Goal: Information Seeking & Learning: Check status

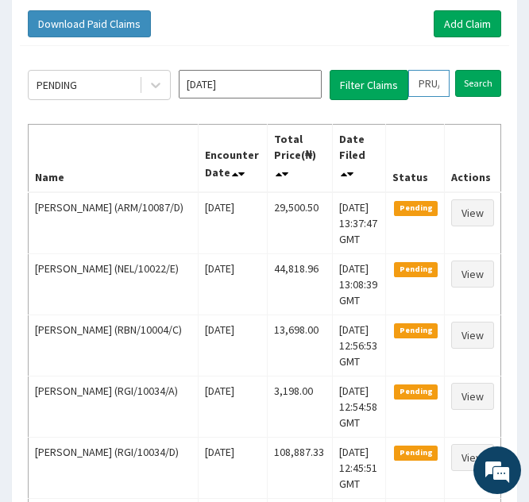
click at [428, 82] on input "PRU/10007/B" at bounding box center [429, 83] width 41 height 27
type input "PU/10007/B"
click at [446, 83] on icon at bounding box center [444, 83] width 11 height 11
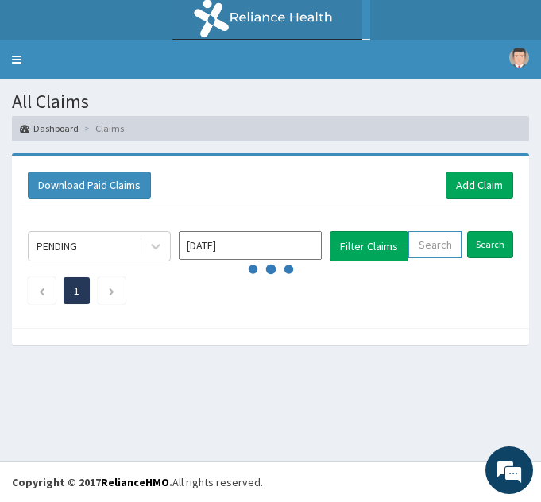
click at [424, 243] on input "text" at bounding box center [435, 244] width 53 height 27
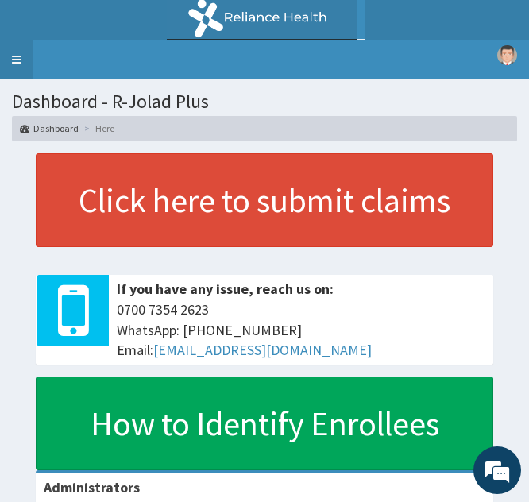
click at [14, 52] on link "Toggle navigation" at bounding box center [16, 60] width 33 height 40
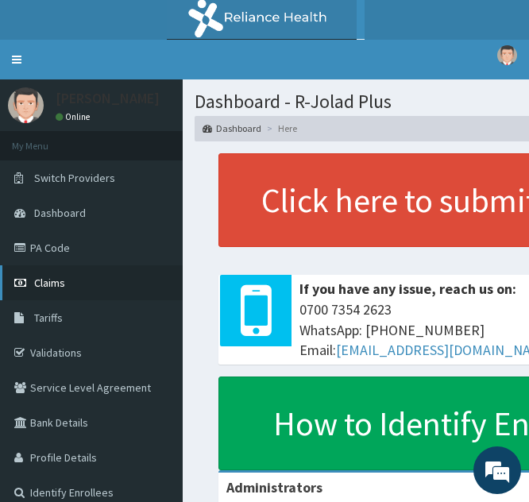
click at [57, 283] on span "Claims" at bounding box center [49, 283] width 31 height 14
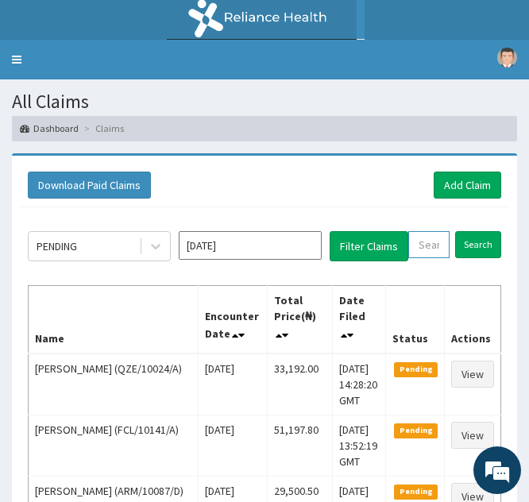
click at [418, 250] on input "text" at bounding box center [429, 244] width 41 height 27
paste input "CPW/10027/D"
type input "CPW/10027/D"
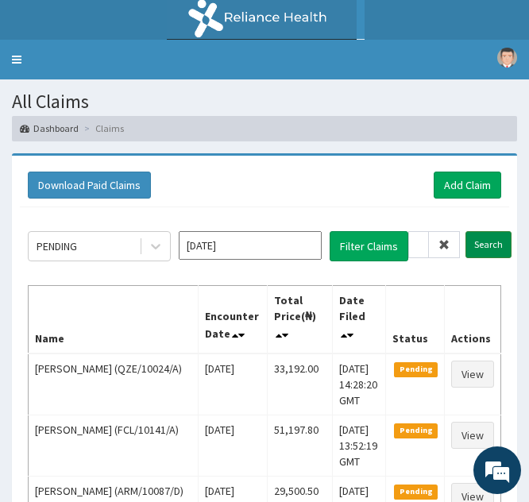
click at [479, 243] on input "Search" at bounding box center [489, 244] width 46 height 27
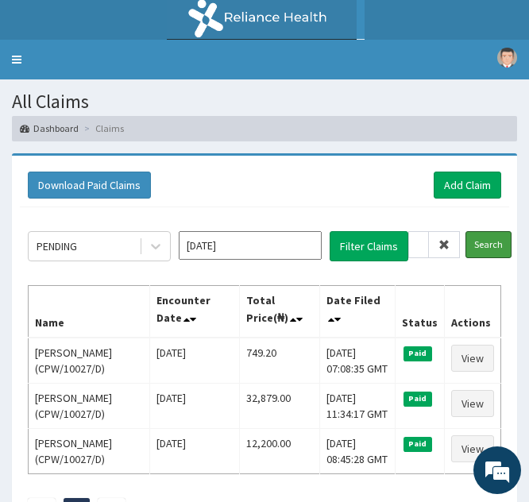
scroll to position [109, 0]
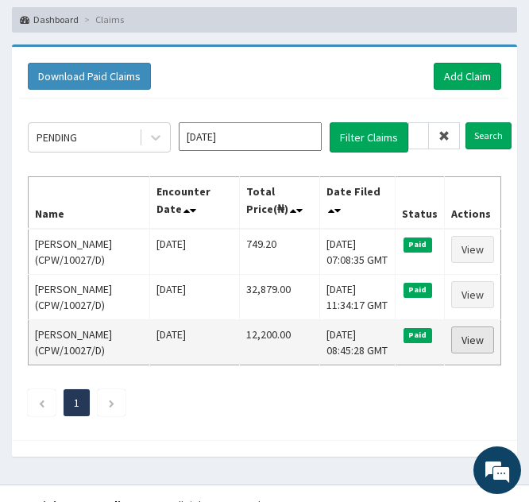
click at [467, 341] on link "View" at bounding box center [472, 340] width 43 height 27
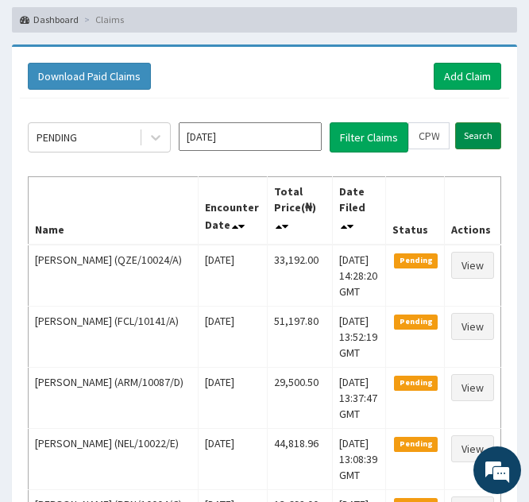
click at [472, 136] on input "Search" at bounding box center [478, 135] width 46 height 27
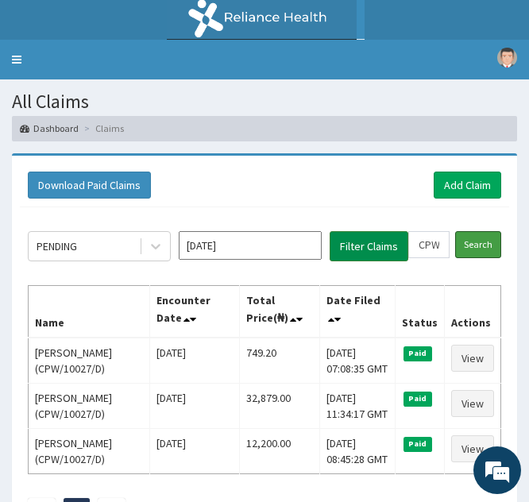
scroll to position [132, 0]
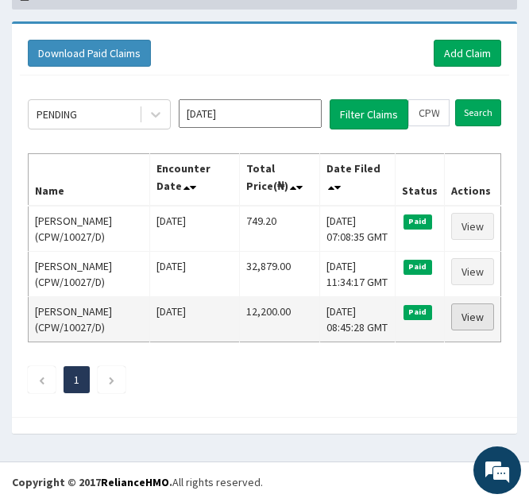
click at [465, 314] on link "View" at bounding box center [472, 317] width 43 height 27
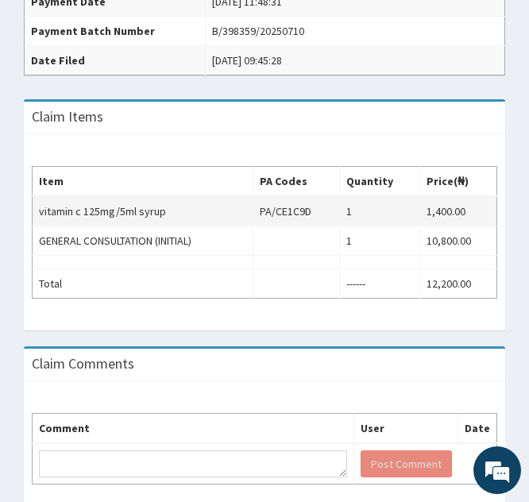
scroll to position [495, 0]
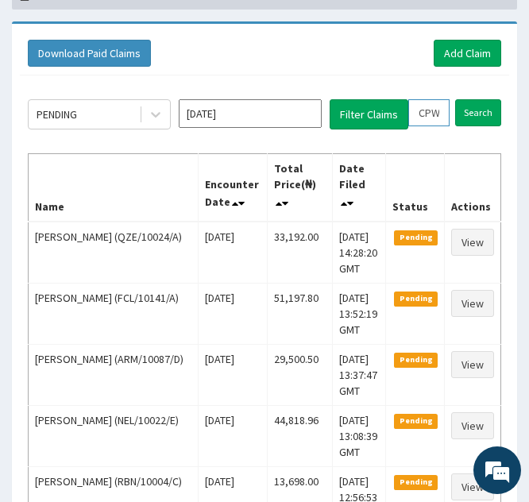
click at [422, 114] on input "CPW/10027/D" at bounding box center [429, 112] width 41 height 27
type input "PW/10027/D"
click at [446, 112] on icon at bounding box center [444, 112] width 11 height 11
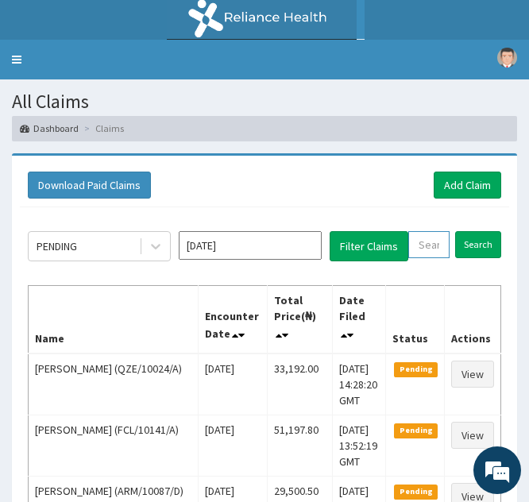
click at [417, 246] on input "text" at bounding box center [429, 244] width 41 height 27
paste input "LTM/10006/A"
type input "LTM/10006/A"
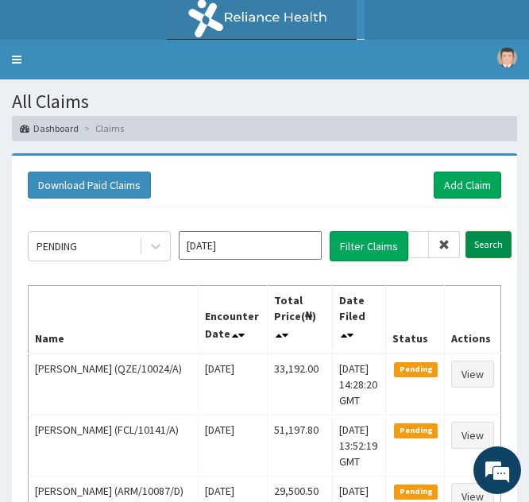
click at [475, 242] on input "Search" at bounding box center [489, 244] width 46 height 27
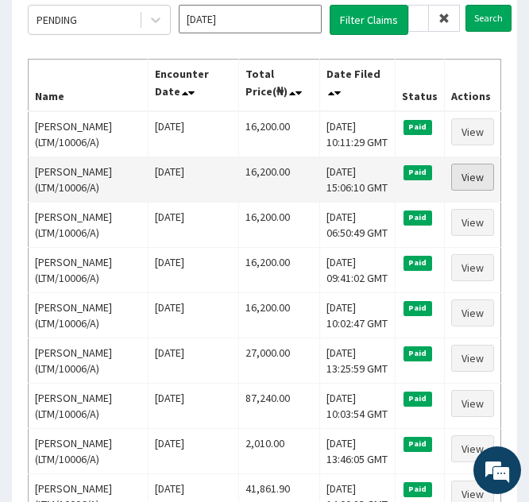
click at [466, 175] on link "View" at bounding box center [472, 177] width 43 height 27
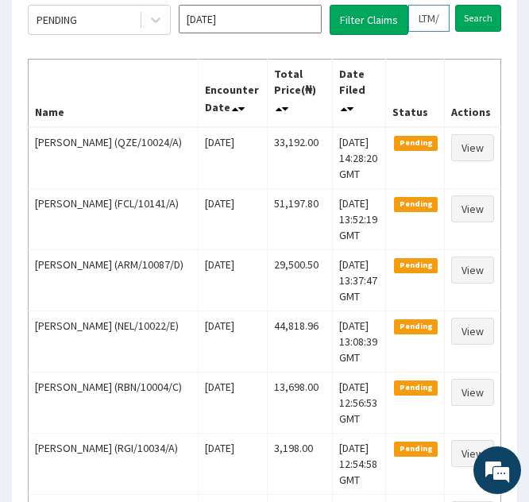
click at [422, 19] on input "LTM/10006/A" at bounding box center [429, 18] width 41 height 27
type input "TM/10006/A"
click at [443, 17] on icon at bounding box center [444, 18] width 11 height 11
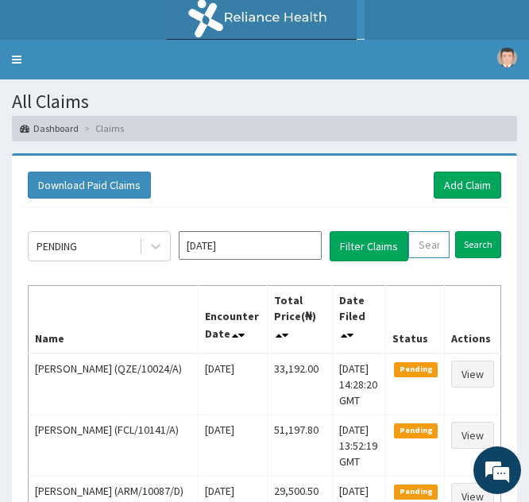
click at [426, 246] on input "text" at bounding box center [429, 244] width 41 height 27
paste input "[DEMOGRAPHIC_DATA]/10458/A"
type input "ISW/10458/A"
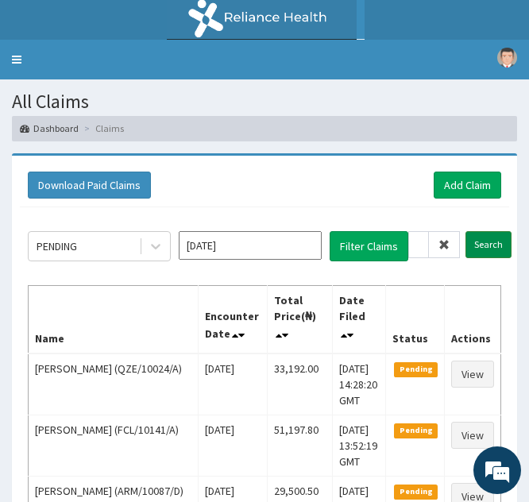
click at [476, 246] on input "Search" at bounding box center [489, 244] width 46 height 27
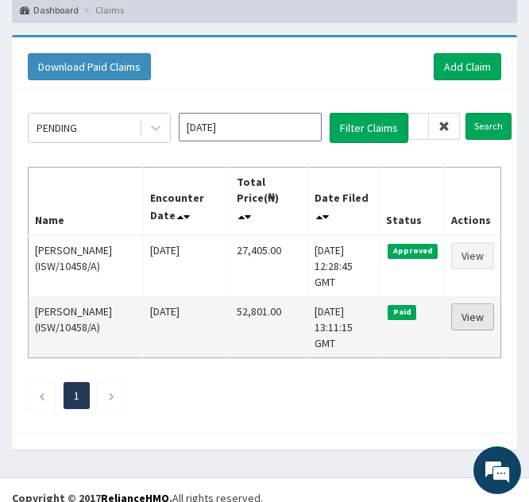
click at [463, 310] on link "View" at bounding box center [472, 317] width 43 height 27
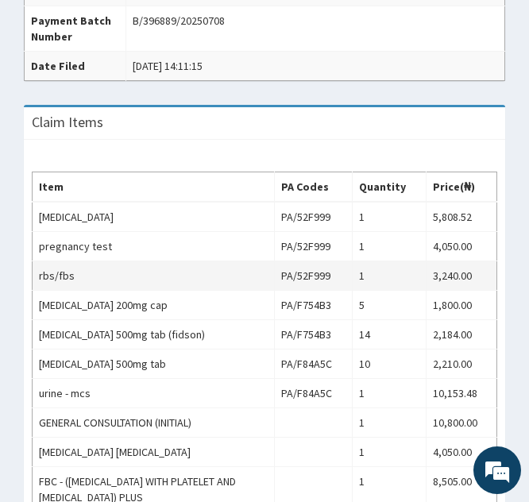
scroll to position [649, 0]
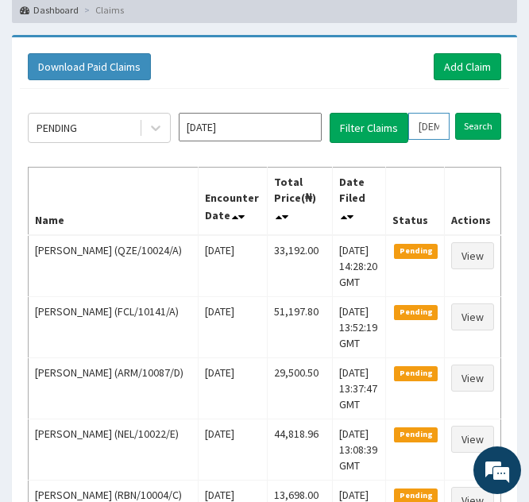
click at [422, 125] on input "ISW/10458/A" at bounding box center [429, 126] width 41 height 27
type input "SW/10458/A"
click at [440, 123] on icon at bounding box center [444, 126] width 11 height 11
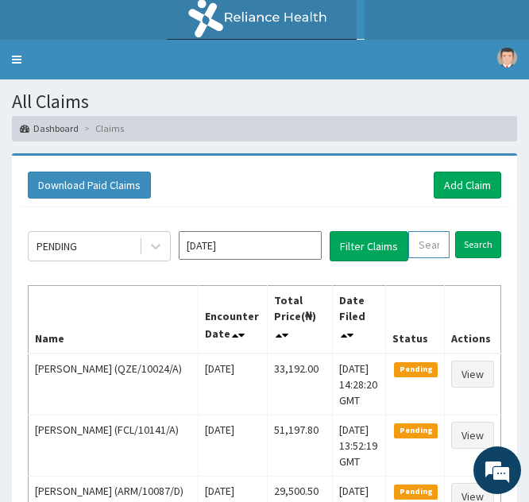
click at [424, 245] on input "text" at bounding box center [429, 244] width 41 height 27
paste input "ISW/10458/A"
type input "ISW/10458/A"
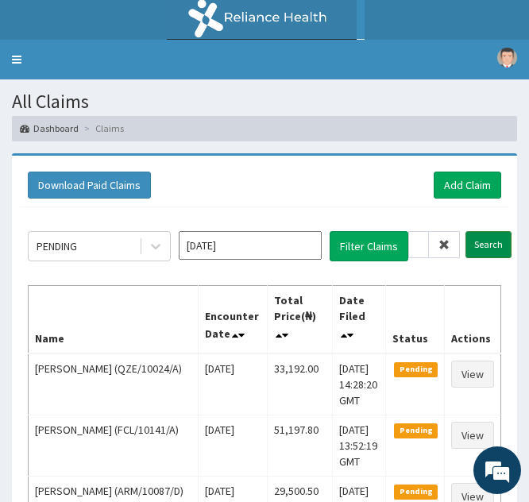
click at [482, 242] on input "Search" at bounding box center [489, 244] width 46 height 27
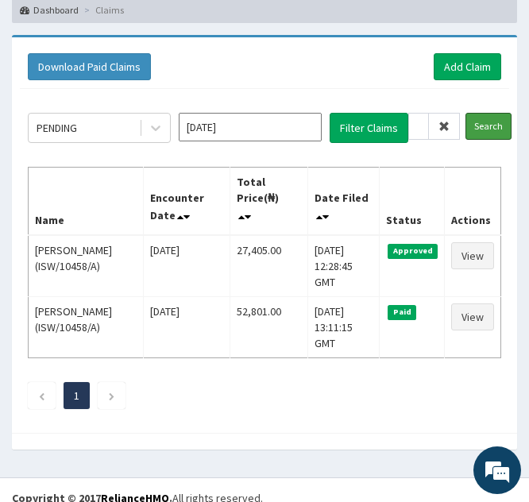
scroll to position [114, 0]
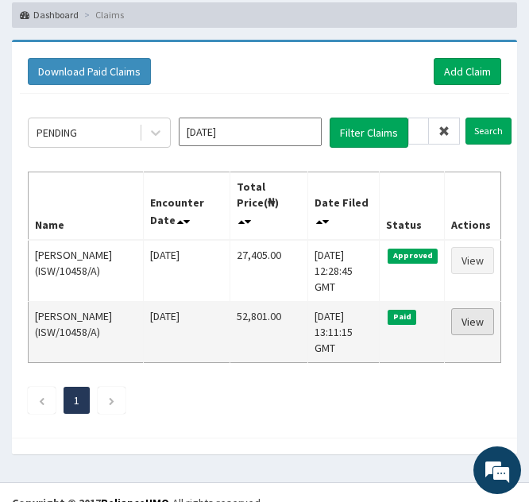
click at [463, 323] on link "View" at bounding box center [472, 321] width 43 height 27
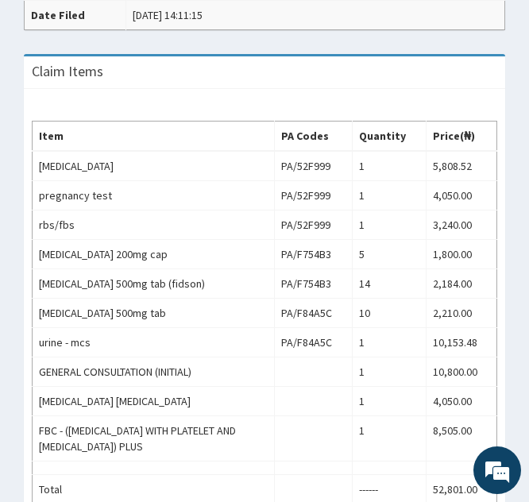
scroll to position [699, 0]
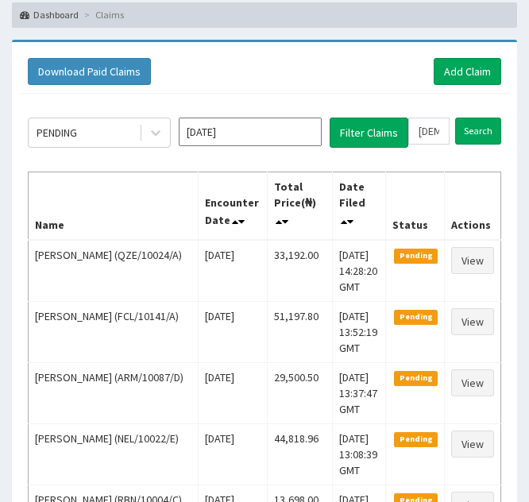
scroll to position [114, 0]
click at [424, 127] on input "ISW/10458/A" at bounding box center [429, 131] width 41 height 27
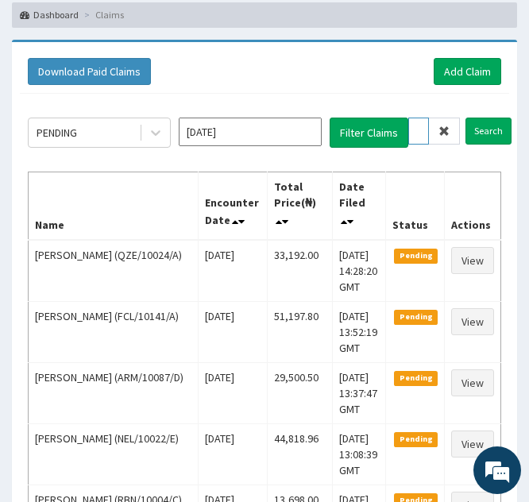
type input "SW/10458/A"
click at [447, 130] on icon at bounding box center [444, 131] width 11 height 11
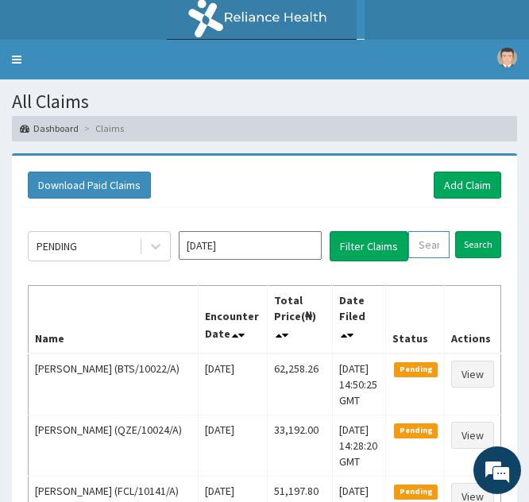
click at [419, 248] on input "text" at bounding box center [429, 244] width 41 height 27
paste input "ABP/10050/A"
type input "ABP/10050/A"
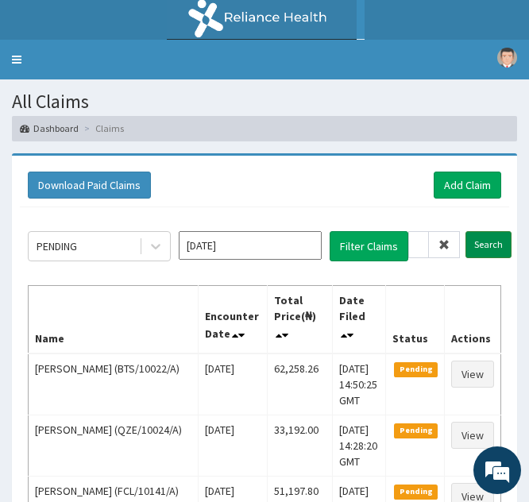
click at [474, 246] on input "Search" at bounding box center [489, 244] width 46 height 27
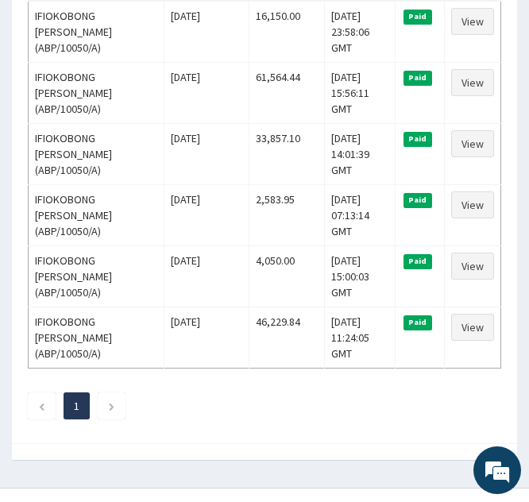
scroll to position [370, 0]
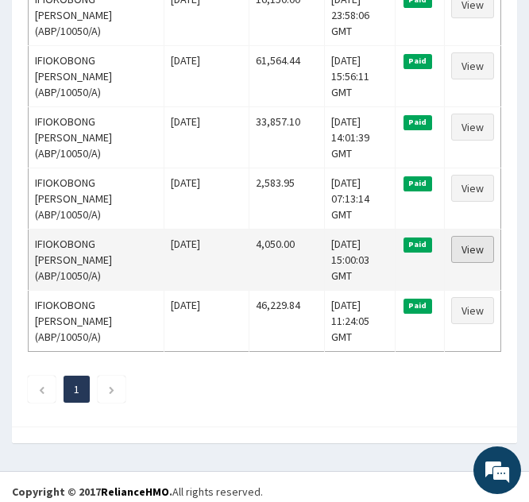
click at [464, 251] on link "View" at bounding box center [472, 249] width 43 height 27
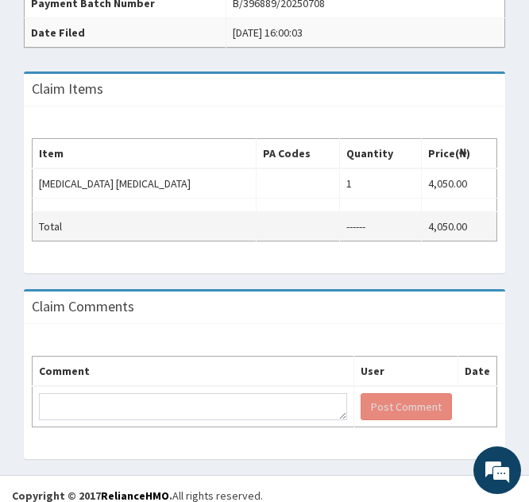
scroll to position [536, 0]
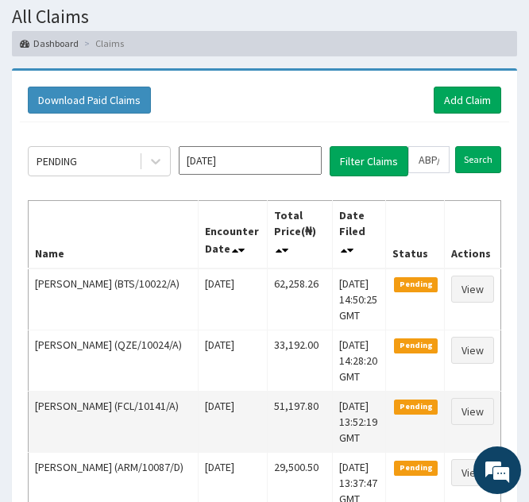
scroll to position [83, 0]
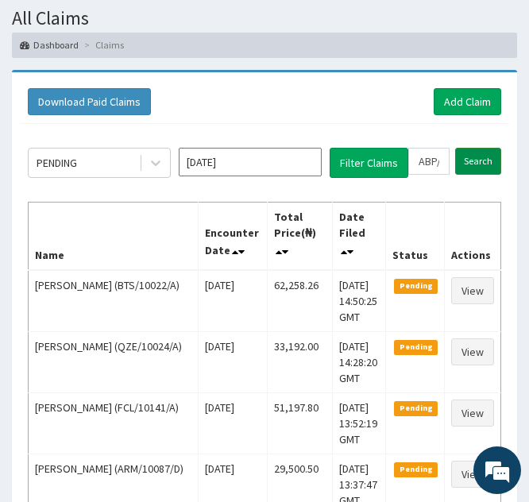
click at [475, 157] on input "Search" at bounding box center [478, 161] width 46 height 27
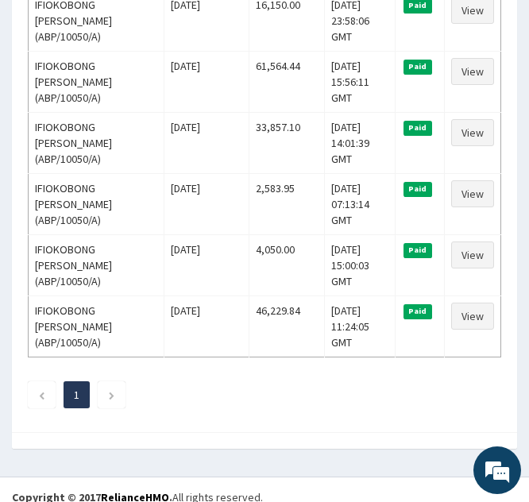
scroll to position [365, 0]
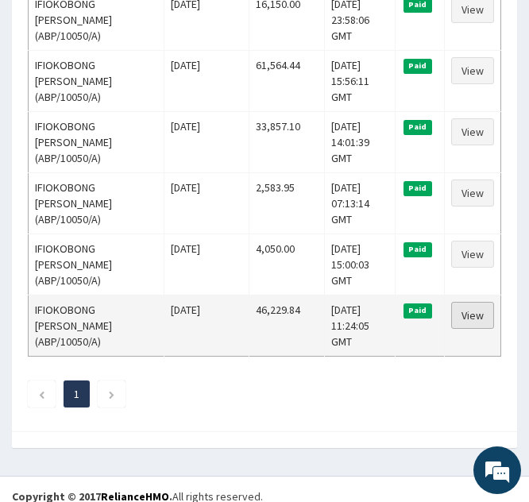
click at [462, 314] on link "View" at bounding box center [472, 315] width 43 height 27
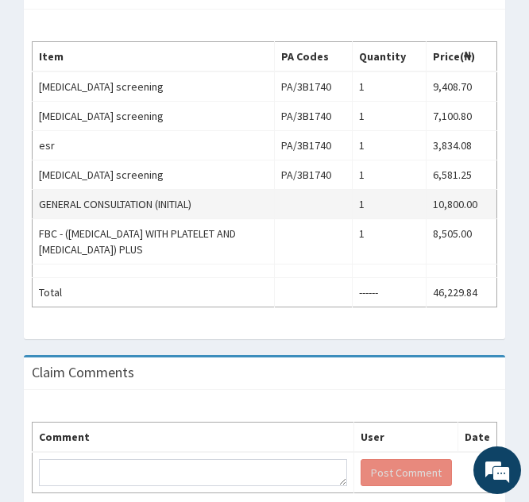
scroll to position [628, 0]
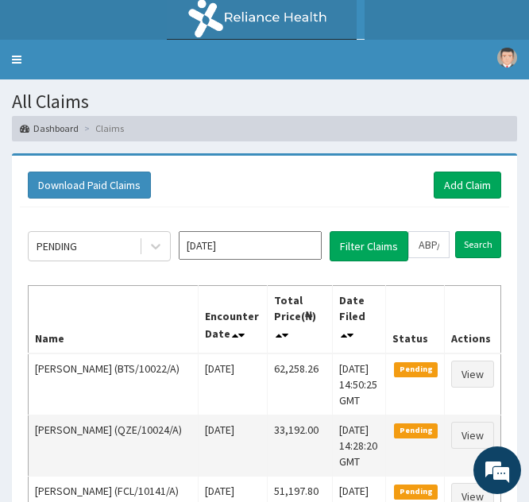
scroll to position [2, 0]
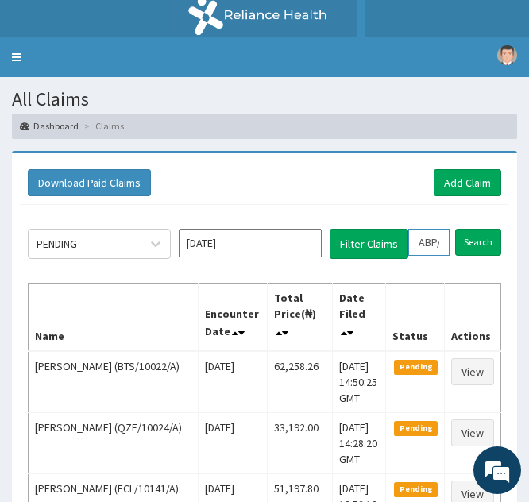
click at [428, 238] on input "ABP/10050/A" at bounding box center [429, 242] width 41 height 27
type input "AP/10050/A"
click at [442, 248] on icon at bounding box center [444, 242] width 11 height 11
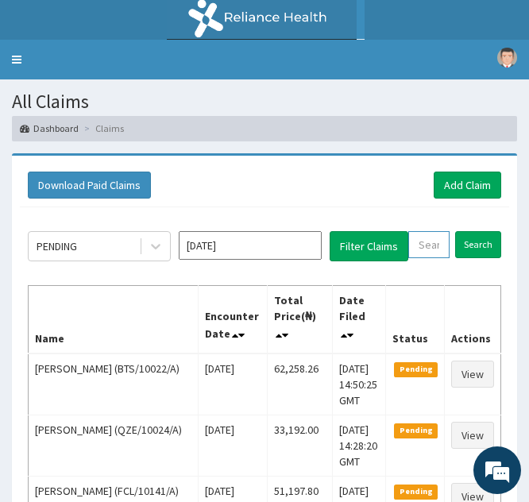
click at [422, 245] on input "text" at bounding box center [429, 244] width 41 height 27
paste input "JGI/10027/A"
type input "JGI/10027/A"
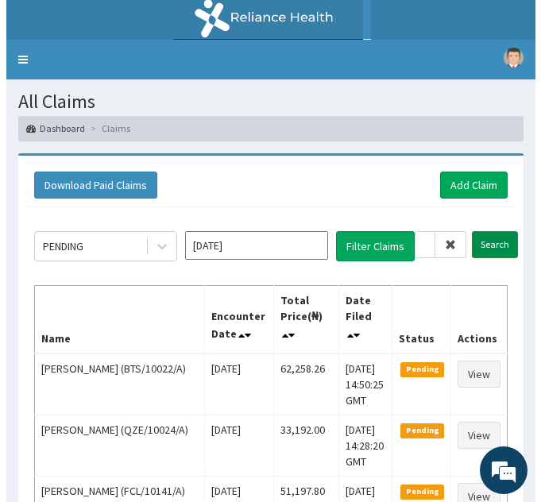
scroll to position [0, 0]
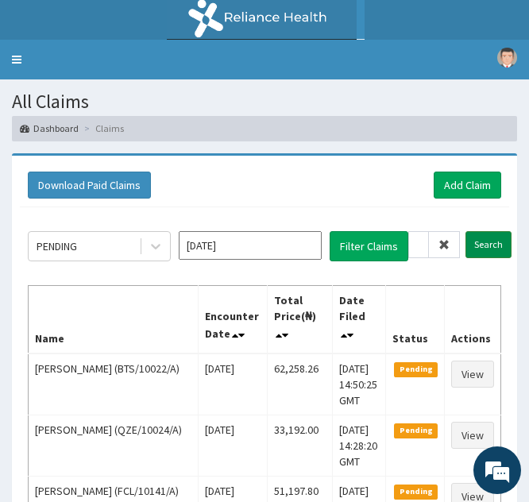
click at [479, 241] on input "Search" at bounding box center [489, 244] width 46 height 27
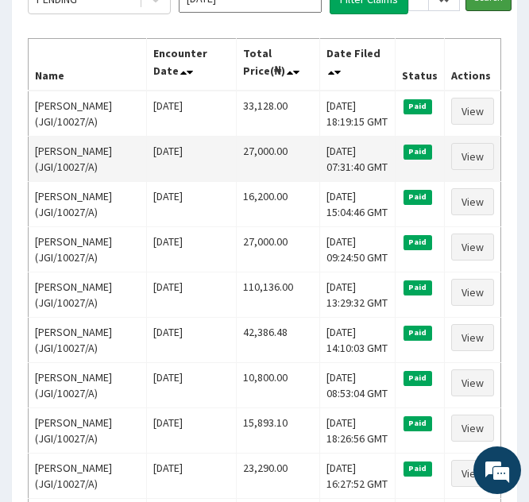
scroll to position [250, 0]
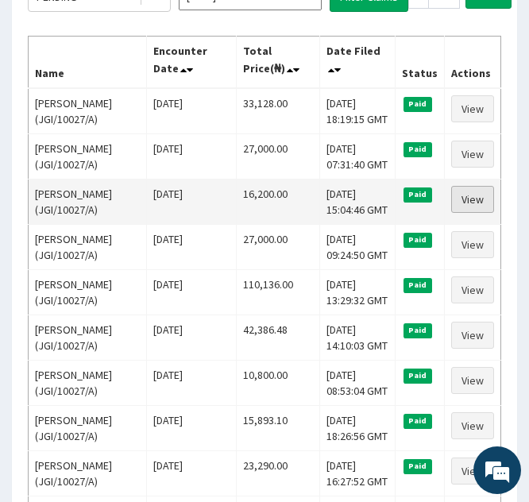
click at [463, 200] on link "View" at bounding box center [472, 199] width 43 height 27
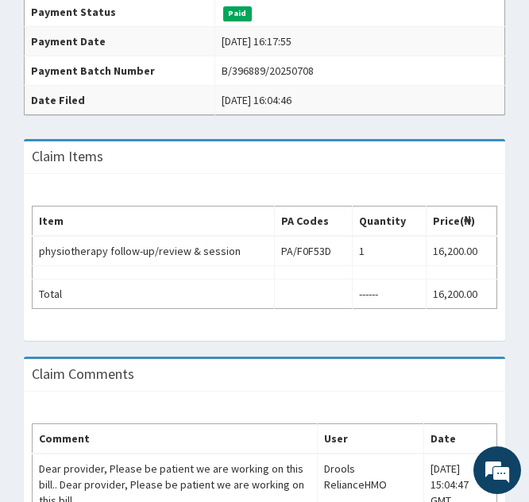
scroll to position [438, 0]
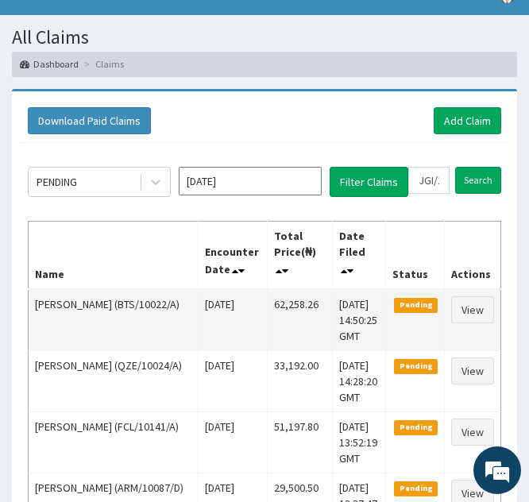
scroll to position [64, 0]
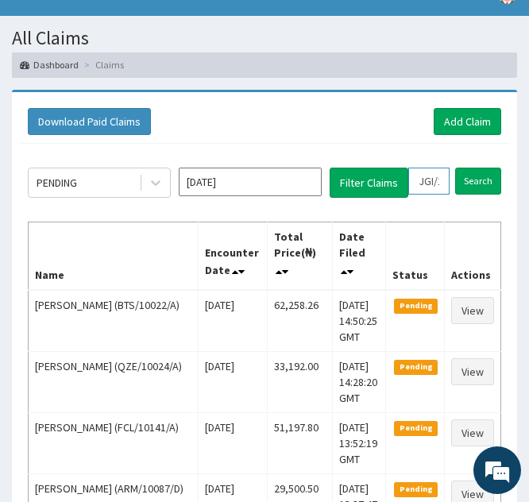
click at [427, 179] on input "JGI/10027/A" at bounding box center [429, 181] width 41 height 27
type input "GI/10027/A"
click at [444, 181] on icon at bounding box center [444, 181] width 11 height 11
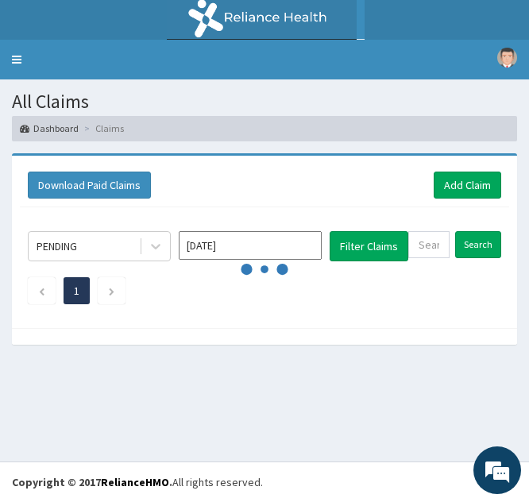
scroll to position [0, 0]
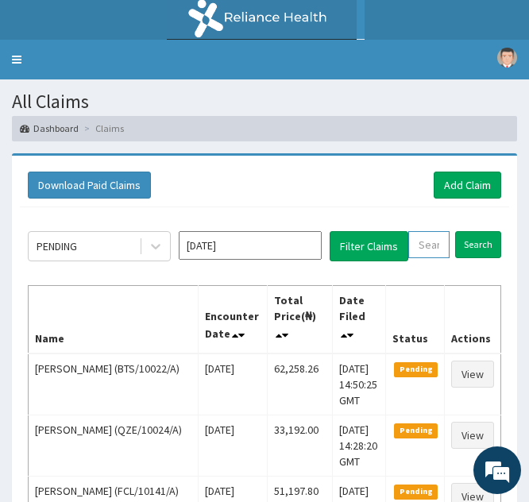
click at [414, 250] on input "text" at bounding box center [429, 244] width 41 height 27
paste input "FRS/10001/A"
type input "FRS/10001/A"
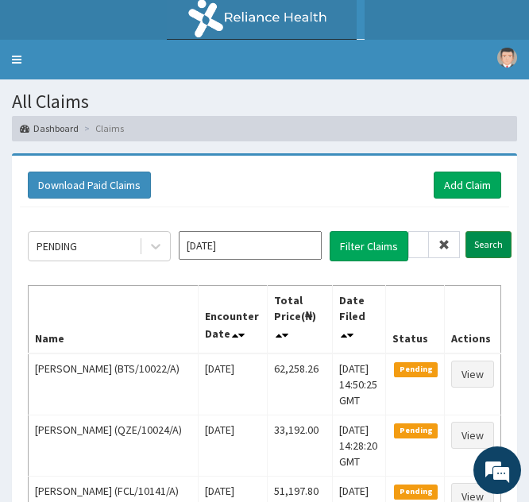
click at [474, 245] on input "Search" at bounding box center [489, 244] width 46 height 27
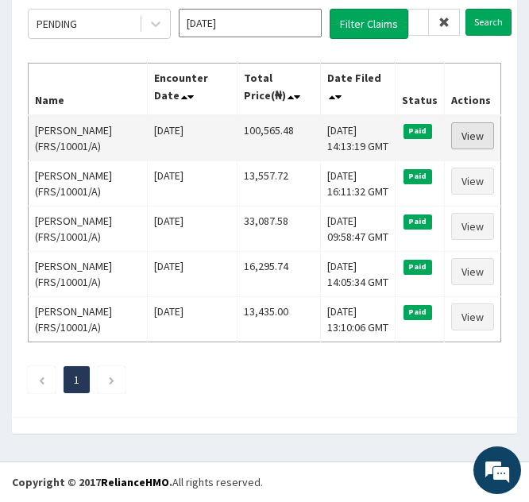
click at [464, 122] on link "View" at bounding box center [472, 135] width 43 height 27
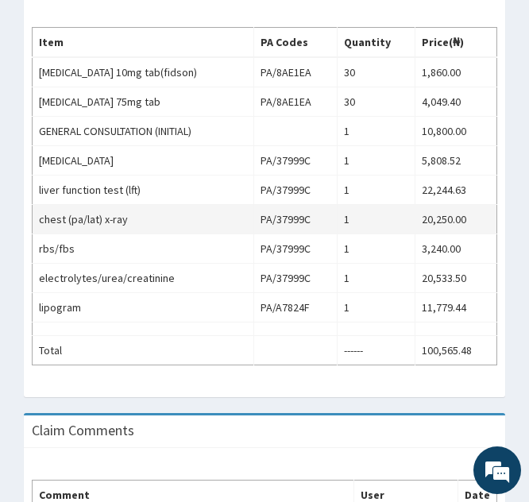
scroll to position [704, 0]
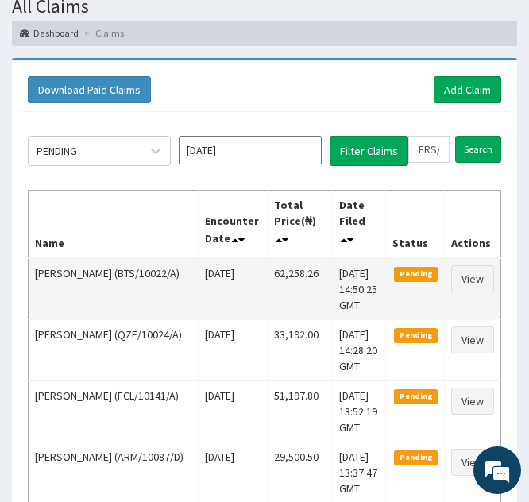
scroll to position [95, 0]
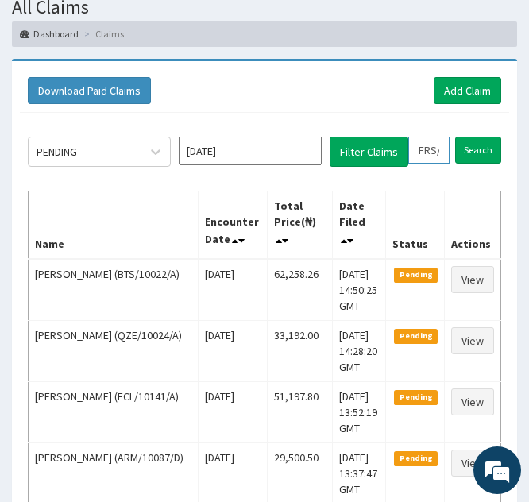
click at [424, 149] on input "FRS/10001/A" at bounding box center [429, 150] width 41 height 27
type input "RS/10001/A"
click at [444, 154] on icon at bounding box center [444, 150] width 11 height 11
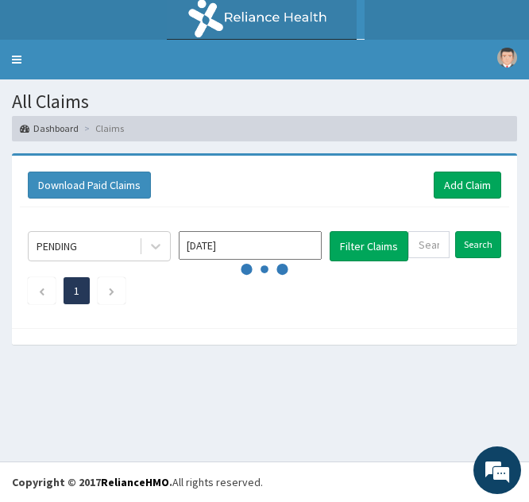
scroll to position [0, 0]
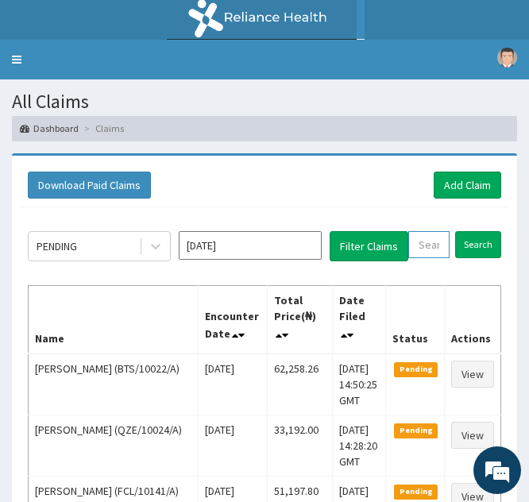
click at [426, 244] on input "text" at bounding box center [429, 244] width 41 height 27
paste input "FRS/10001/C"
type input "FRS/10001/C"
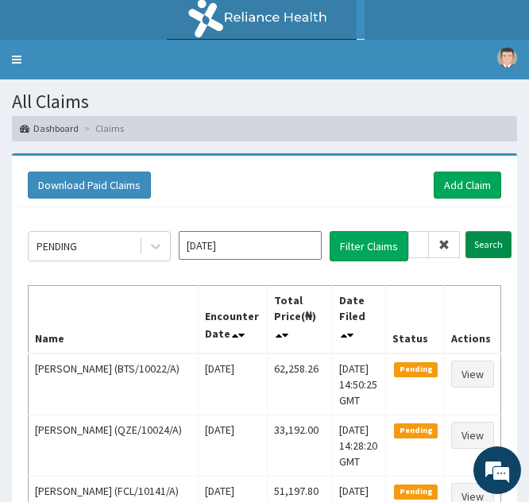
click at [479, 245] on input "Search" at bounding box center [489, 244] width 46 height 27
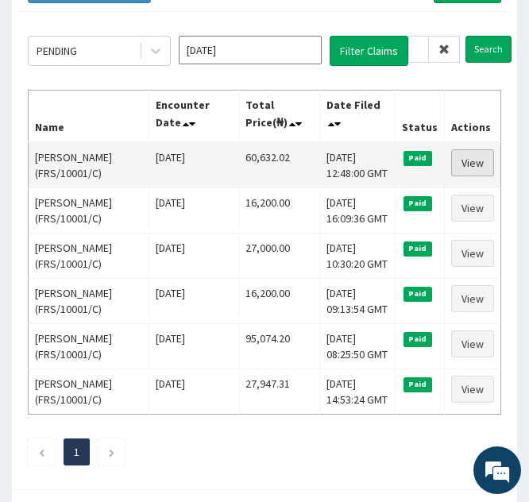
click at [467, 163] on link "View" at bounding box center [472, 162] width 43 height 27
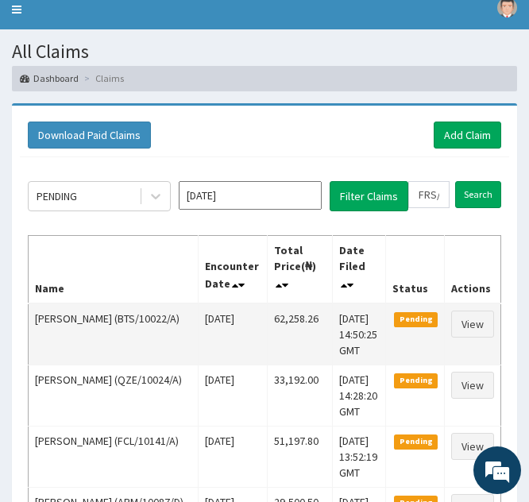
scroll to position [49, 0]
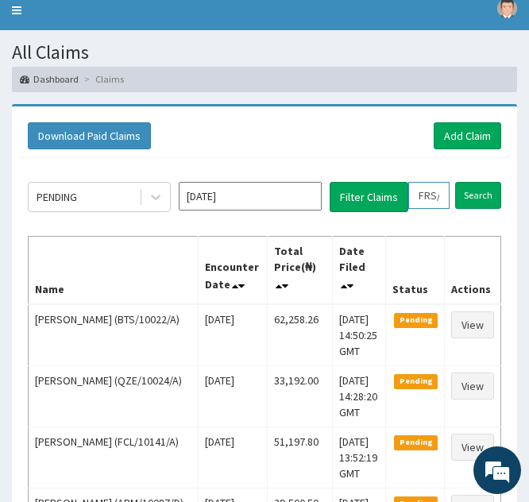
click at [428, 188] on input "FRS/10001/C" at bounding box center [429, 195] width 41 height 27
type input "FS/10001/C"
click at [441, 192] on icon at bounding box center [444, 195] width 11 height 11
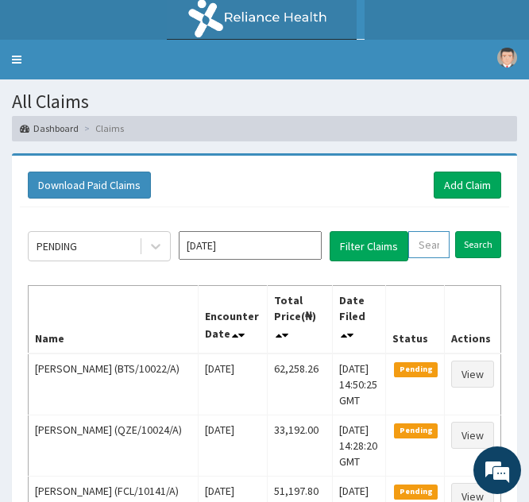
click at [422, 246] on input "text" at bounding box center [429, 244] width 41 height 27
paste input "FRS/10001/B"
type input "FRS/10001/B"
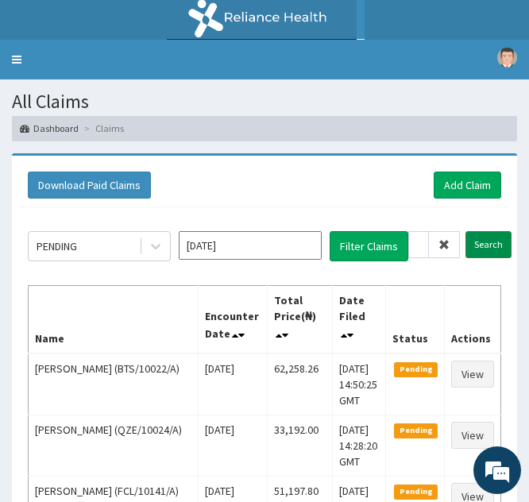
click at [472, 242] on input "Search" at bounding box center [489, 244] width 46 height 27
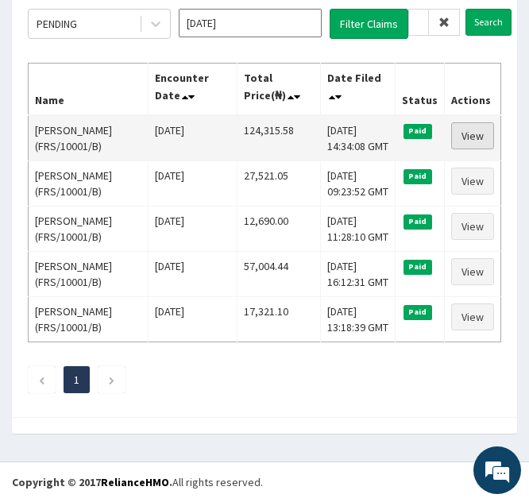
click at [471, 134] on link "View" at bounding box center [472, 135] width 43 height 27
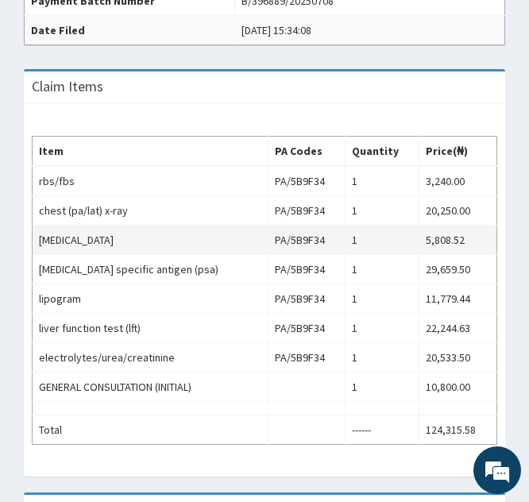
scroll to position [525, 0]
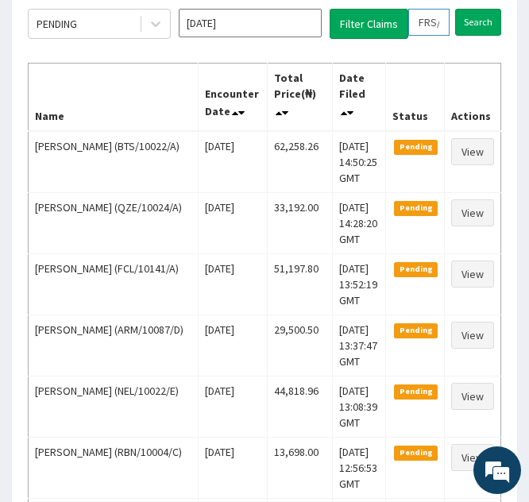
click at [428, 26] on input "FRS/10001/B" at bounding box center [429, 22] width 41 height 27
type input "FS/10001/B"
click at [444, 29] on span at bounding box center [444, 22] width 31 height 27
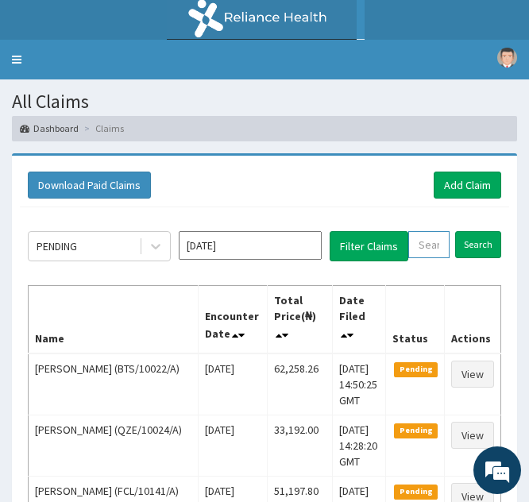
click at [413, 238] on input "text" at bounding box center [429, 244] width 41 height 27
paste input "ISW/10018/A"
type input "ISW/10018/A"
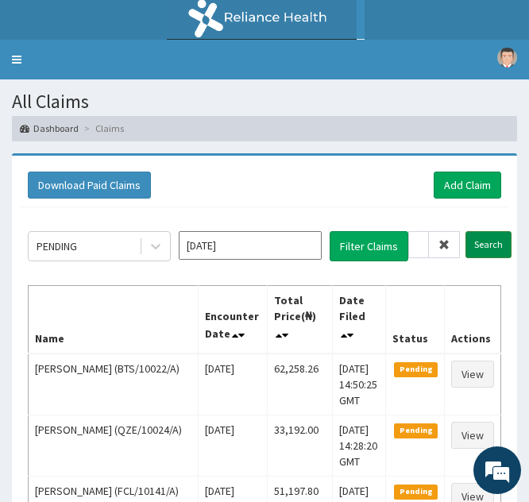
click at [479, 249] on input "Search" at bounding box center [489, 244] width 46 height 27
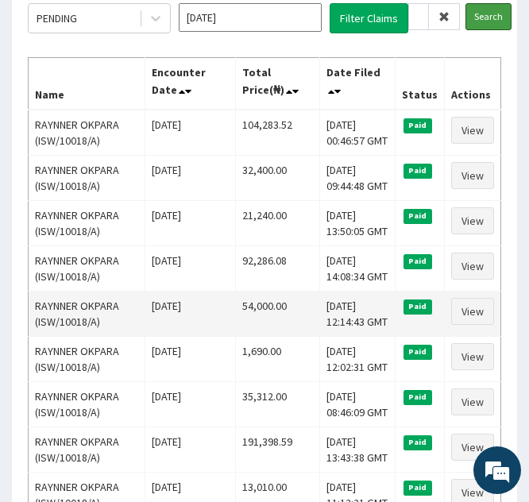
scroll to position [229, 0]
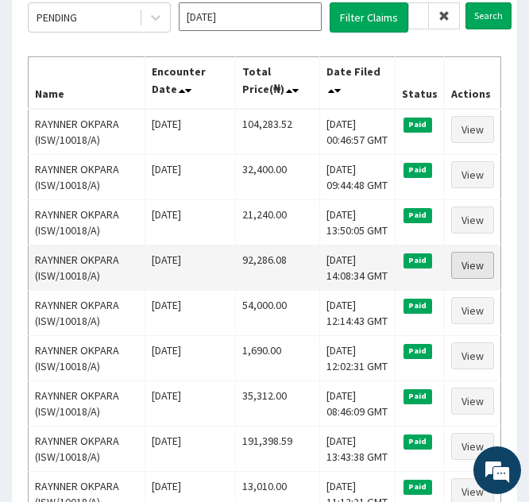
click at [468, 265] on link "View" at bounding box center [472, 265] width 43 height 27
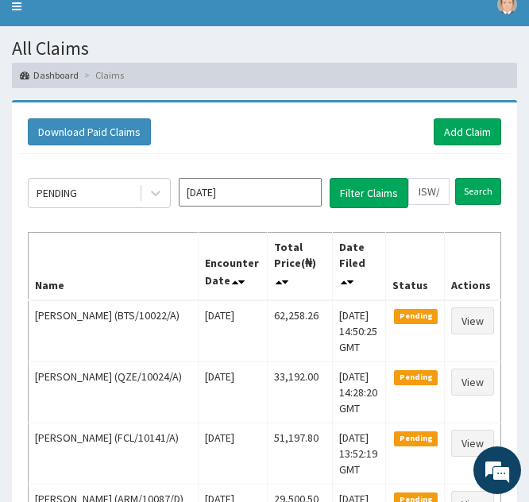
scroll to position [50, 0]
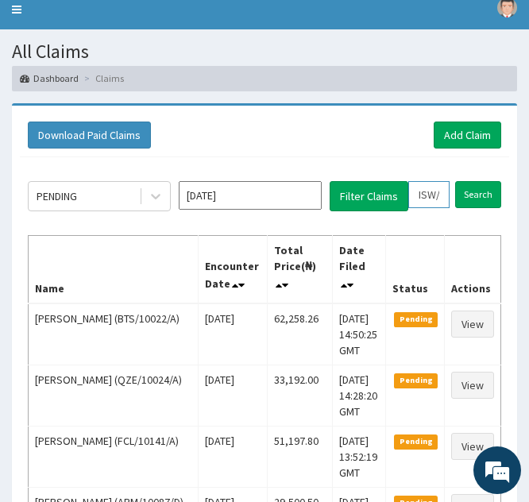
click at [423, 196] on input "ISW/10018/A" at bounding box center [429, 194] width 41 height 27
type input "SW/10018/A"
click at [446, 195] on icon at bounding box center [444, 194] width 11 height 11
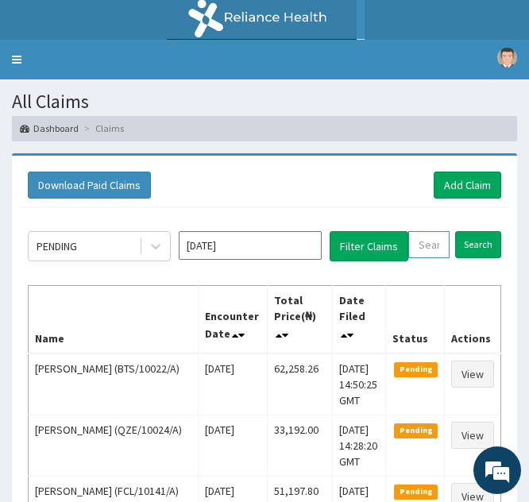
click at [423, 256] on input "text" at bounding box center [429, 244] width 41 height 27
paste input "RET/46318/A"
type input "RET/46318/A"
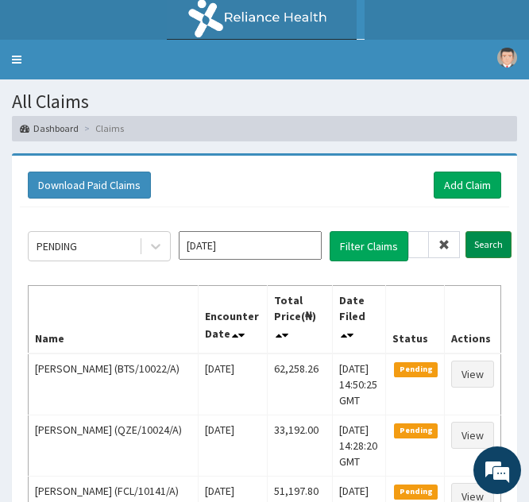
click at [489, 245] on input "Search" at bounding box center [489, 244] width 46 height 27
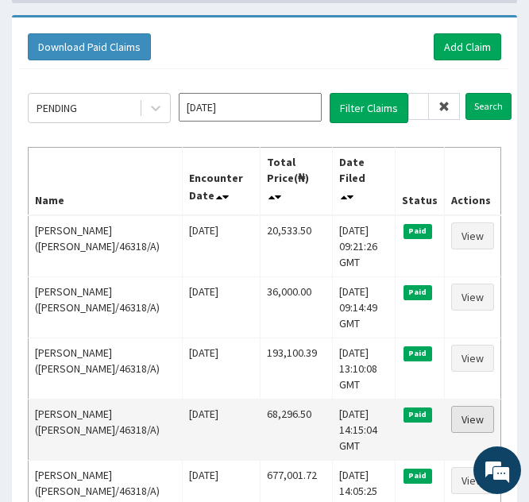
click at [467, 406] on link "View" at bounding box center [472, 419] width 43 height 27
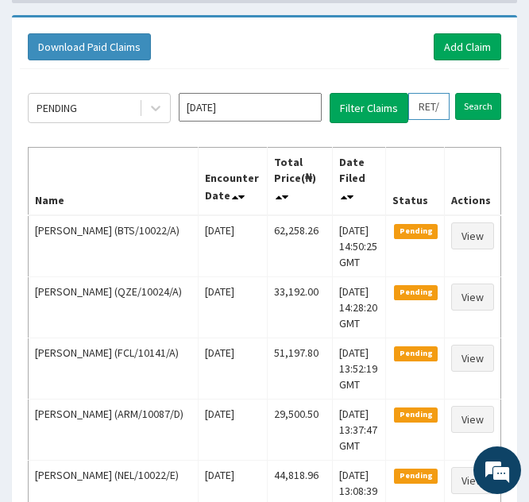
click at [428, 107] on input "RET/46318/A" at bounding box center [429, 106] width 41 height 27
type input "RT/46318/A"
click at [446, 109] on icon at bounding box center [444, 106] width 11 height 11
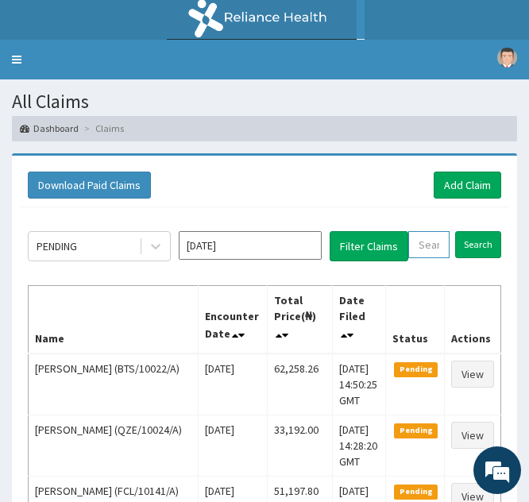
click at [428, 241] on input "text" at bounding box center [429, 244] width 41 height 27
paste input "SNK/10004/A"
type input "SNK/10004/A"
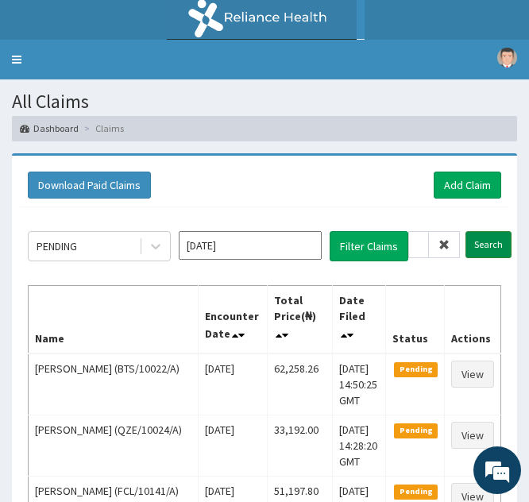
click at [484, 246] on input "Search" at bounding box center [489, 244] width 46 height 27
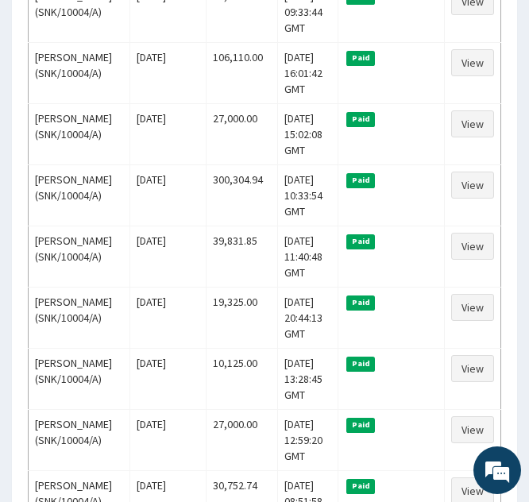
scroll to position [680, 0]
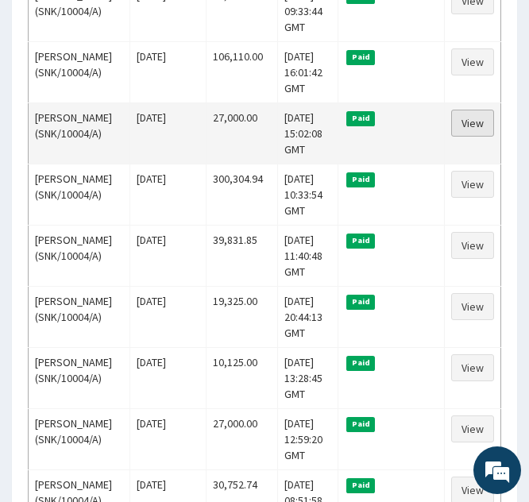
click at [469, 137] on link "View" at bounding box center [472, 123] width 43 height 27
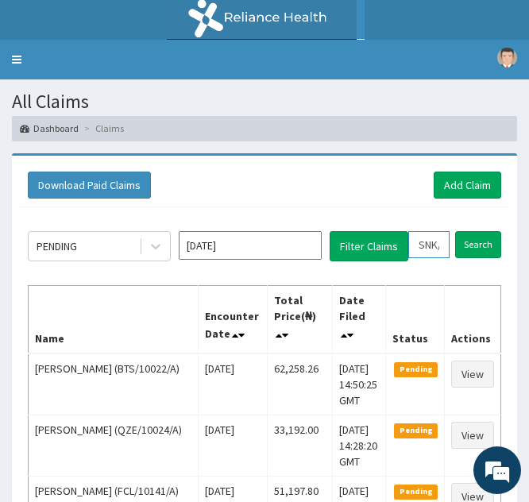
click at [428, 239] on input "SNK/10004/A" at bounding box center [429, 244] width 41 height 27
type input "NK/10004/A"
click at [449, 249] on icon at bounding box center [444, 244] width 11 height 11
click at [425, 248] on input "text" at bounding box center [429, 244] width 41 height 27
paste input "FRS/10001/A"
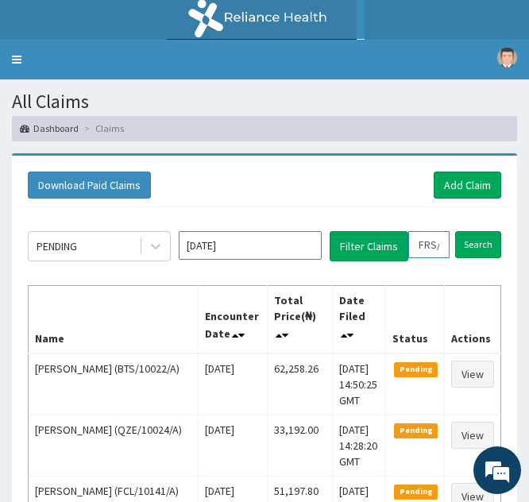
scroll to position [0, 56]
type input "FRS/10001/A"
click at [482, 236] on input "Search" at bounding box center [489, 244] width 46 height 27
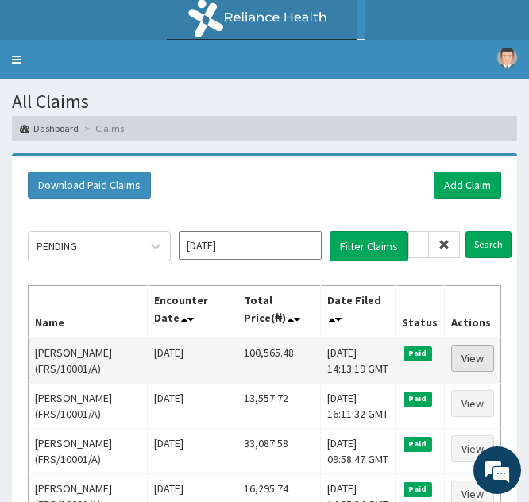
click at [466, 357] on link "View" at bounding box center [472, 358] width 43 height 27
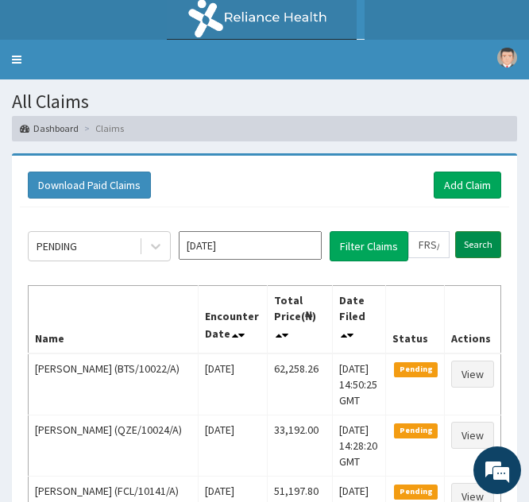
click at [472, 245] on input "Search" at bounding box center [478, 244] width 46 height 27
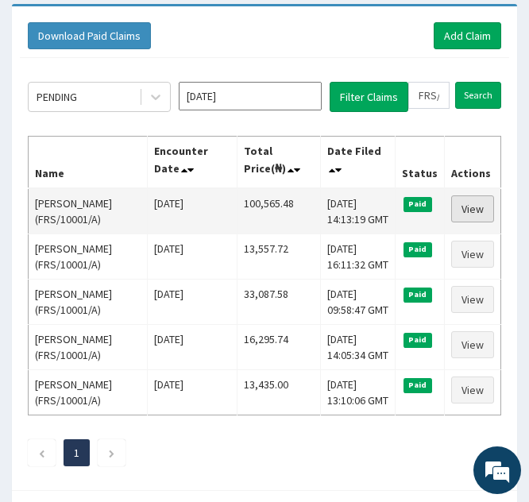
click at [467, 208] on link "View" at bounding box center [472, 209] width 43 height 27
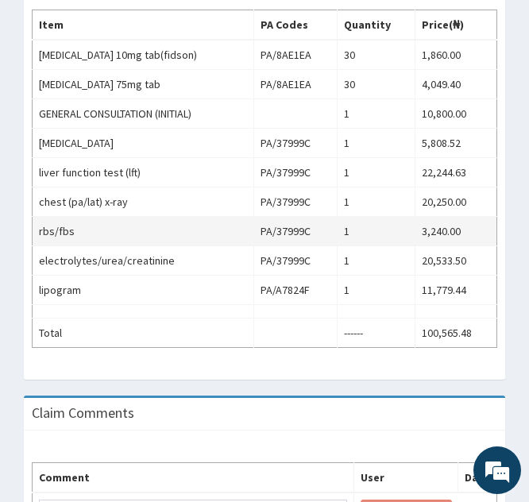
scroll to position [718, 0]
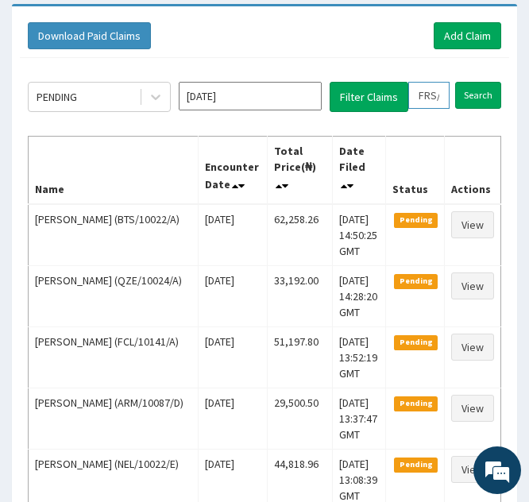
click at [424, 96] on input "FRS/10001/A" at bounding box center [429, 95] width 41 height 27
type input "RS/10001/A"
click at [444, 95] on icon at bounding box center [444, 95] width 11 height 11
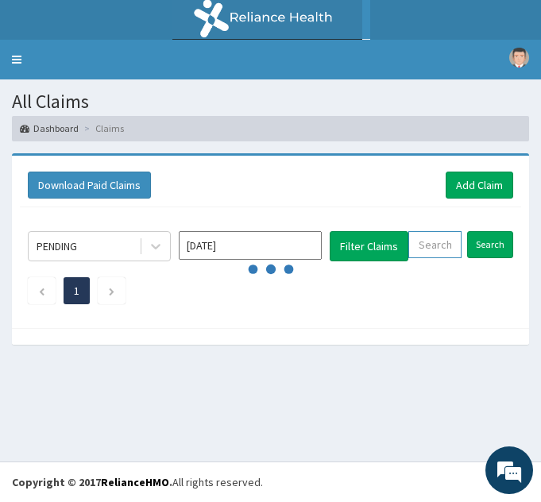
click at [421, 241] on input "text" at bounding box center [435, 244] width 53 height 27
paste input "TLG/10002/A"
type input "TLG/10002/A"
click at [448, 243] on icon at bounding box center [445, 244] width 11 height 11
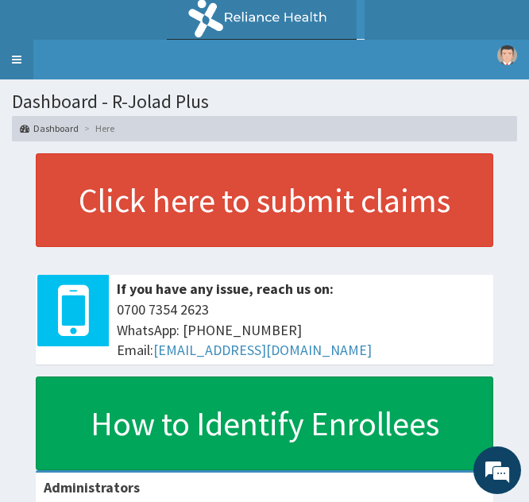
click at [14, 48] on link "Toggle navigation" at bounding box center [16, 60] width 33 height 40
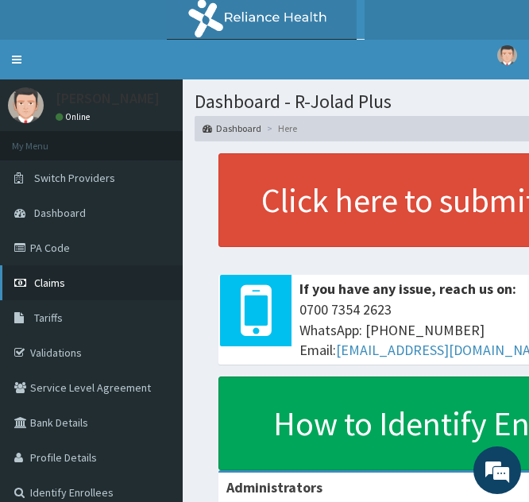
click at [37, 280] on span "Claims" at bounding box center [49, 283] width 31 height 14
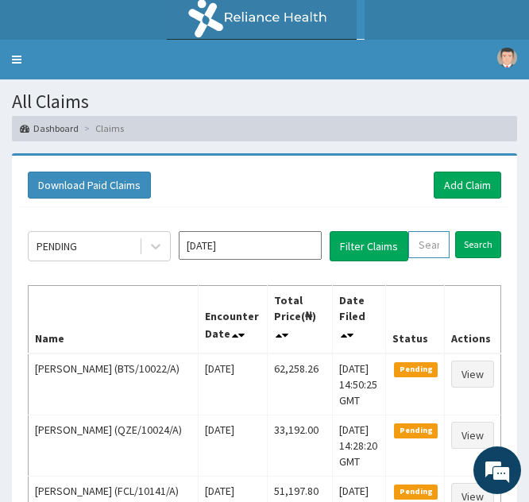
click at [429, 251] on input "text" at bounding box center [429, 244] width 41 height 27
paste input "TLG/10002/A"
type input "TLG/10002/A"
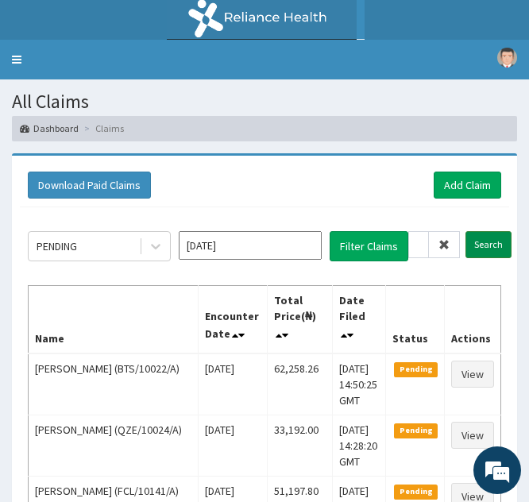
click at [480, 246] on input "Search" at bounding box center [489, 244] width 46 height 27
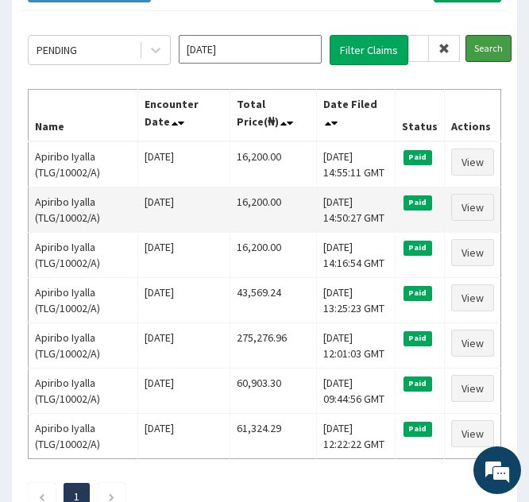
scroll to position [197, 0]
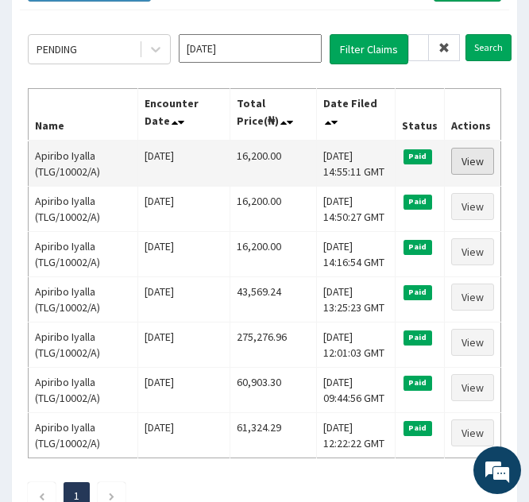
click at [465, 161] on link "View" at bounding box center [472, 161] width 43 height 27
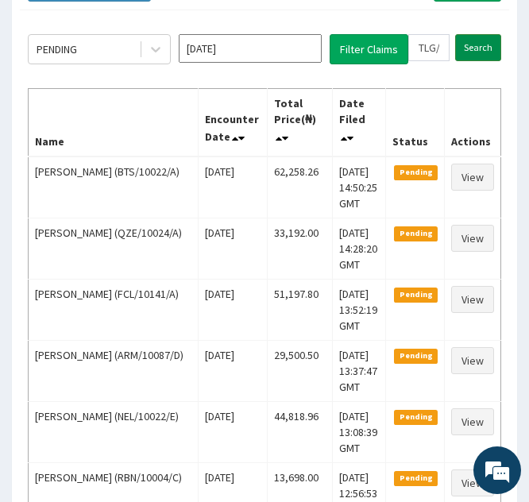
click at [467, 48] on input "Search" at bounding box center [478, 47] width 46 height 27
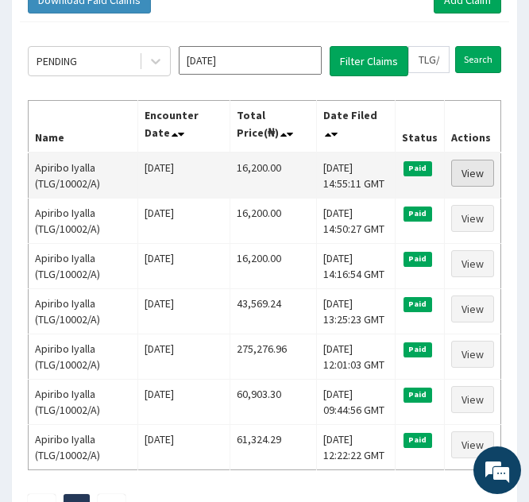
click at [467, 167] on link "View" at bounding box center [472, 173] width 43 height 27
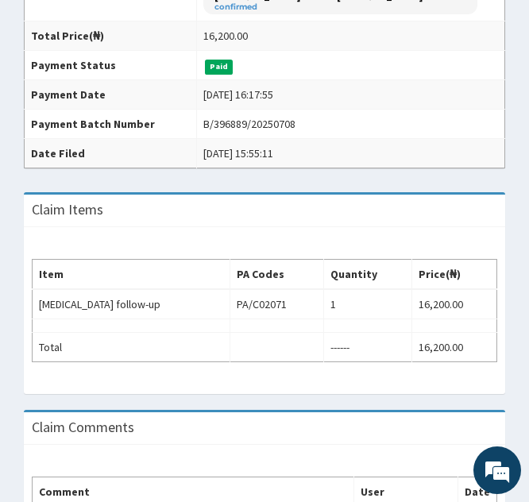
scroll to position [404, 0]
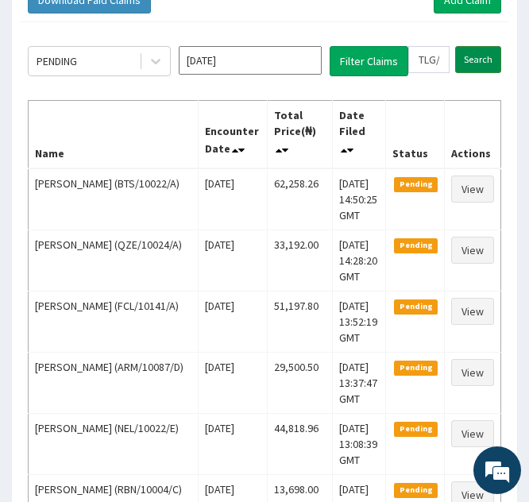
click at [473, 60] on input "Search" at bounding box center [478, 59] width 46 height 27
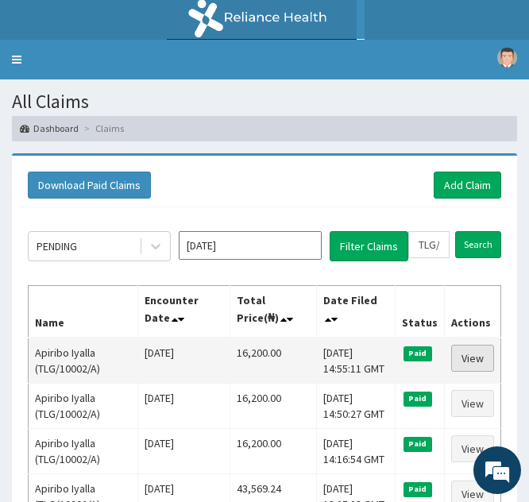
click at [463, 359] on link "View" at bounding box center [472, 358] width 43 height 27
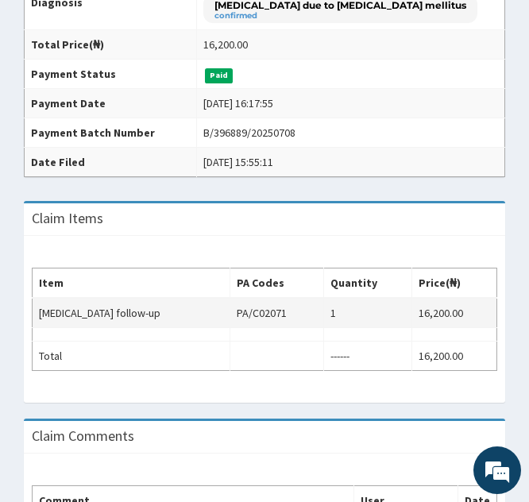
scroll to position [393, 0]
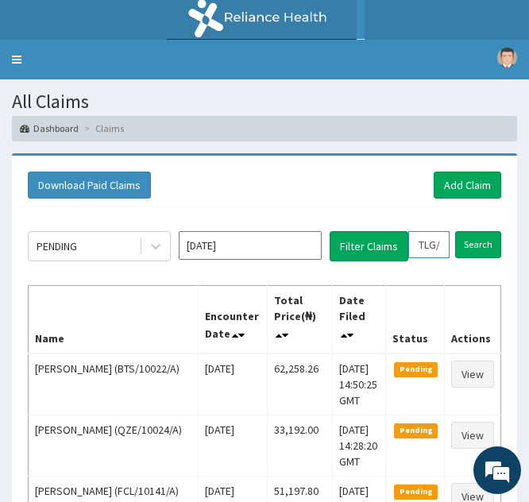
click at [422, 242] on input "TLG/10002/A" at bounding box center [429, 244] width 41 height 27
type input "LG/10002/A"
click at [440, 250] on icon at bounding box center [444, 244] width 11 height 11
click at [420, 240] on input "text" at bounding box center [429, 244] width 41 height 27
paste input "RET/46318/A"
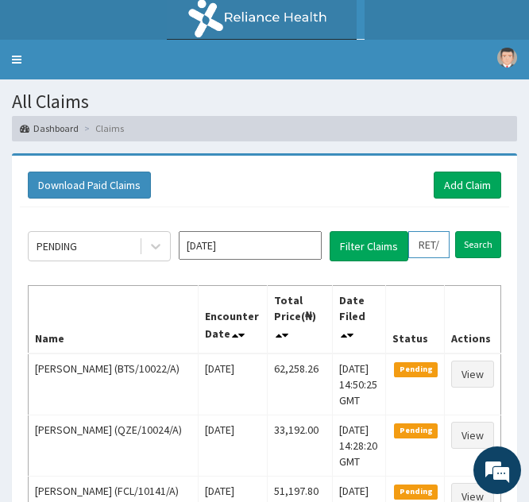
scroll to position [0, 56]
type input "RET/46318/A"
click at [476, 246] on input "Search" at bounding box center [489, 244] width 46 height 27
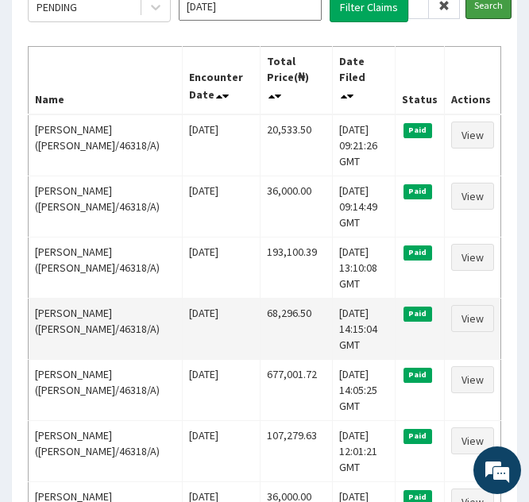
scroll to position [246, 0]
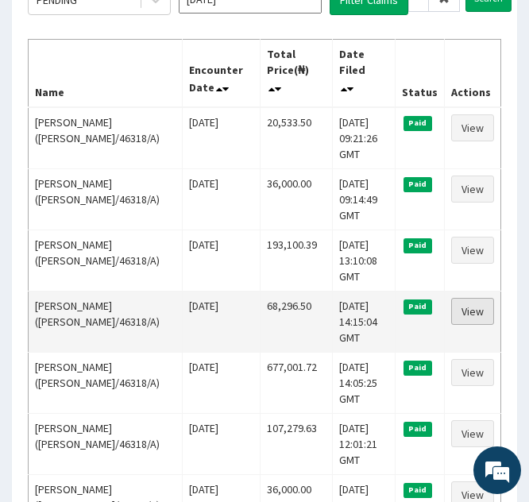
click at [466, 298] on link "View" at bounding box center [472, 311] width 43 height 27
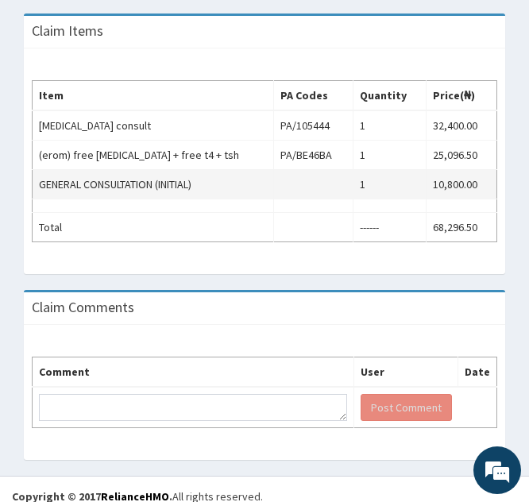
scroll to position [646, 0]
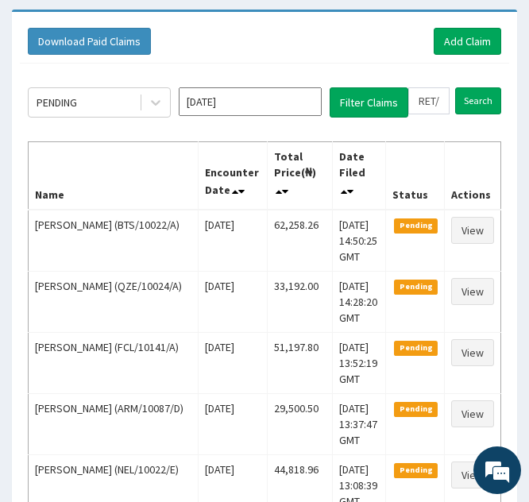
scroll to position [143, 0]
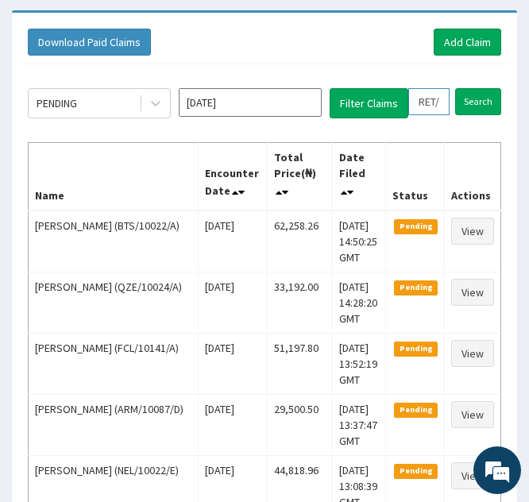
click at [428, 99] on input "RET/46318/A" at bounding box center [429, 101] width 41 height 27
type input "ET/46318/A"
click at [446, 100] on icon at bounding box center [444, 101] width 11 height 11
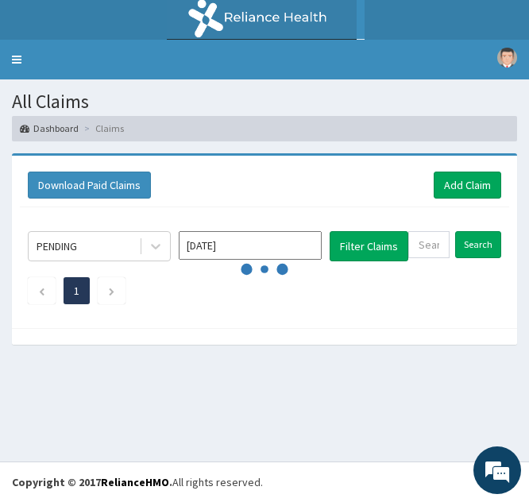
scroll to position [0, 0]
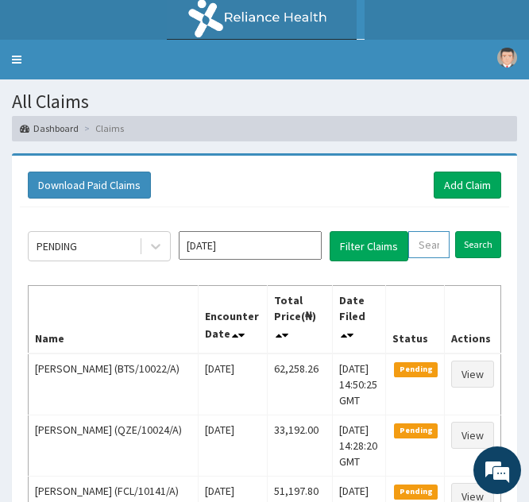
click at [434, 234] on input "text" at bounding box center [429, 244] width 41 height 27
paste input "ISW/10018/A"
type input "ISW/10018/A"
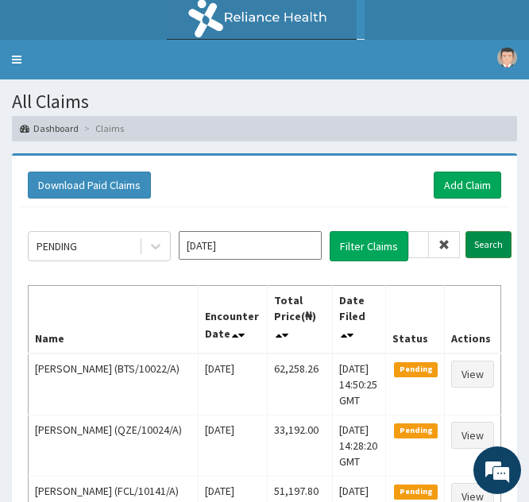
click at [476, 249] on input "Search" at bounding box center [489, 244] width 46 height 27
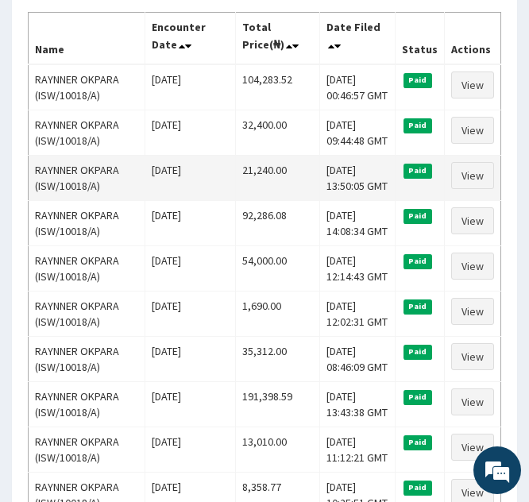
scroll to position [275, 0]
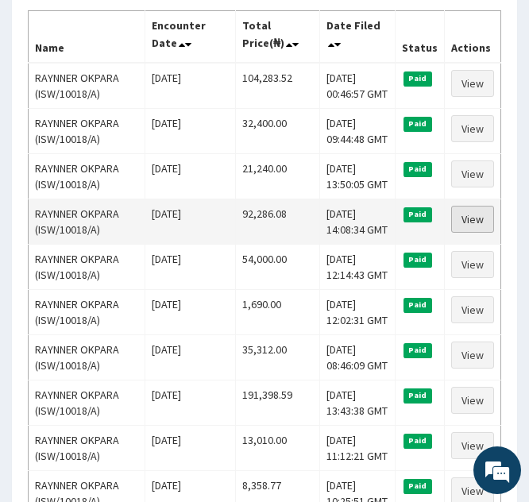
click at [461, 222] on link "View" at bounding box center [472, 219] width 43 height 27
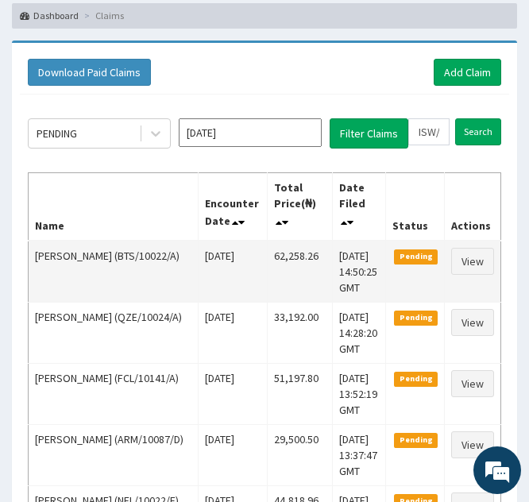
scroll to position [107, 0]
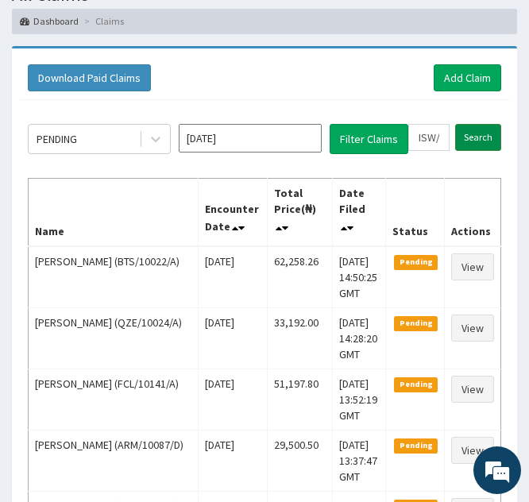
click at [471, 137] on input "Search" at bounding box center [478, 137] width 46 height 27
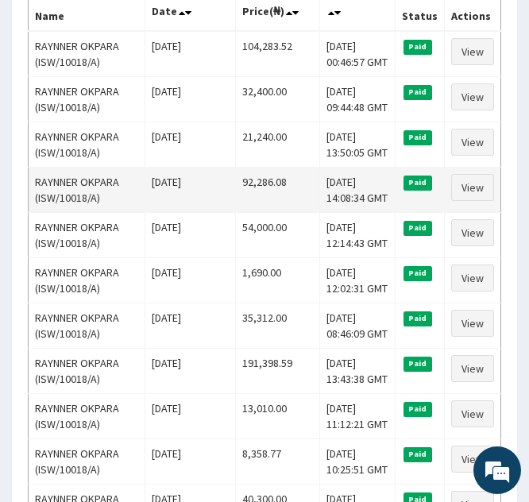
scroll to position [311, 0]
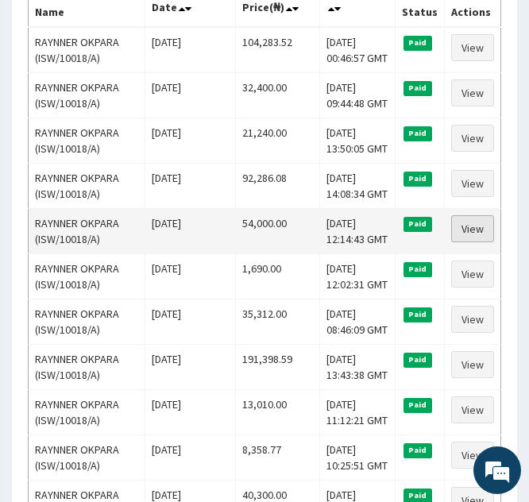
click at [467, 230] on link "View" at bounding box center [472, 228] width 43 height 27
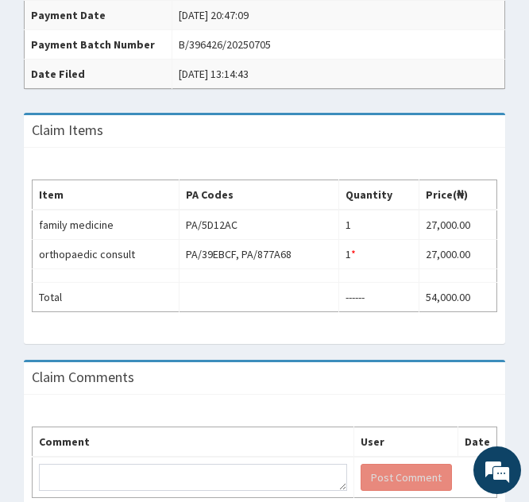
scroll to position [531, 0]
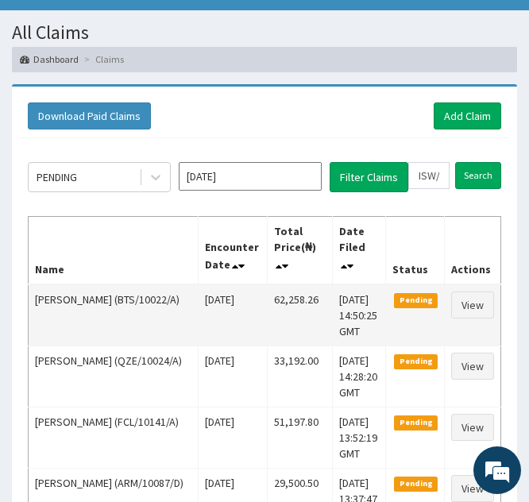
scroll to position [68, 0]
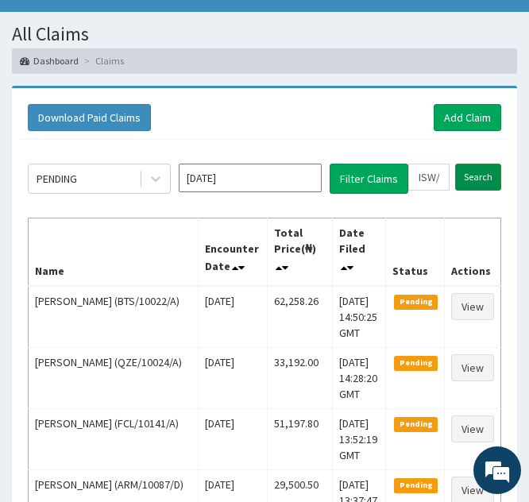
click at [470, 177] on input "Search" at bounding box center [478, 177] width 46 height 27
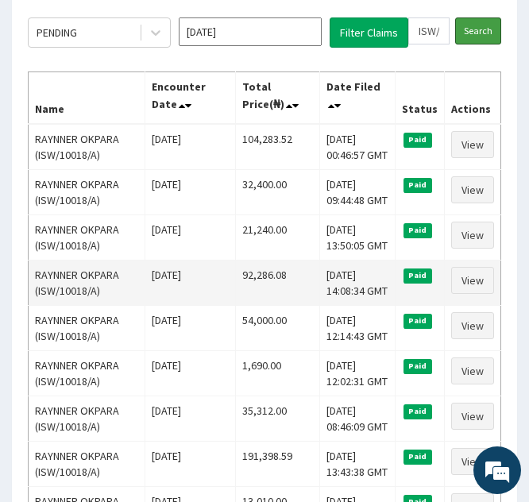
scroll to position [0, 0]
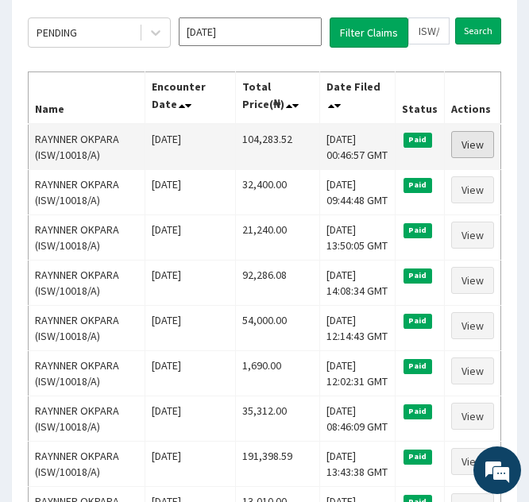
click at [467, 147] on link "View" at bounding box center [472, 144] width 43 height 27
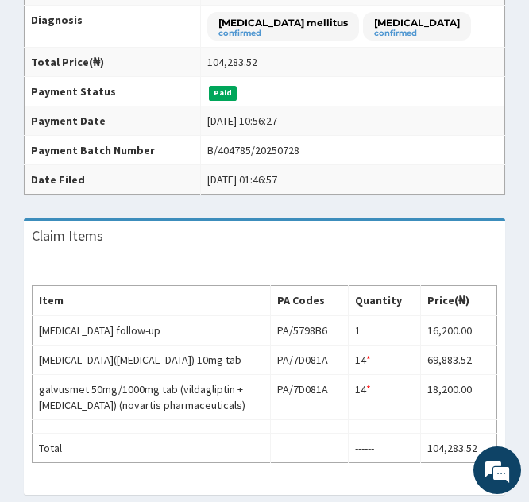
scroll to position [460, 0]
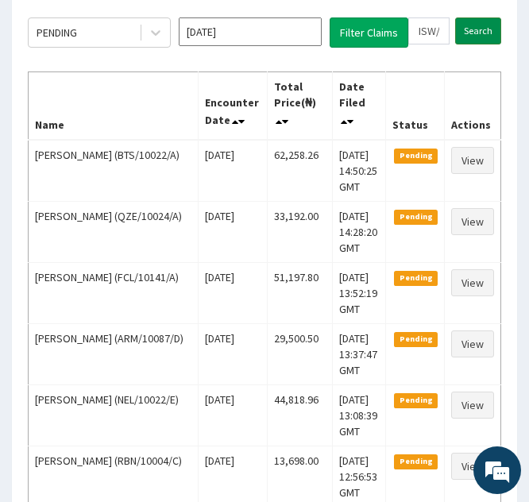
click at [469, 32] on input "Search" at bounding box center [478, 30] width 46 height 27
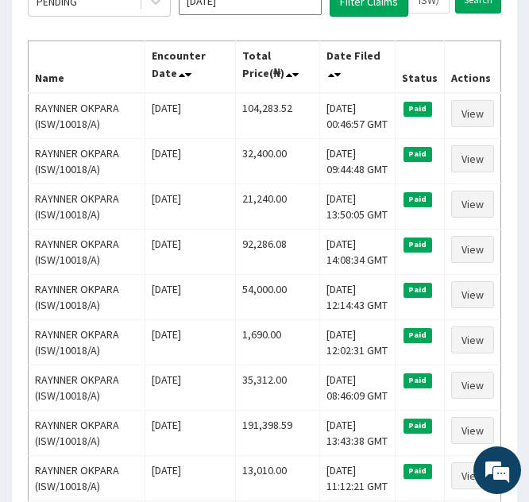
scroll to position [243, 0]
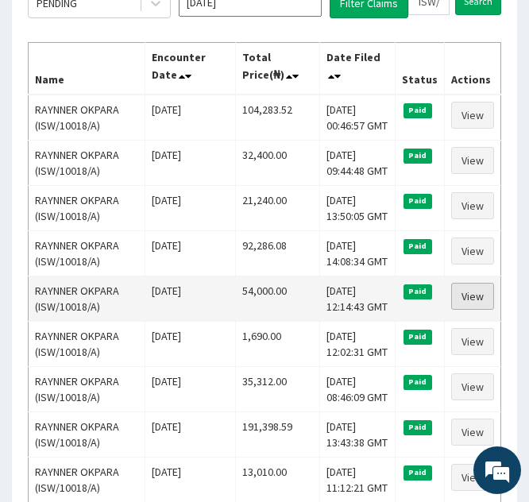
click at [460, 298] on link "View" at bounding box center [472, 296] width 43 height 27
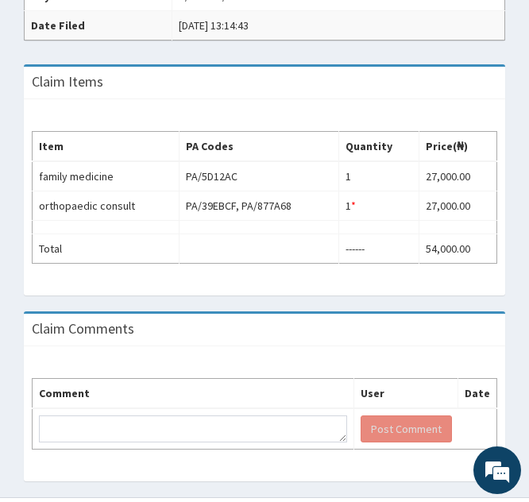
scroll to position [579, 0]
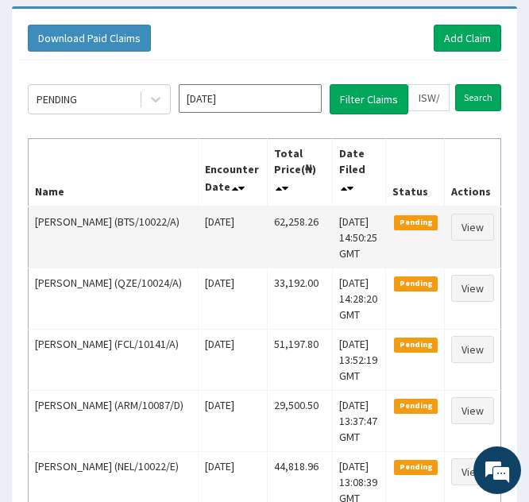
scroll to position [146, 0]
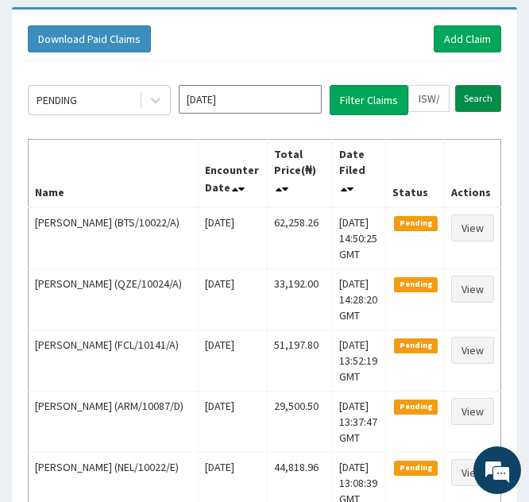
click at [472, 90] on input "Search" at bounding box center [478, 98] width 46 height 27
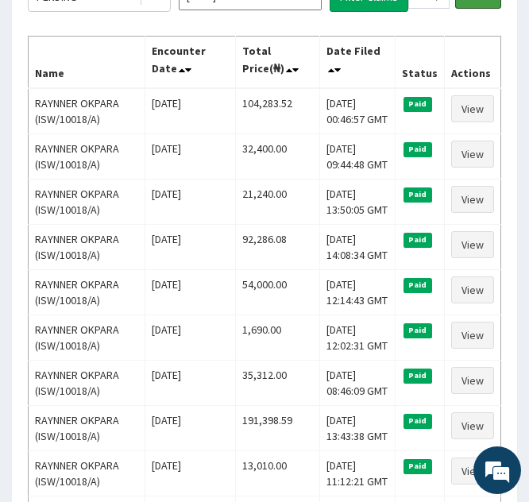
scroll to position [250, 0]
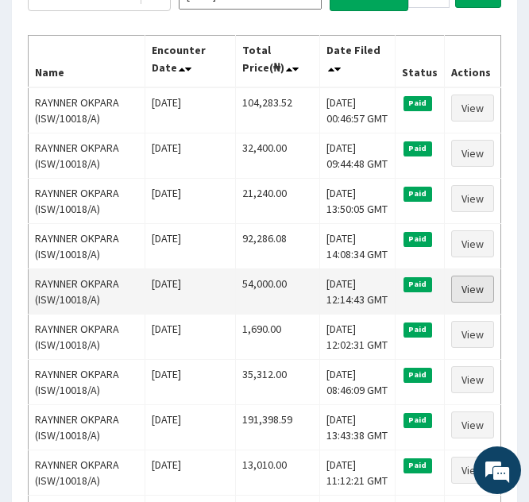
click at [468, 291] on link "View" at bounding box center [472, 289] width 43 height 27
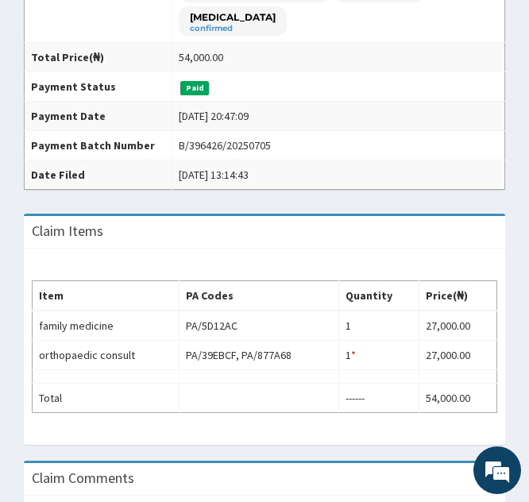
scroll to position [430, 0]
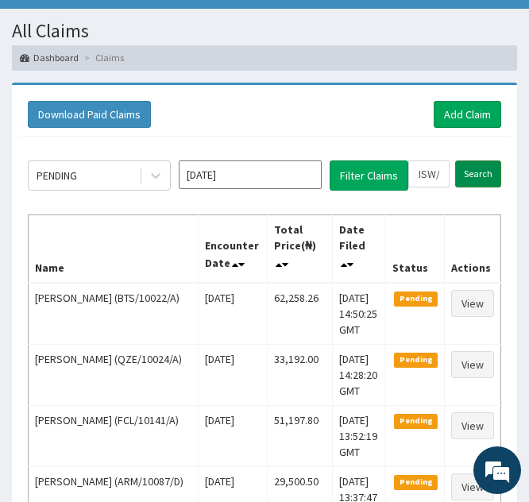
scroll to position [70, 0]
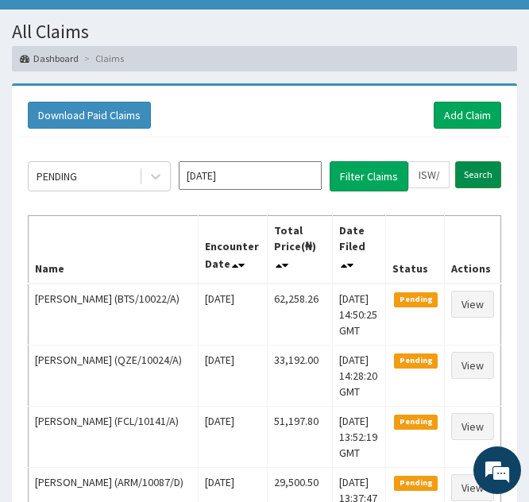
click at [475, 172] on input "Search" at bounding box center [478, 174] width 46 height 27
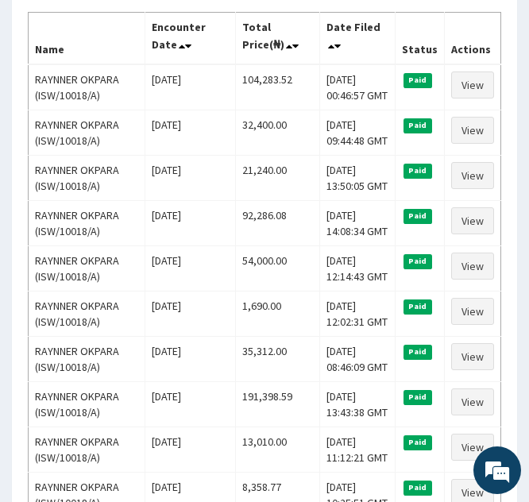
scroll to position [274, 0]
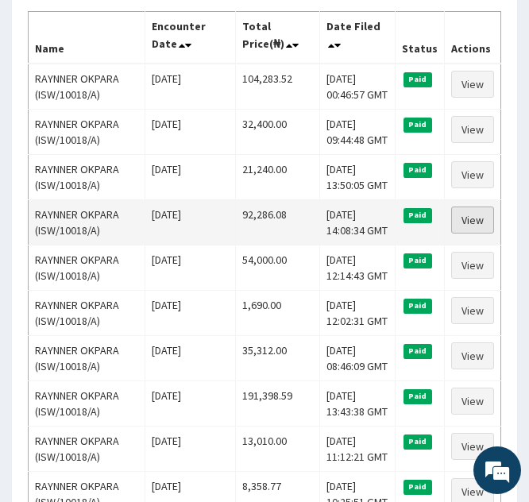
click at [459, 226] on link "View" at bounding box center [472, 220] width 43 height 27
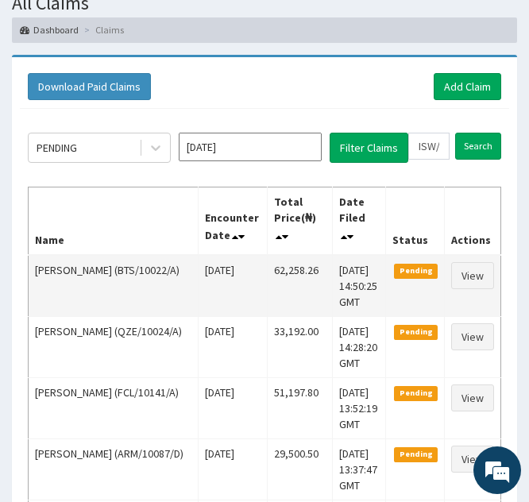
scroll to position [98, 0]
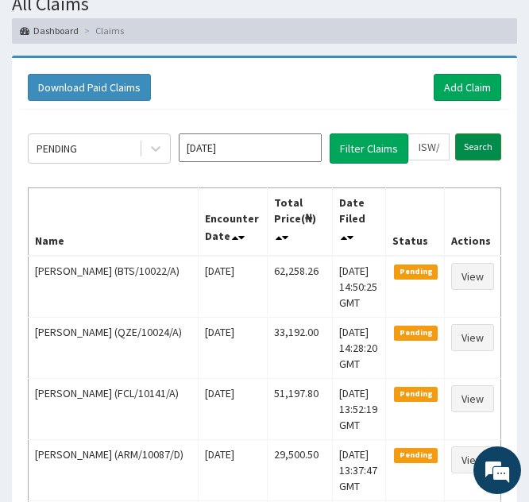
click at [472, 149] on input "Search" at bounding box center [478, 147] width 46 height 27
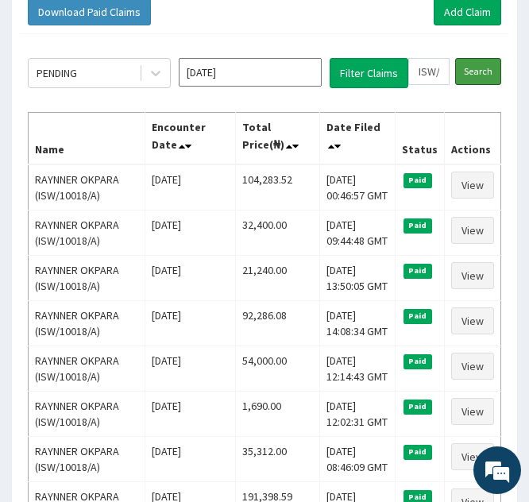
scroll to position [174, 0]
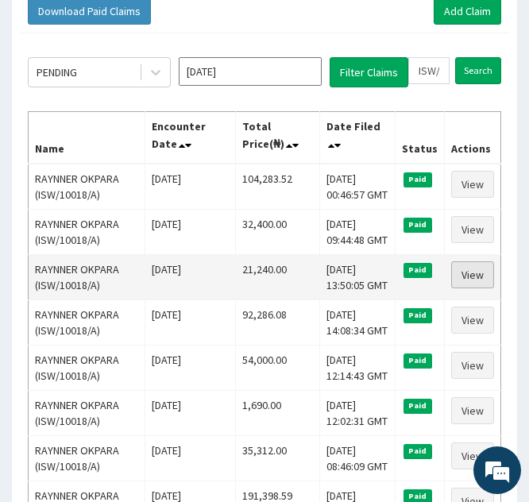
click at [467, 276] on link "View" at bounding box center [472, 274] width 43 height 27
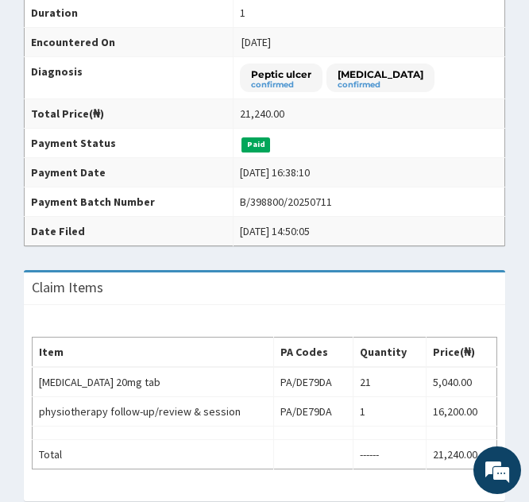
scroll to position [324, 0]
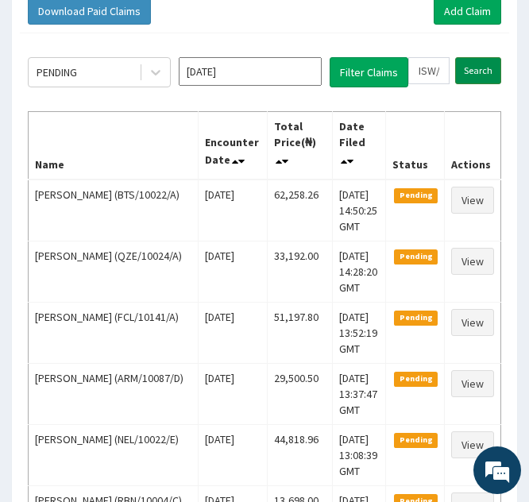
click at [475, 68] on input "Search" at bounding box center [478, 70] width 46 height 27
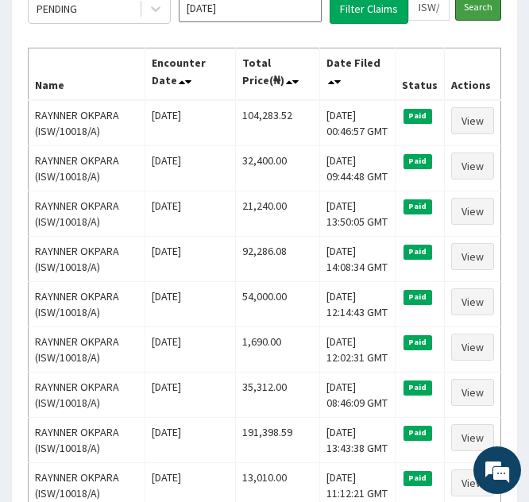
scroll to position [238, 0]
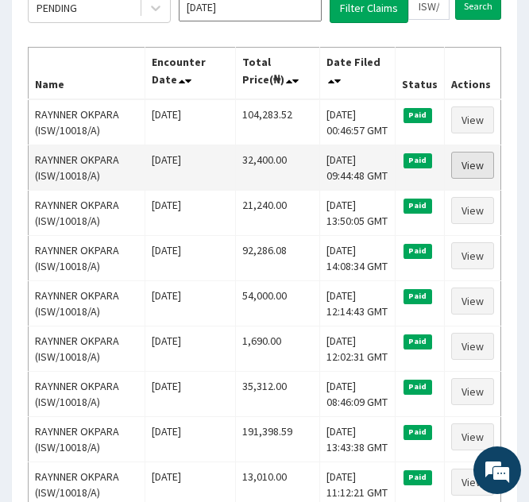
click at [466, 171] on link "View" at bounding box center [472, 165] width 43 height 27
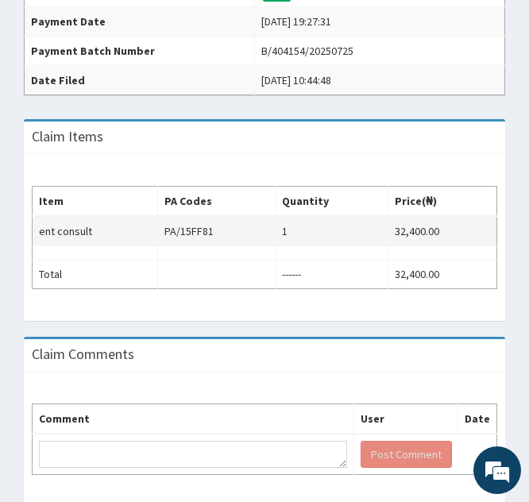
scroll to position [490, 0]
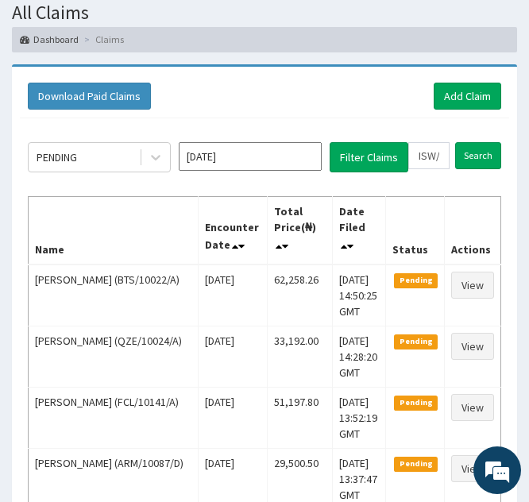
scroll to position [88, 0]
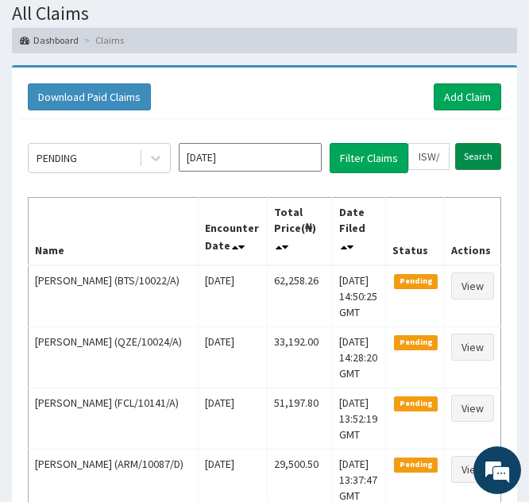
click at [473, 153] on input "Search" at bounding box center [478, 156] width 46 height 27
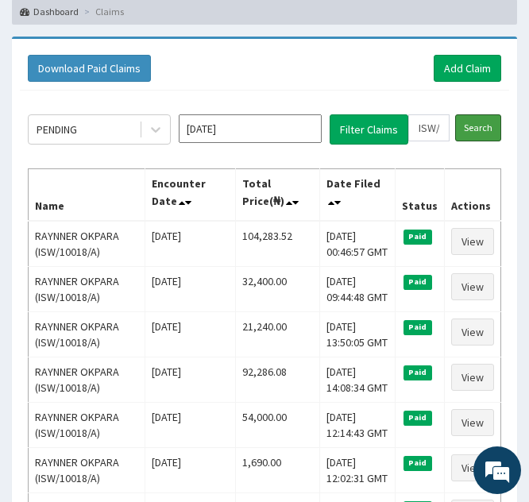
scroll to position [131, 0]
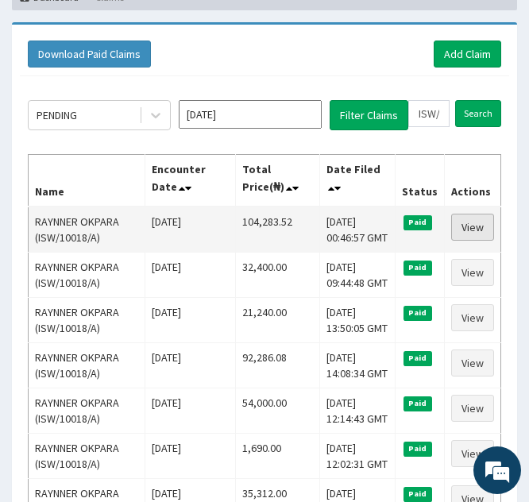
click at [468, 230] on link "View" at bounding box center [472, 227] width 43 height 27
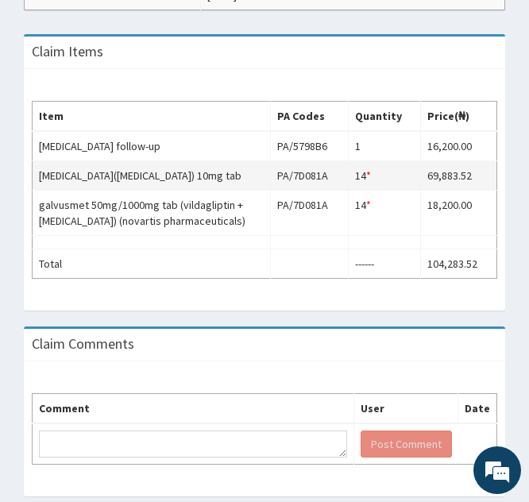
scroll to position [560, 0]
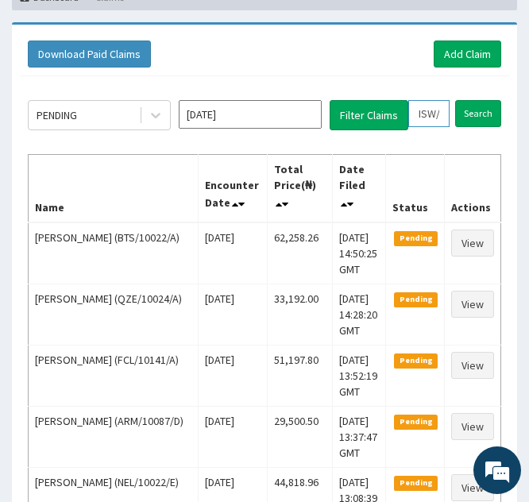
click at [428, 110] on input "ISW/10018/A" at bounding box center [429, 113] width 41 height 27
type input "IW/10018/A"
click at [443, 112] on icon at bounding box center [444, 113] width 11 height 11
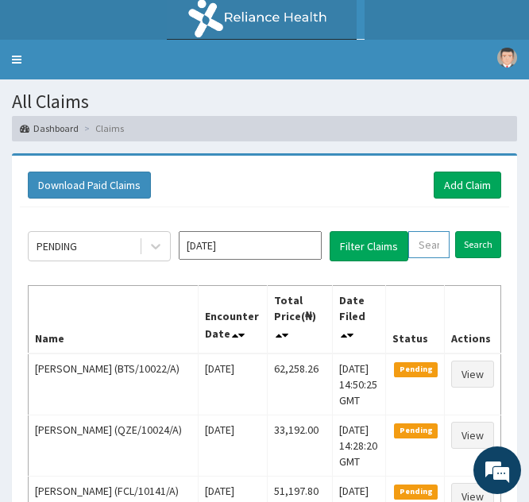
click at [420, 242] on input "text" at bounding box center [429, 244] width 41 height 27
click at [422, 243] on input "text" at bounding box center [429, 244] width 41 height 27
paste input "FRS/10001/A"
type input "FRS/10001/A"
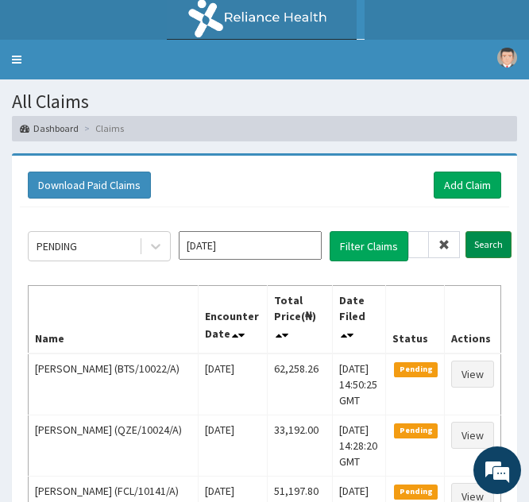
scroll to position [0, 0]
click at [477, 241] on input "Search" at bounding box center [489, 244] width 46 height 27
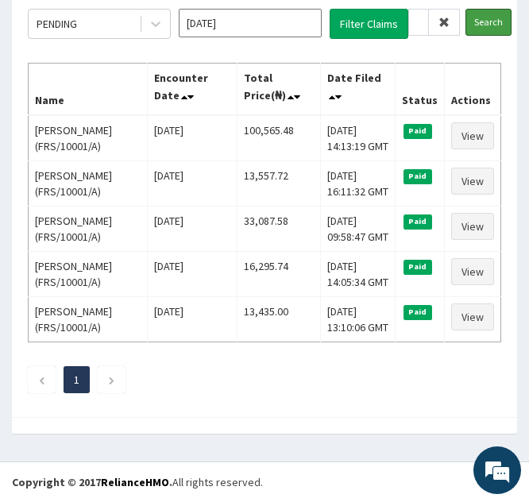
scroll to position [254, 0]
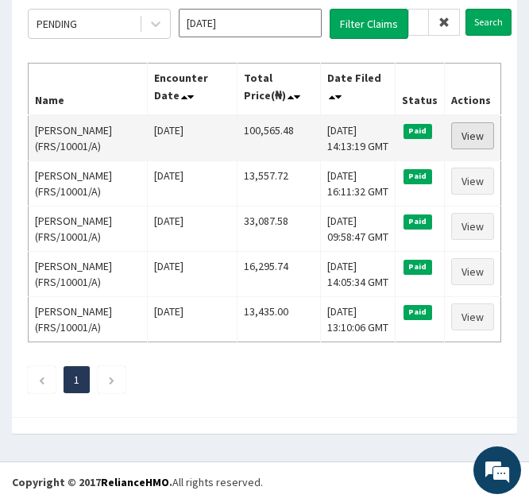
click at [471, 122] on link "View" at bounding box center [472, 135] width 43 height 27
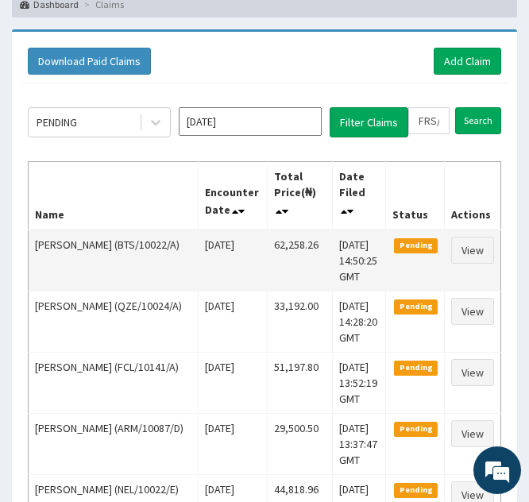
scroll to position [123, 0]
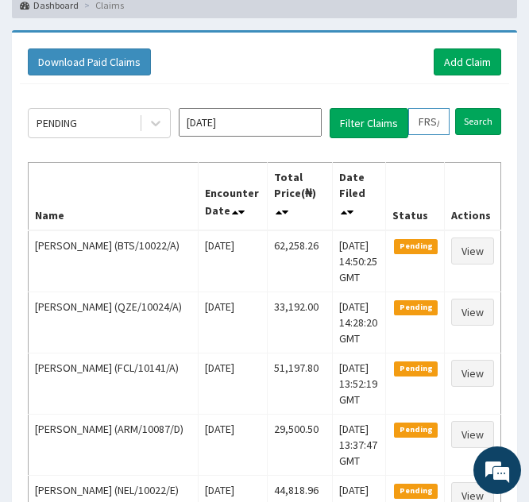
click at [425, 123] on input "FRS/10001/A" at bounding box center [429, 121] width 41 height 27
type input "RS/10001/A"
click at [442, 125] on icon at bounding box center [444, 121] width 11 height 11
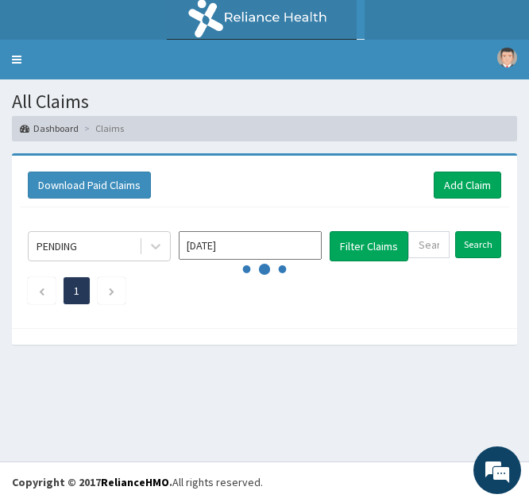
scroll to position [0, 0]
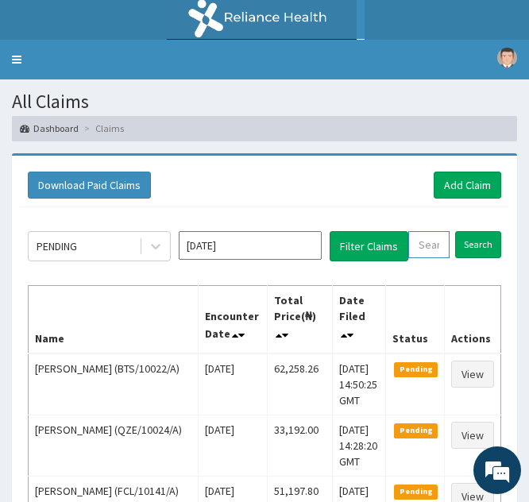
click at [419, 246] on input "text" at bounding box center [429, 244] width 41 height 27
paste input "FSL/10002/A"
type input "FSL/10002/A"
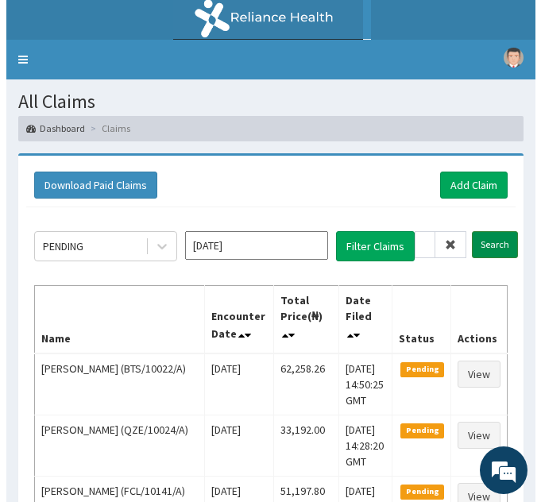
scroll to position [0, 0]
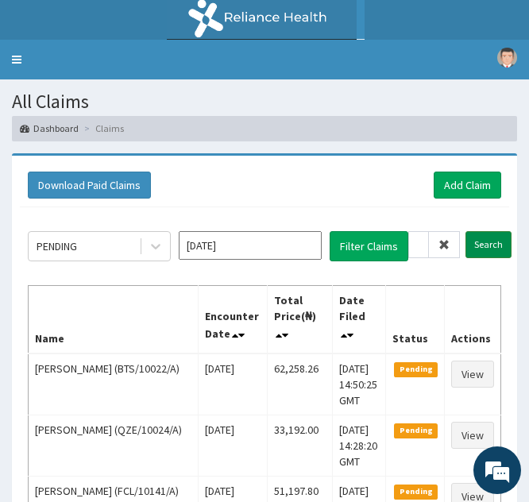
click at [478, 240] on input "Search" at bounding box center [489, 244] width 46 height 27
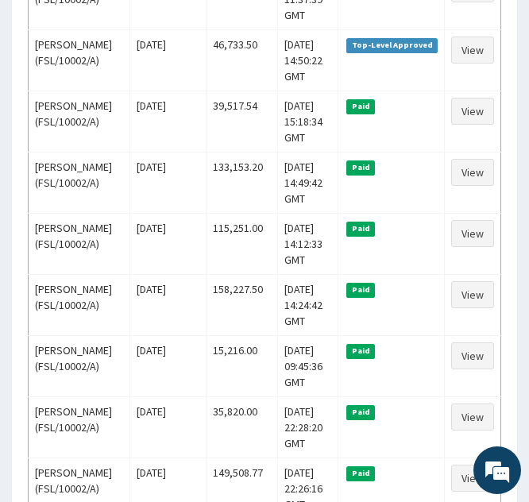
scroll to position [402, 0]
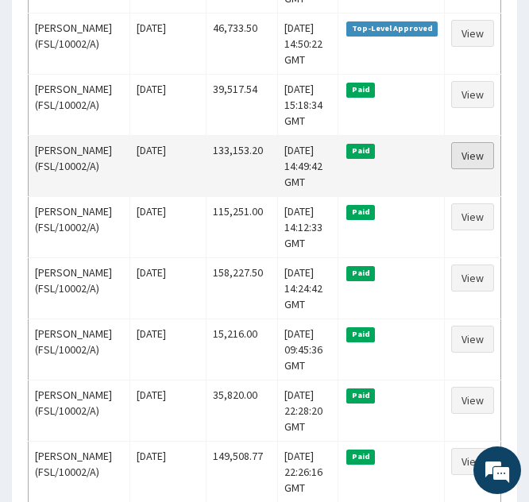
click at [463, 169] on link "View" at bounding box center [472, 155] width 43 height 27
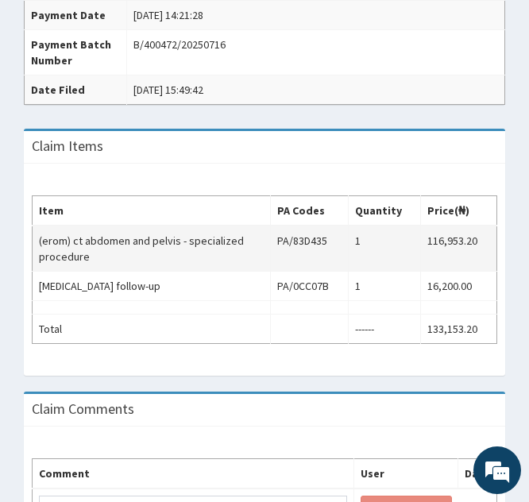
scroll to position [626, 0]
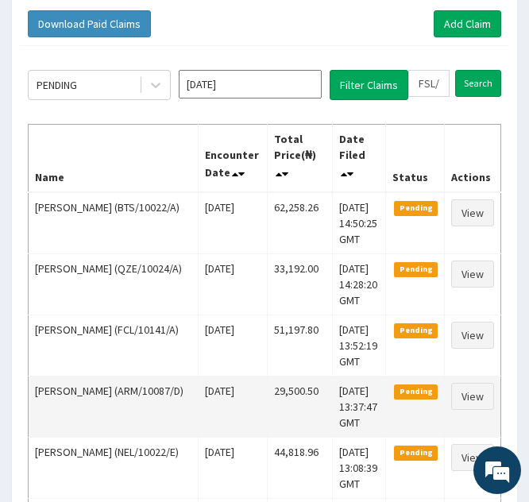
scroll to position [142, 0]
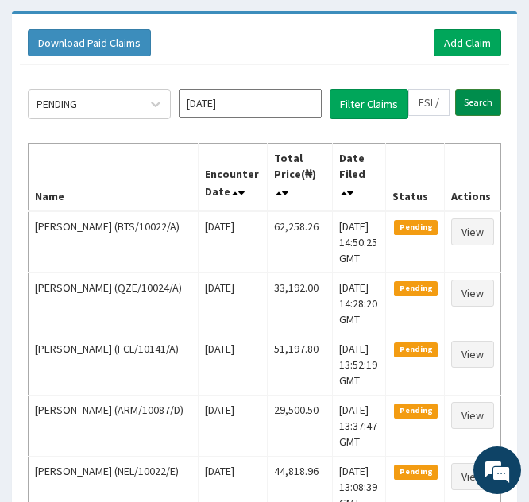
click at [476, 100] on input "Search" at bounding box center [478, 102] width 46 height 27
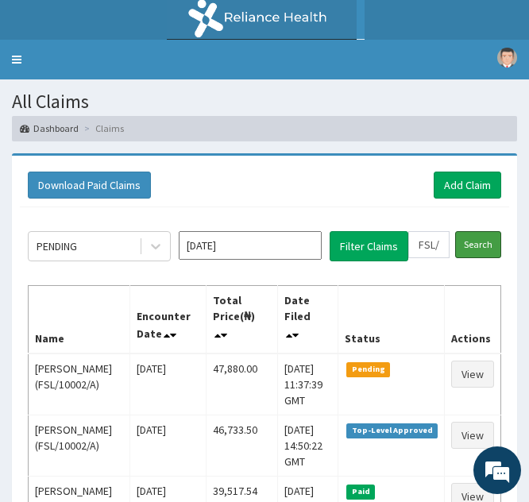
scroll to position [0, 0]
click at [432, 249] on input "FSL/10002/A" at bounding box center [429, 244] width 41 height 27
type input "FL/10002/A"
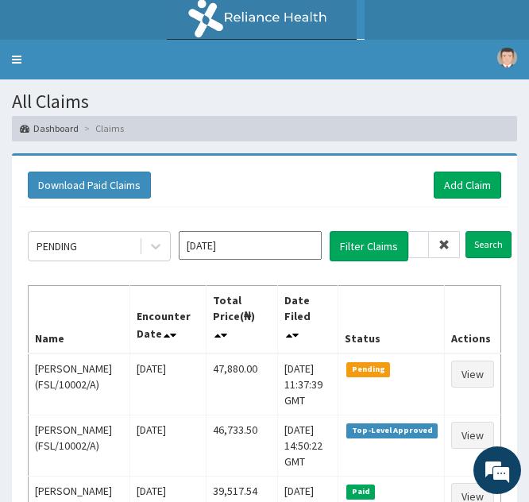
click at [444, 247] on icon at bounding box center [444, 244] width 11 height 11
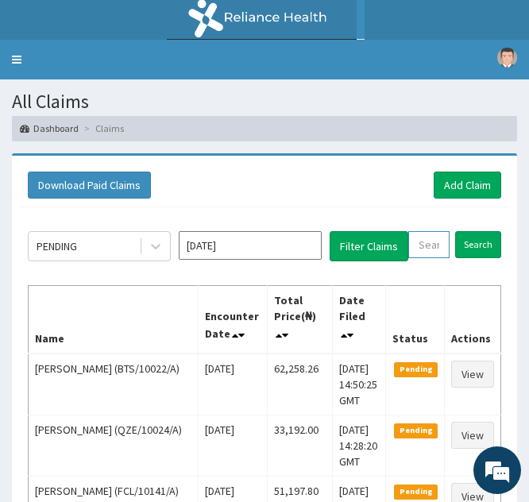
click at [429, 245] on input "text" at bounding box center [429, 244] width 41 height 27
paste input "FNG/10011/B"
type input "FNG/10011/B"
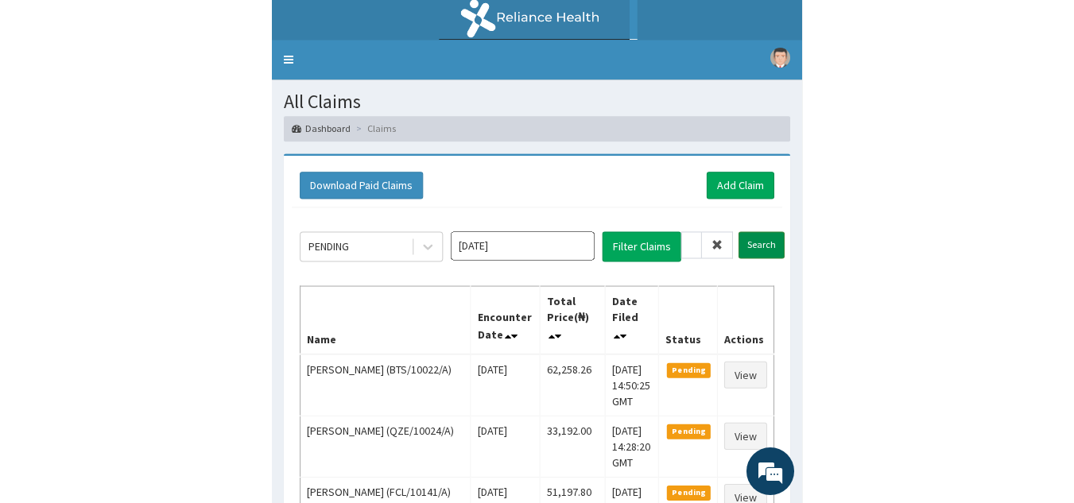
scroll to position [0, 0]
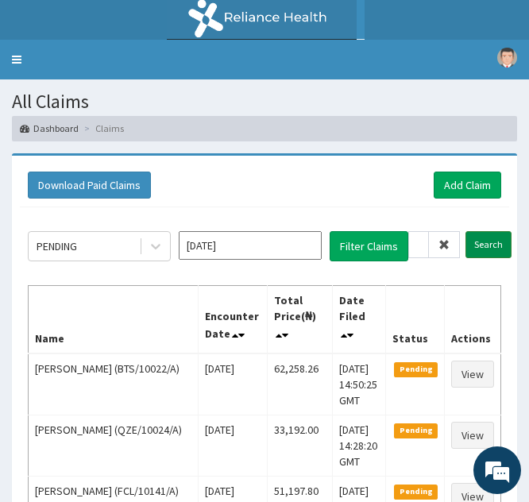
click at [479, 246] on input "Search" at bounding box center [489, 244] width 46 height 27
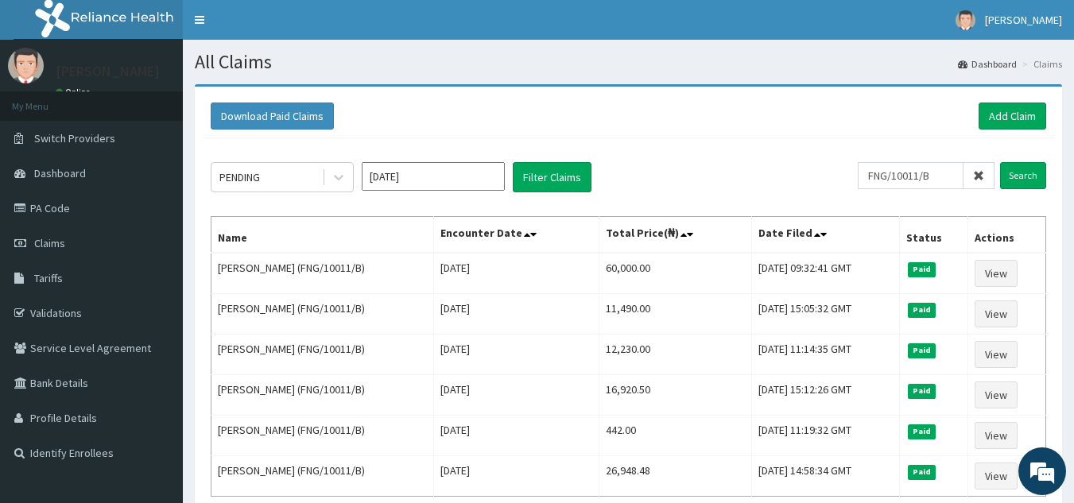
click at [540, 181] on icon at bounding box center [978, 175] width 11 height 11
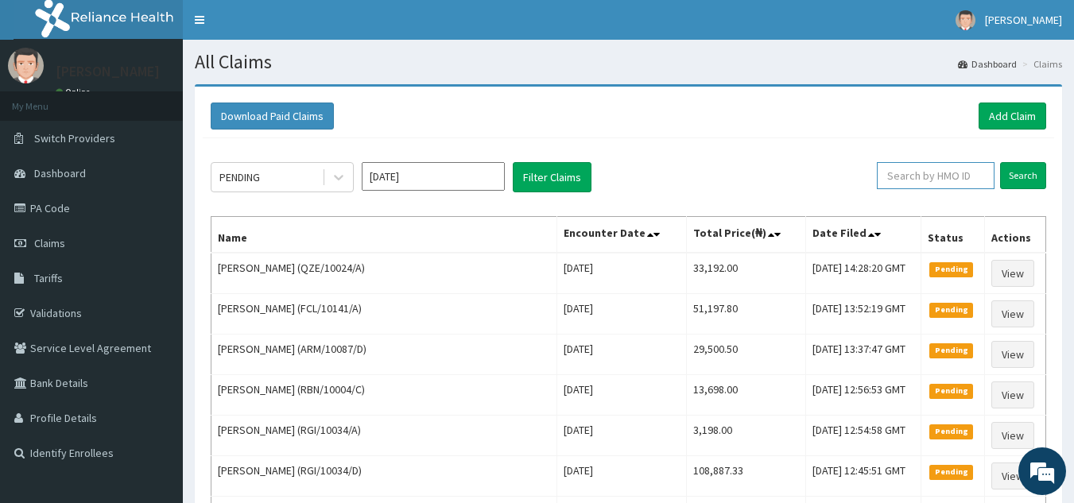
click at [540, 184] on input "text" at bounding box center [936, 175] width 118 height 27
paste input "HAV/10003/G"
type input "HAV/10003/G"
click at [540, 178] on input "Search" at bounding box center [1023, 175] width 46 height 27
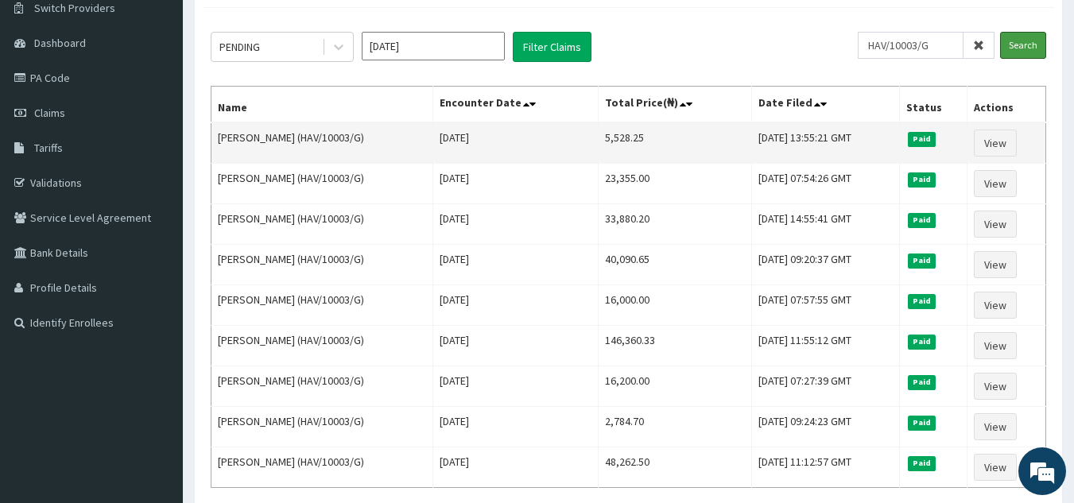
scroll to position [131, 0]
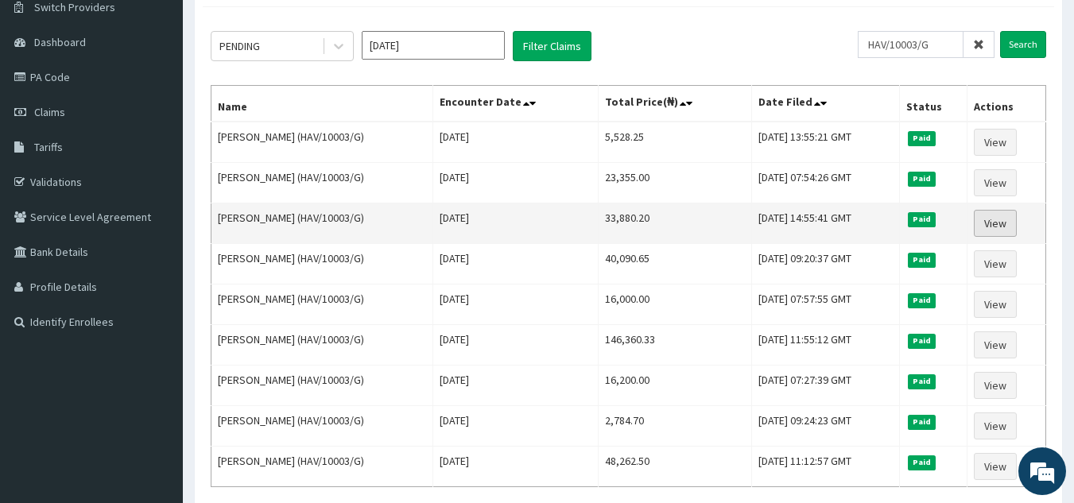
click at [540, 219] on link "View" at bounding box center [995, 223] width 43 height 27
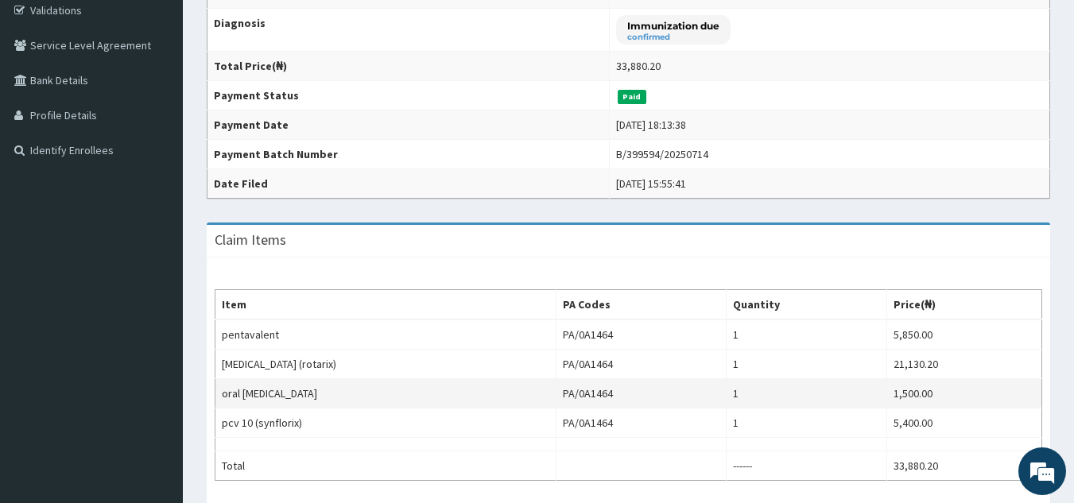
scroll to position [300, 0]
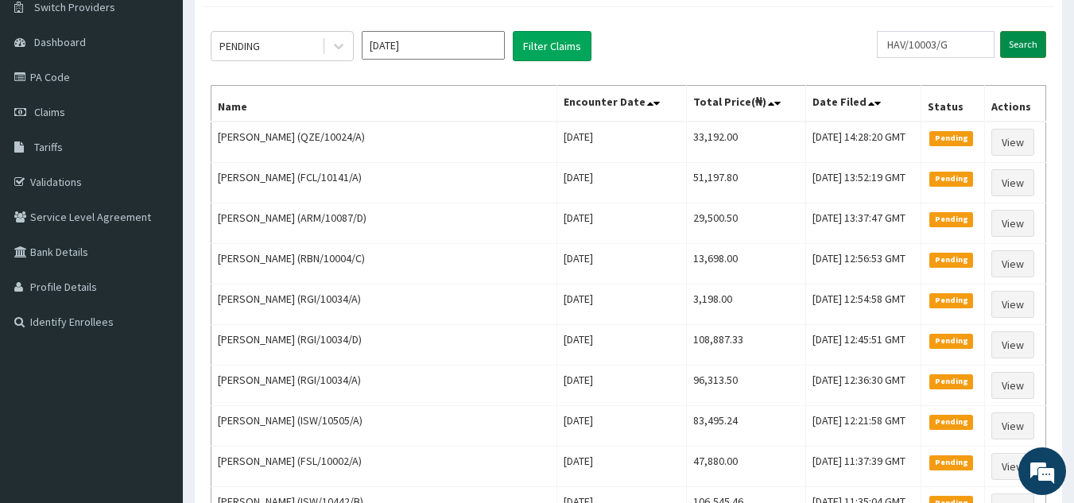
click at [1016, 48] on input "Search" at bounding box center [1023, 44] width 46 height 27
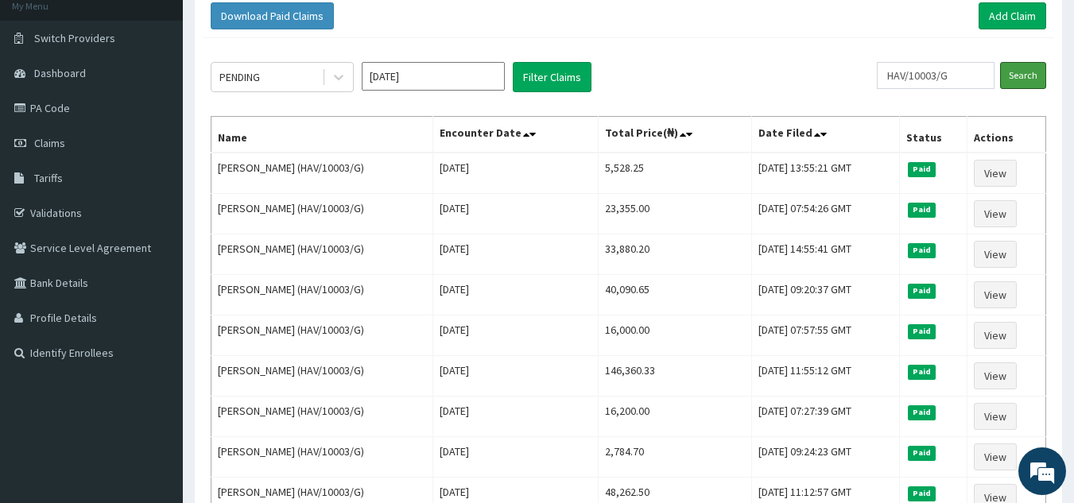
scroll to position [101, 0]
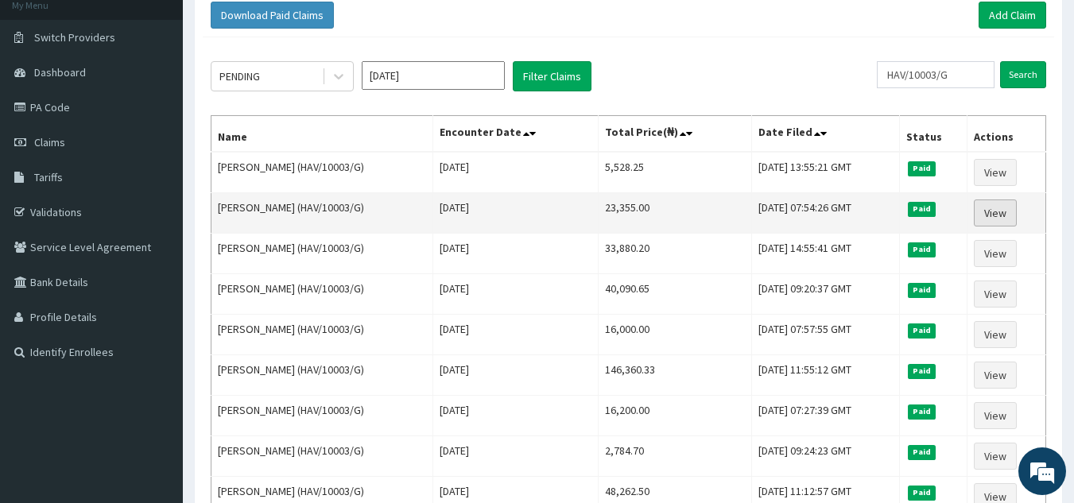
click at [987, 215] on link "View" at bounding box center [995, 212] width 43 height 27
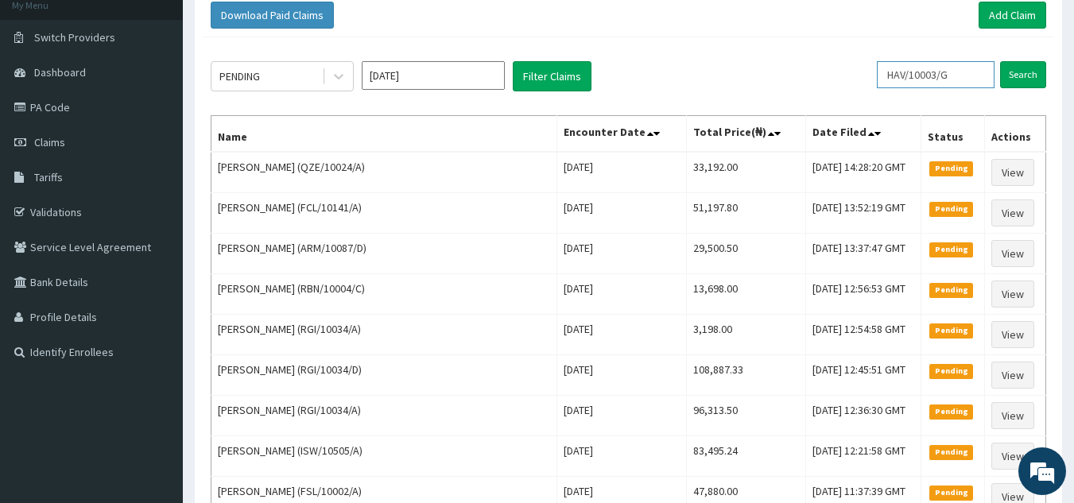
click at [969, 68] on input "HAV/10003/G" at bounding box center [936, 74] width 118 height 27
type input "H"
paste input "NEL/10062/C"
type input "NEL/10062/C"
click at [1005, 76] on input "Search" at bounding box center [1023, 74] width 46 height 27
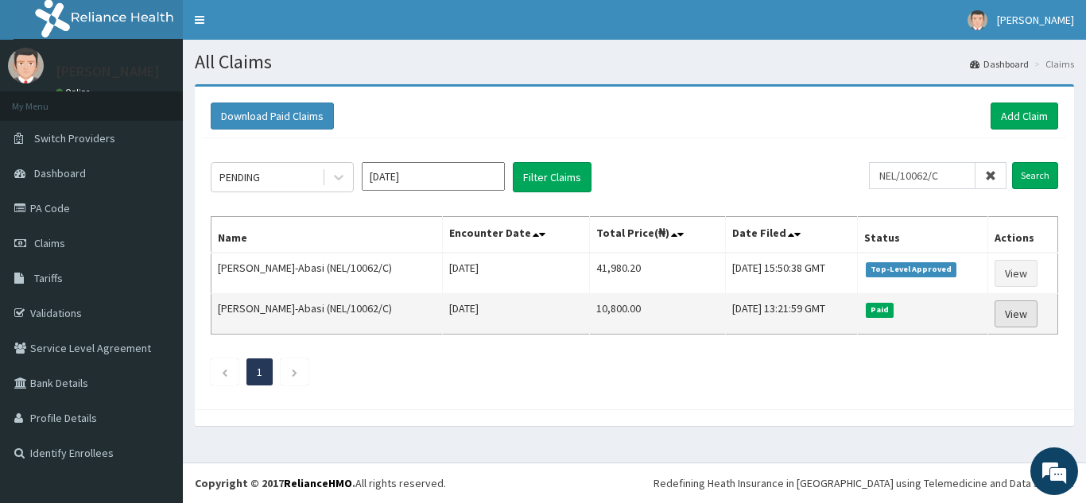
click at [1015, 314] on link "View" at bounding box center [1015, 313] width 43 height 27
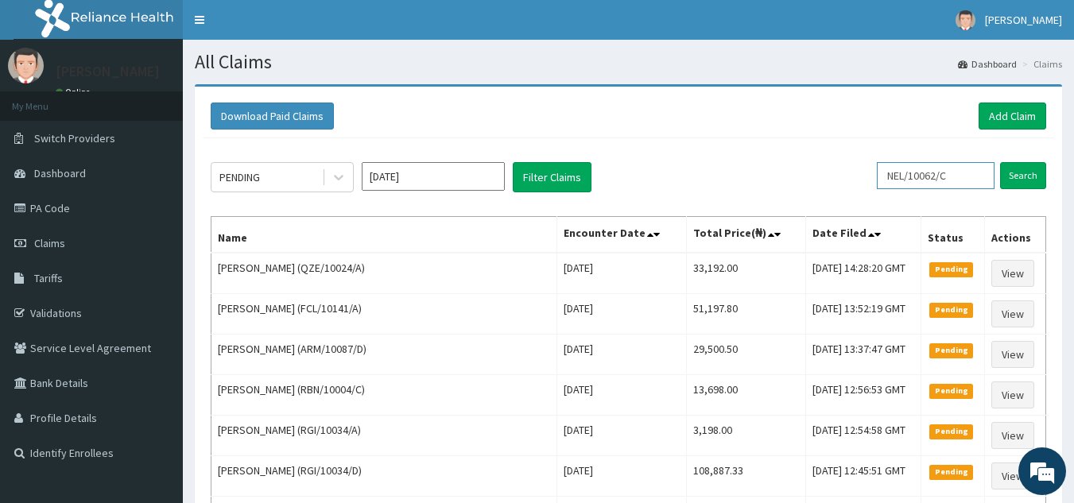
click at [920, 180] on input "NEL/10062/C" at bounding box center [936, 175] width 118 height 27
type input "NEL10062/C"
click at [978, 172] on icon at bounding box center [978, 175] width 11 height 11
click at [905, 176] on input "text" at bounding box center [936, 175] width 118 height 27
paste input "ARM/10184/B"
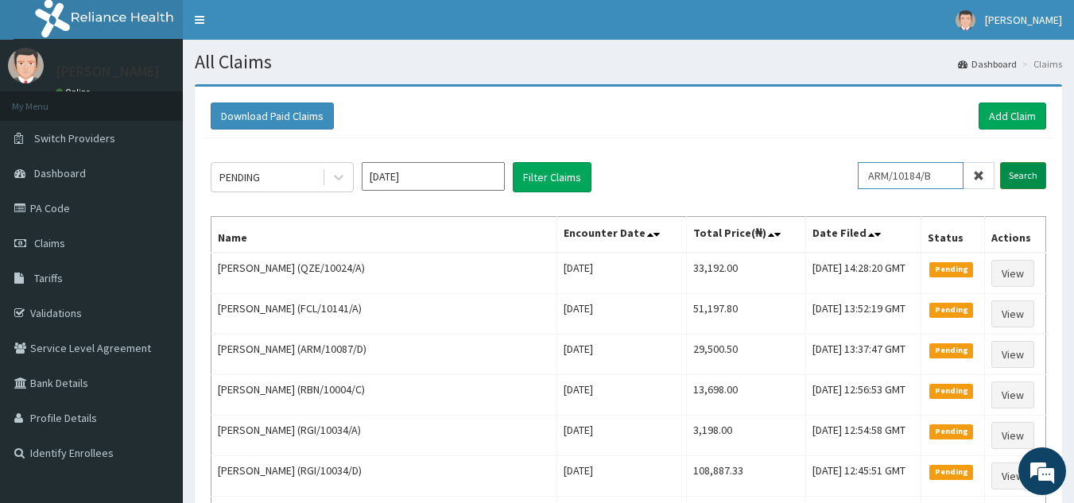
type input "ARM/10184/B"
click at [1017, 176] on input "Search" at bounding box center [1023, 175] width 46 height 27
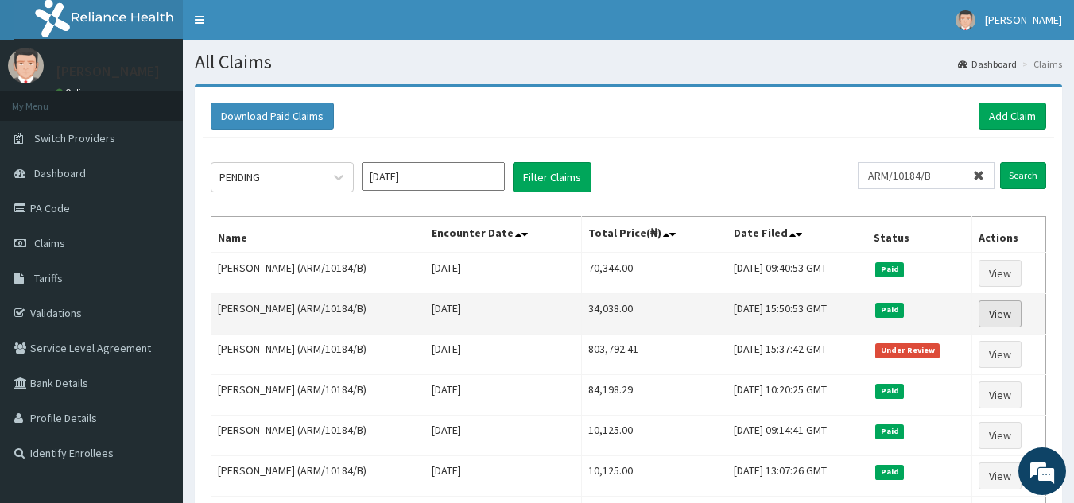
click at [992, 311] on link "View" at bounding box center [999, 313] width 43 height 27
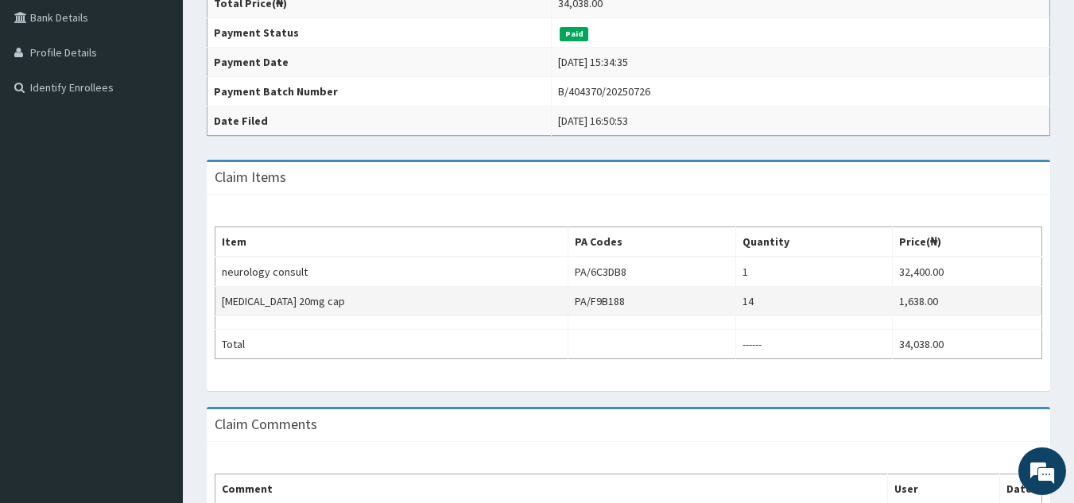
scroll to position [366, 0]
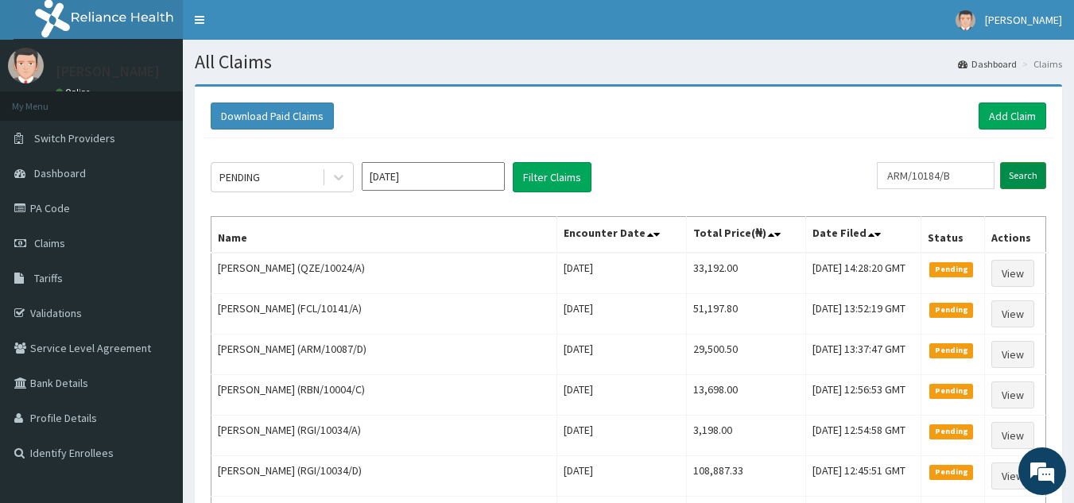
click at [1007, 168] on input "Search" at bounding box center [1023, 175] width 46 height 27
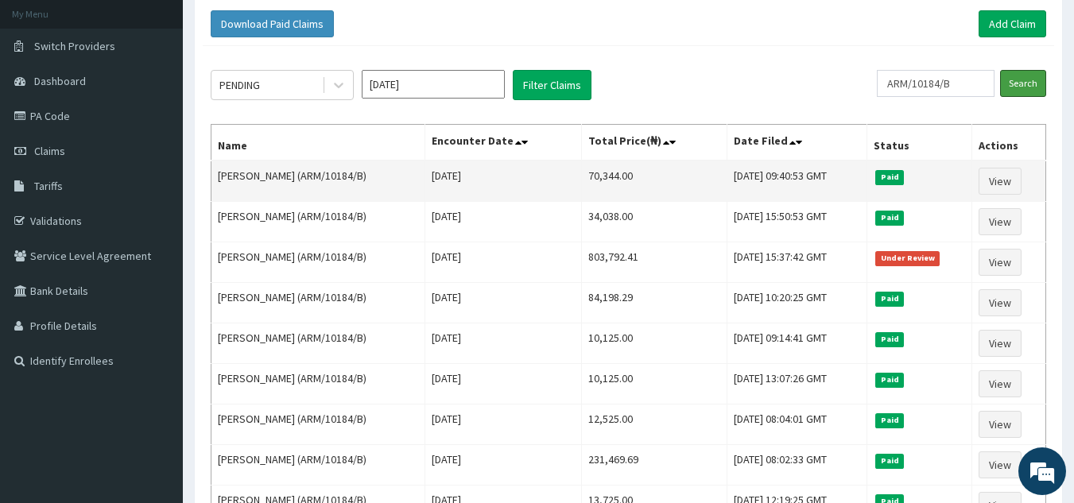
scroll to position [93, 0]
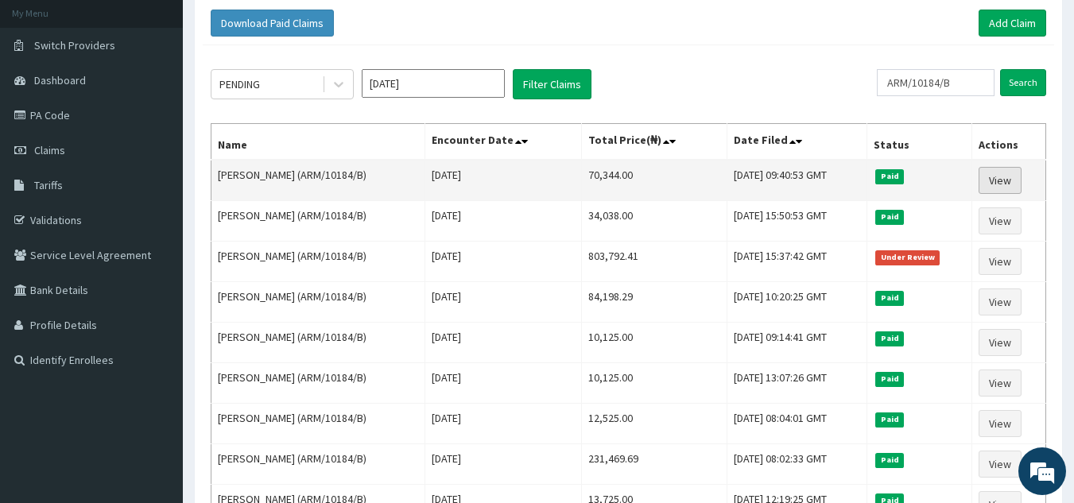
click at [996, 184] on link "View" at bounding box center [999, 180] width 43 height 27
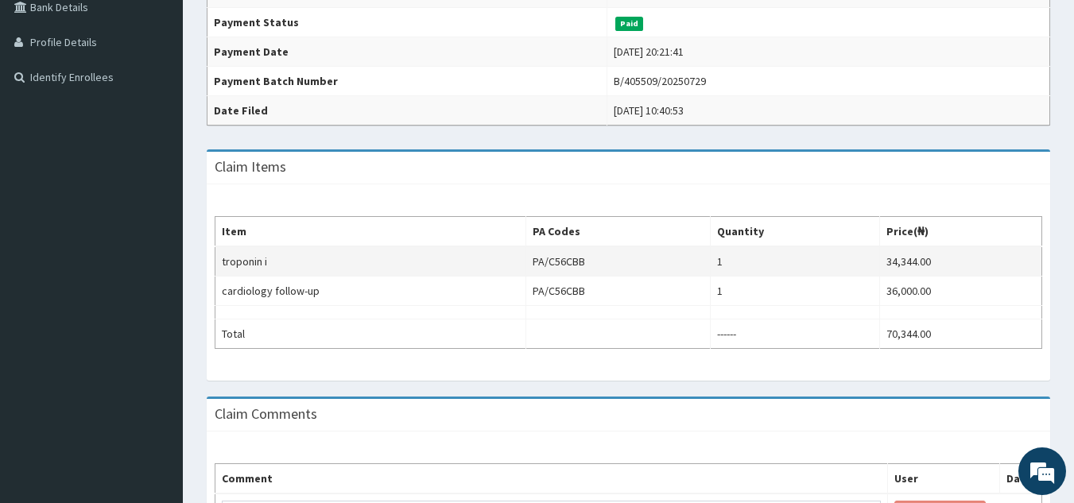
scroll to position [397, 0]
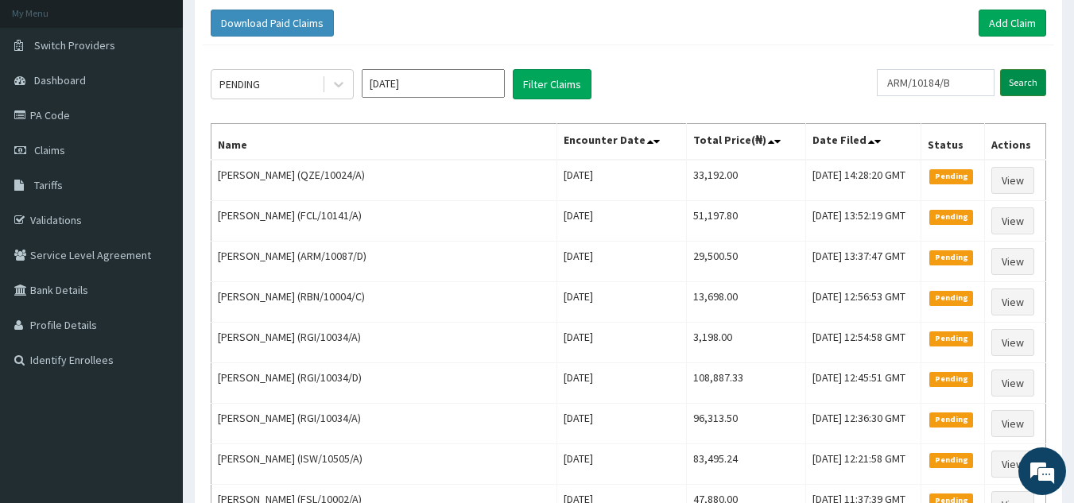
click at [1017, 82] on input "Search" at bounding box center [1023, 82] width 46 height 27
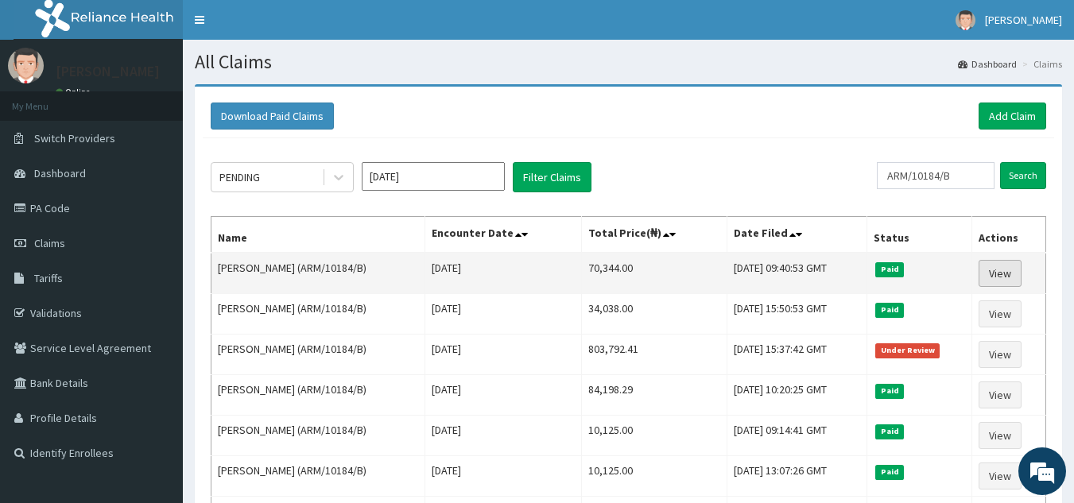
click at [1000, 273] on link "View" at bounding box center [999, 273] width 43 height 27
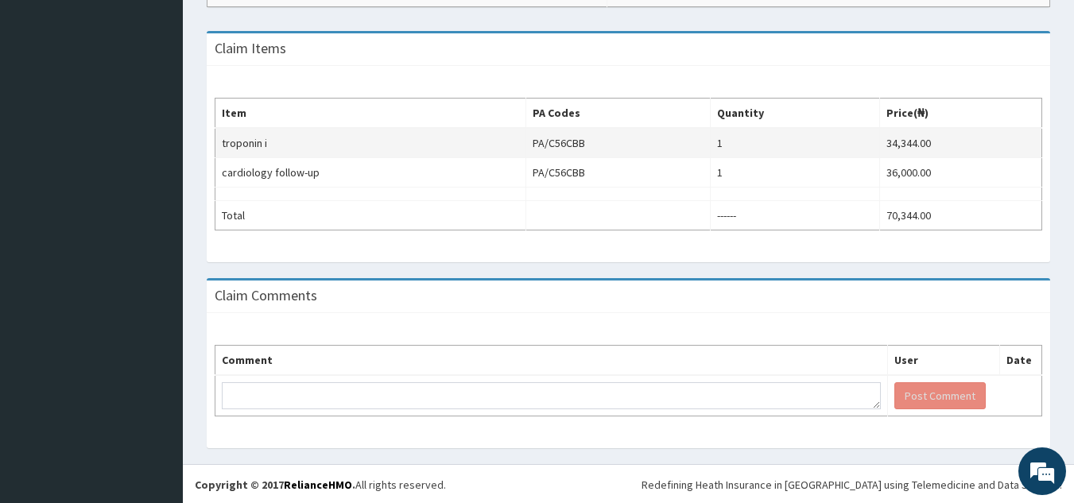
scroll to position [496, 0]
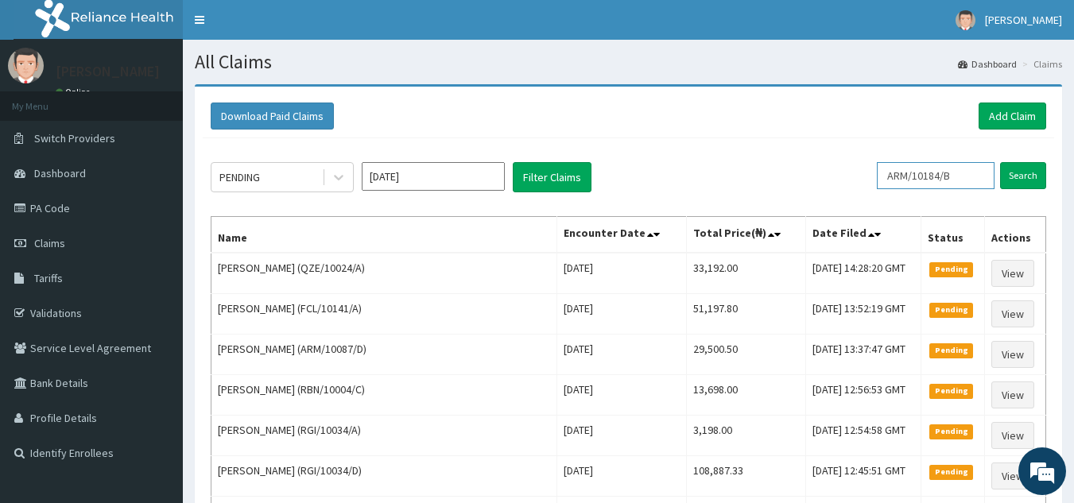
click at [904, 177] on input "ARM/10184/B" at bounding box center [936, 175] width 118 height 27
type input "RM/10184/B"
click at [977, 176] on icon at bounding box center [978, 175] width 11 height 11
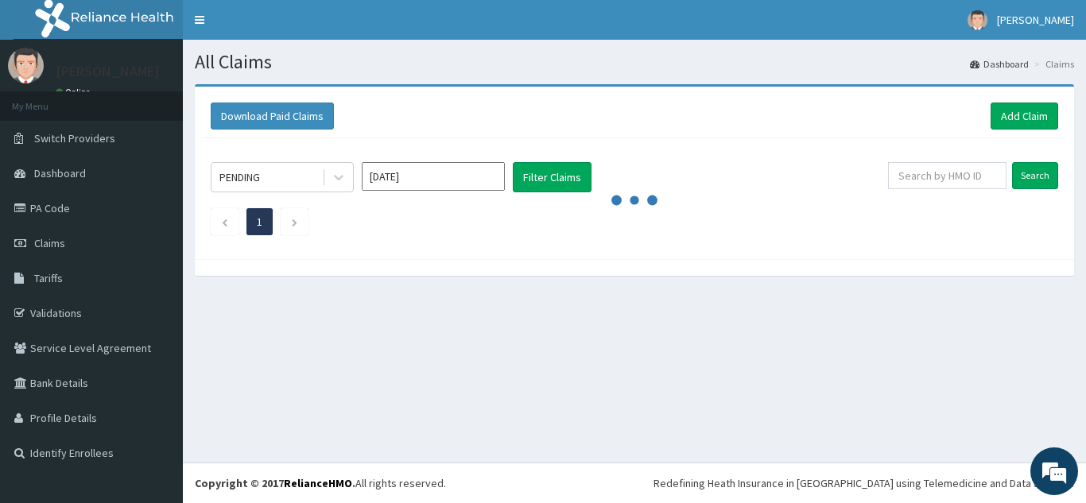
click at [910, 161] on div "PENDING Aug 2025 Filter Claims Search 1" at bounding box center [634, 194] width 863 height 113
click at [924, 170] on input "text" at bounding box center [947, 175] width 118 height 27
paste input "ISW/10566/A"
type input "ISW/10566/A"
click at [1029, 172] on input "Search" at bounding box center [1035, 175] width 46 height 27
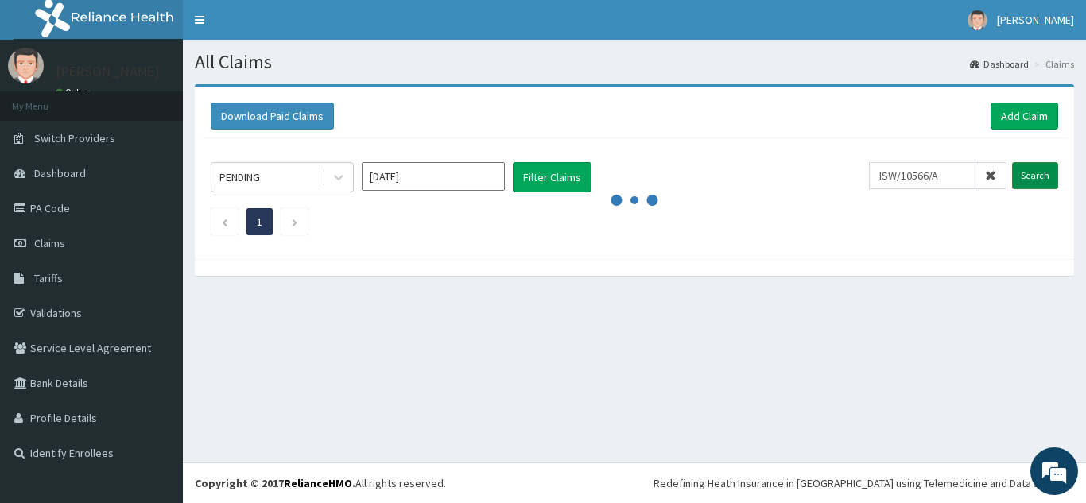
click at [1029, 172] on input "Search" at bounding box center [1035, 175] width 46 height 27
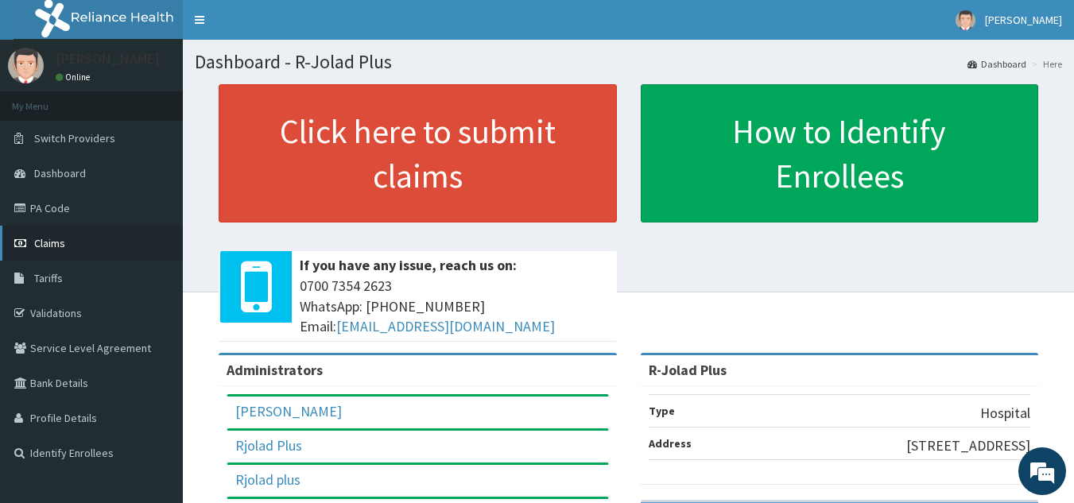
click at [41, 238] on span "Claims" at bounding box center [49, 243] width 31 height 14
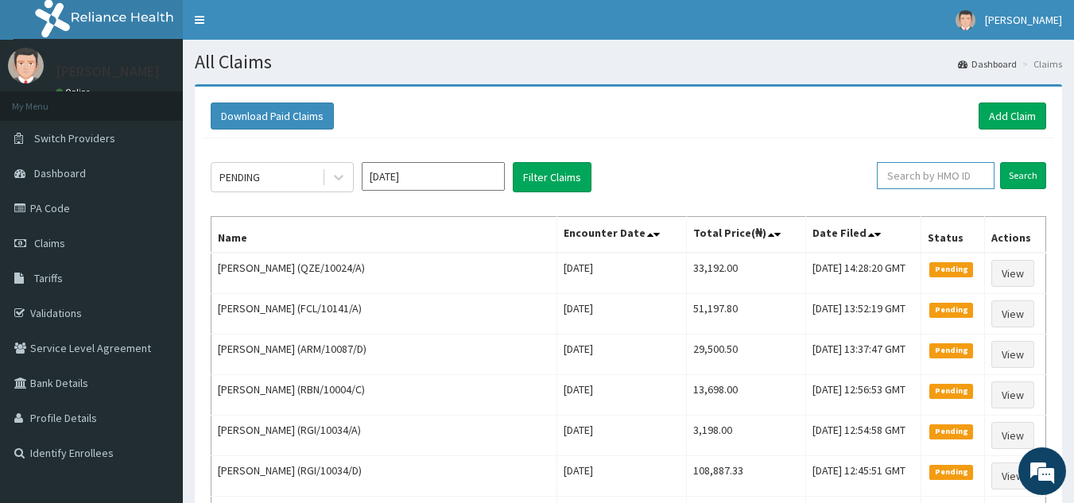
click at [890, 173] on input "text" at bounding box center [936, 175] width 118 height 27
paste input "ISW/10566/A"
type input "ISW/10566/A"
click at [1019, 171] on input "Search" at bounding box center [1023, 175] width 46 height 27
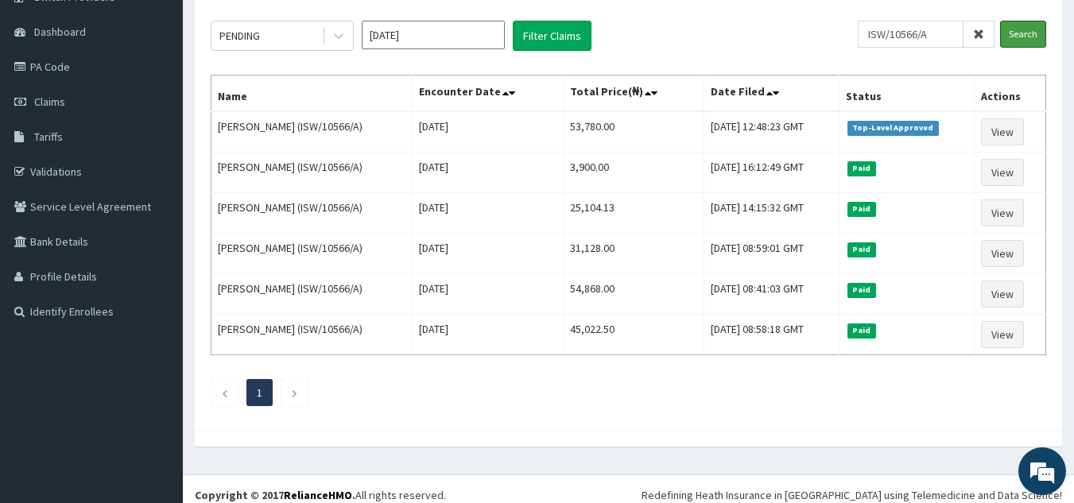
scroll to position [150, 0]
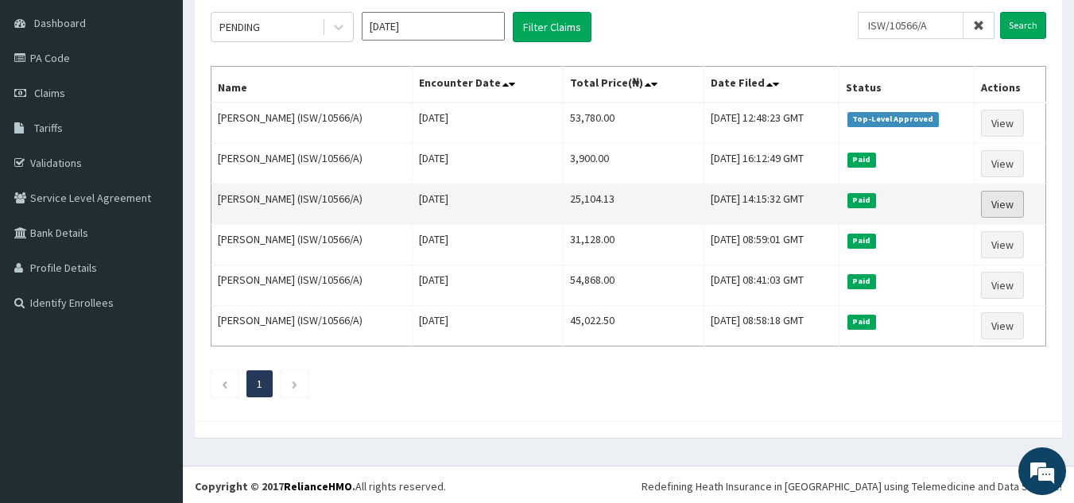
click at [1008, 202] on link "View" at bounding box center [1002, 204] width 43 height 27
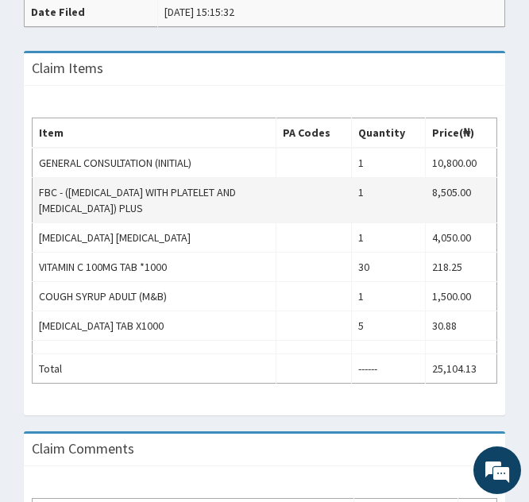
scroll to position [615, 0]
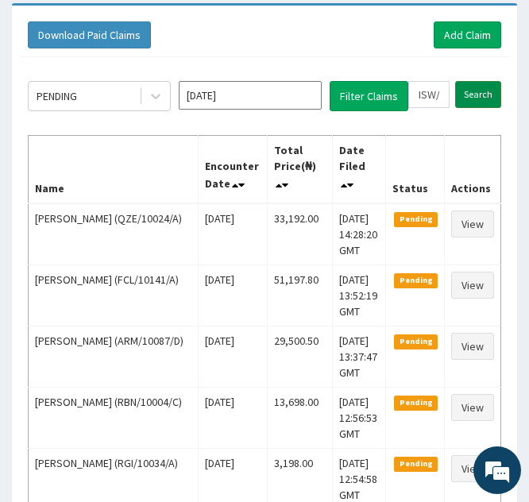
click at [477, 91] on input "Search" at bounding box center [478, 94] width 46 height 27
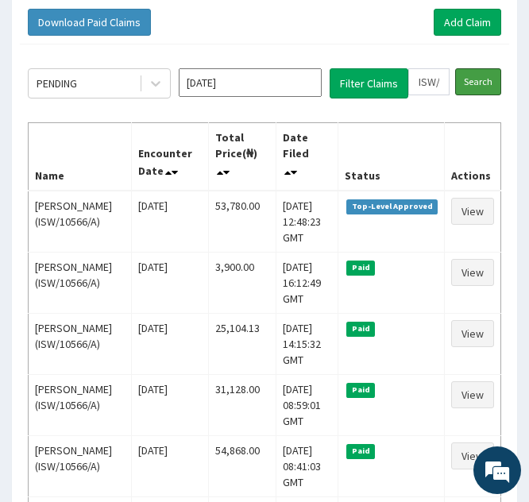
scroll to position [164, 0]
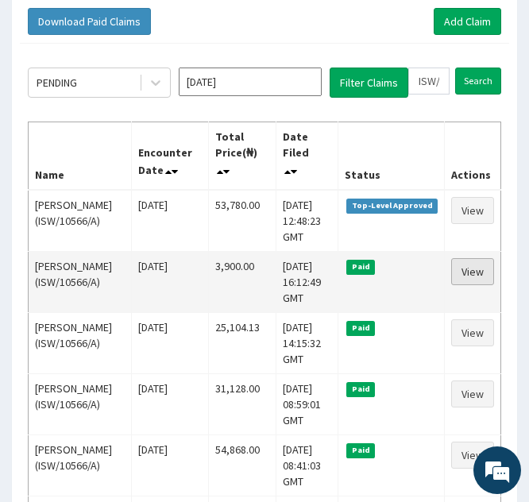
click at [472, 285] on link "View" at bounding box center [472, 271] width 43 height 27
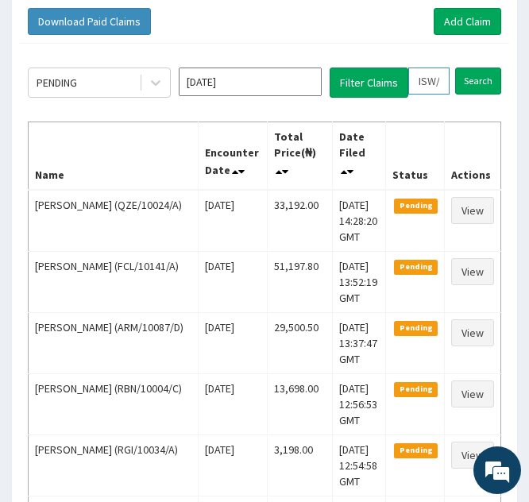
click at [433, 88] on input "ISW/10566/A" at bounding box center [429, 81] width 41 height 27
type input "IS/10566/A"
click at [443, 85] on icon at bounding box center [444, 81] width 11 height 11
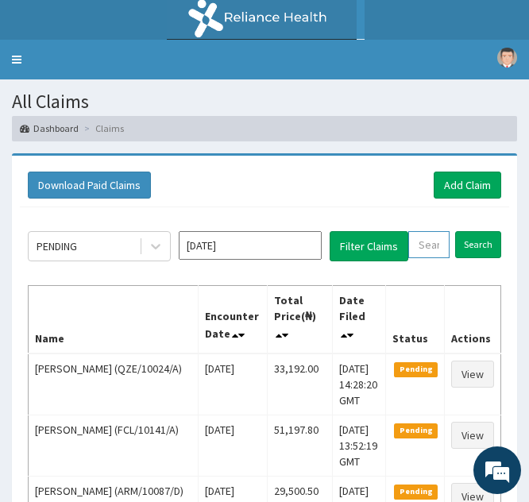
click at [422, 250] on input "text" at bounding box center [429, 244] width 41 height 27
paste input "ISW/10183/A"
type input "ISW/10183/A"
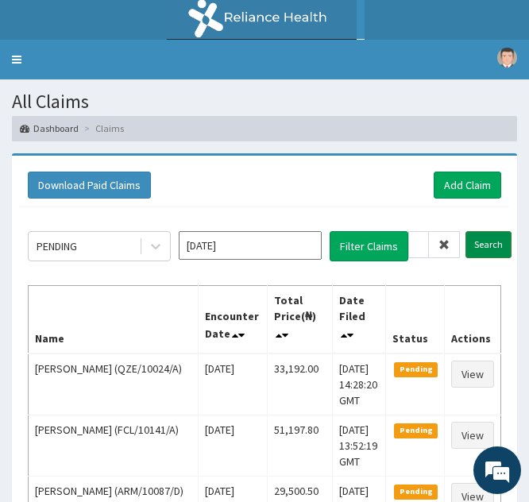
click at [478, 244] on input "Search" at bounding box center [489, 244] width 46 height 27
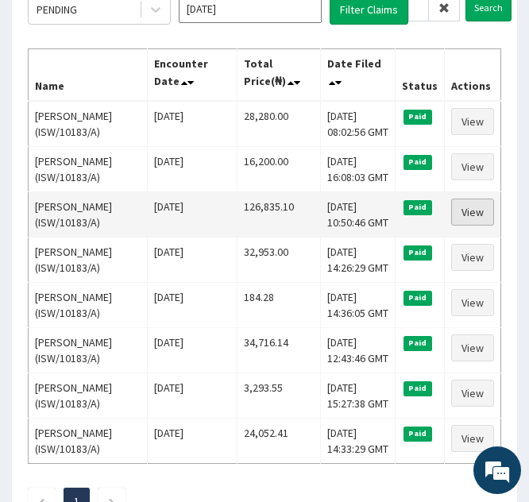
click at [475, 210] on link "View" at bounding box center [472, 212] width 43 height 27
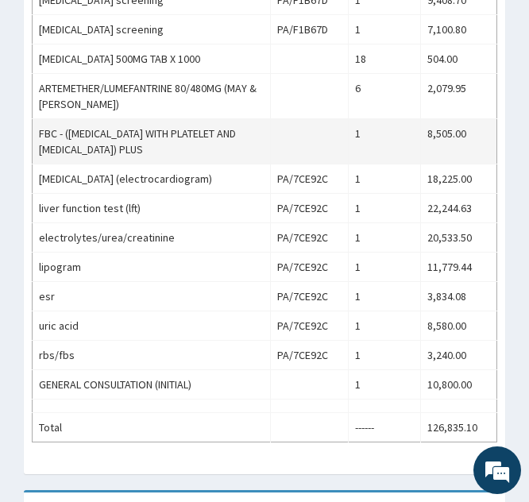
scroll to position [819, 0]
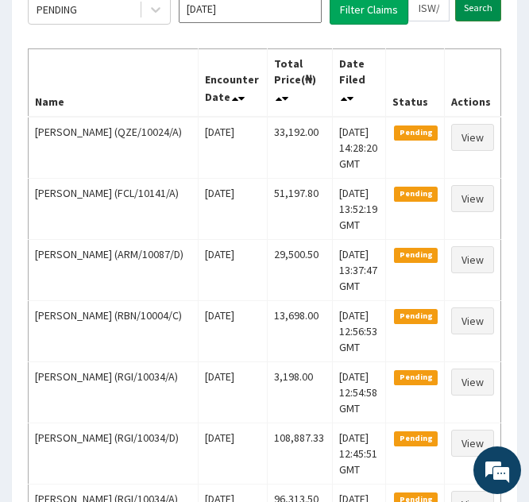
click at [465, 7] on input "Search" at bounding box center [478, 7] width 46 height 27
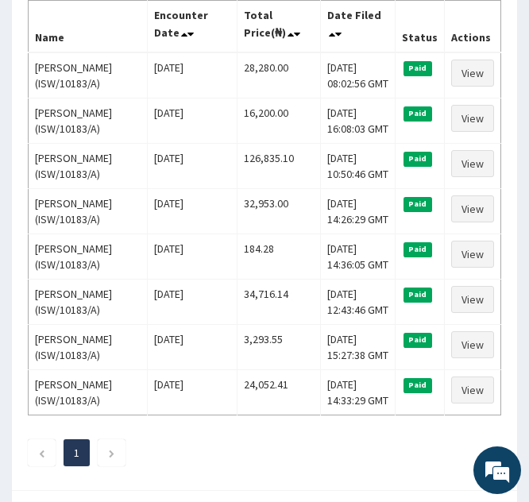
scroll to position [286, 0]
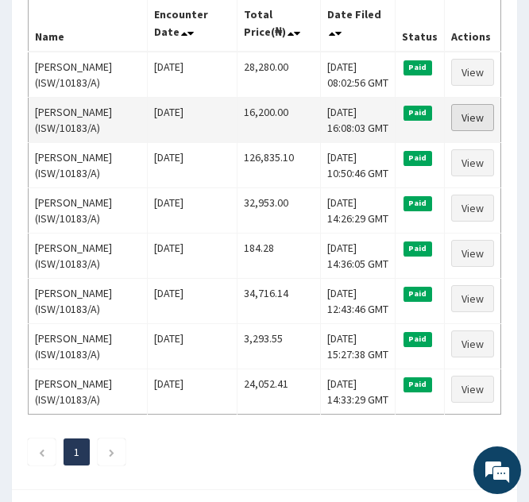
click at [467, 115] on link "View" at bounding box center [472, 117] width 43 height 27
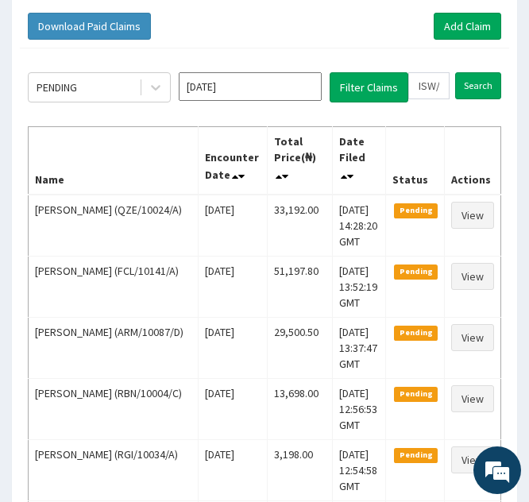
scroll to position [158, 0]
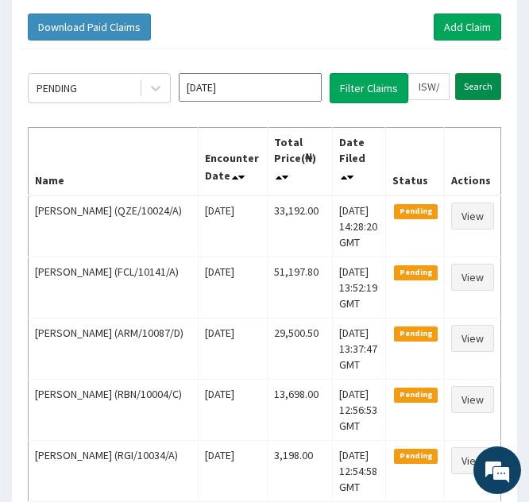
click at [467, 83] on input "Search" at bounding box center [478, 86] width 46 height 27
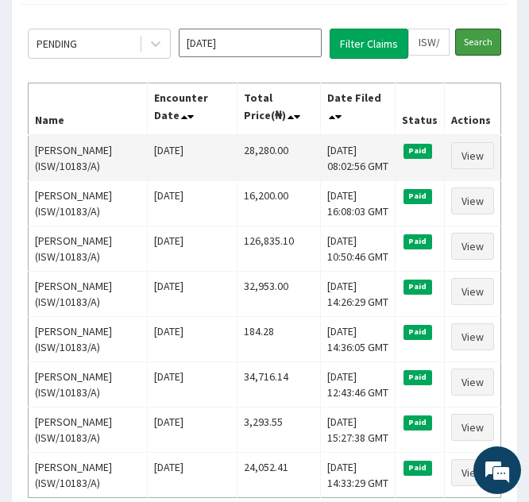
scroll to position [203, 0]
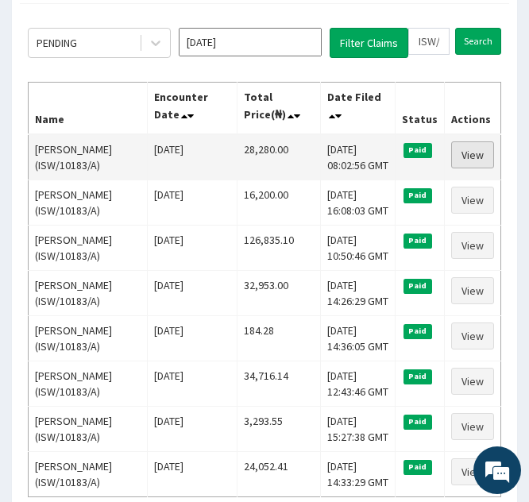
click at [470, 152] on link "View" at bounding box center [472, 154] width 43 height 27
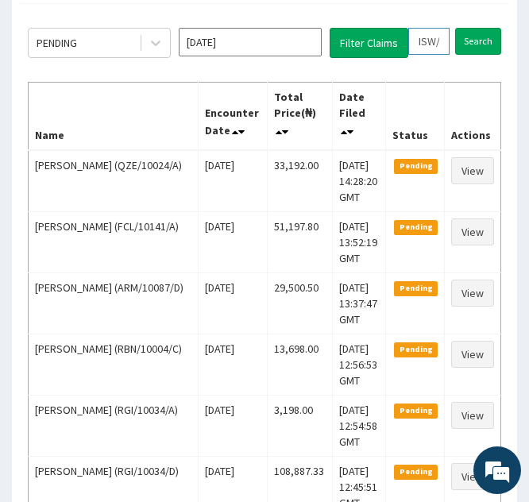
click at [432, 37] on input "ISW/10183/A" at bounding box center [429, 41] width 41 height 27
type input "IS/10183/A"
click at [443, 37] on icon at bounding box center [444, 41] width 11 height 11
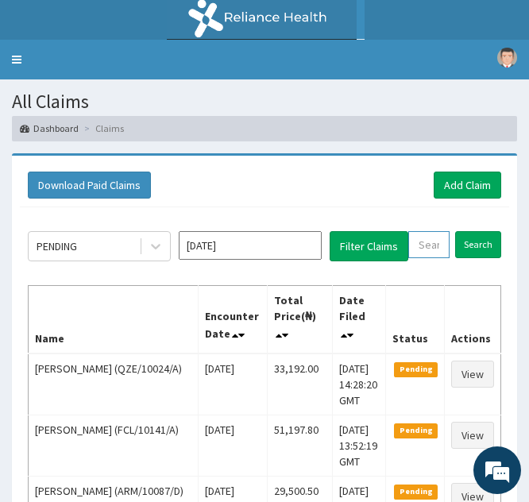
click at [423, 255] on input "text" at bounding box center [429, 244] width 41 height 27
paste input "TKW/10003/A"
type input "TKW/10003/A"
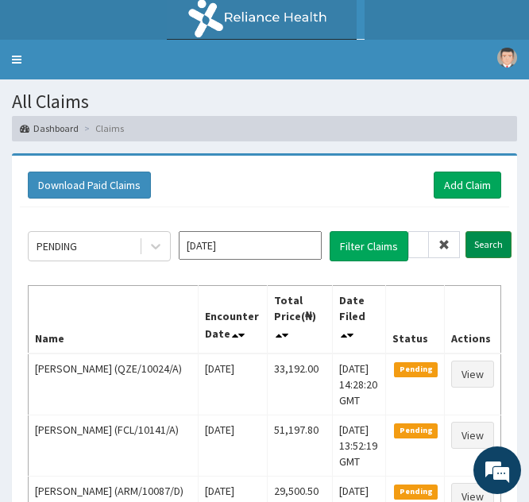
click at [478, 242] on input "Search" at bounding box center [489, 244] width 46 height 27
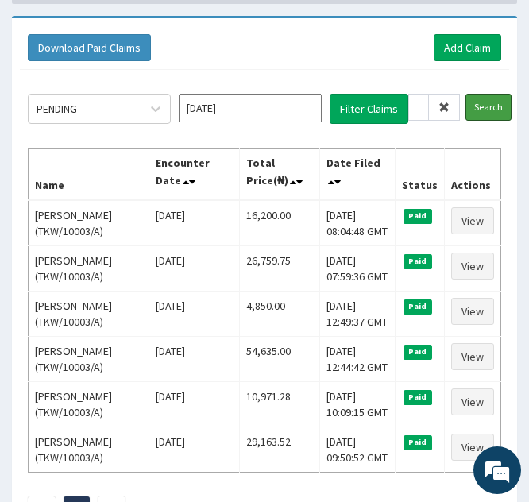
scroll to position [140, 0]
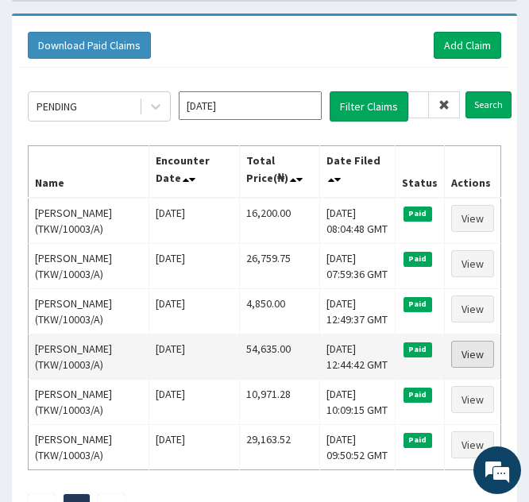
click at [475, 349] on link "View" at bounding box center [472, 354] width 43 height 27
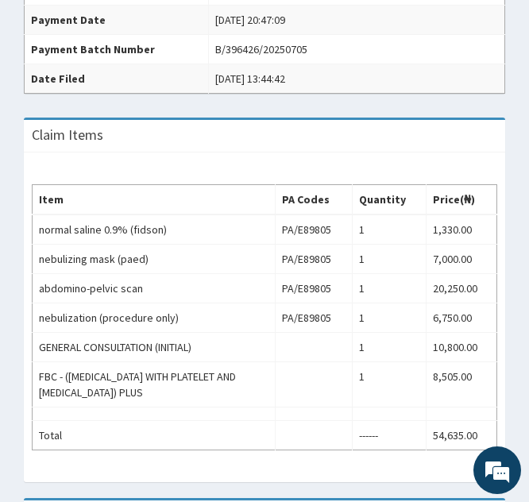
scroll to position [477, 0]
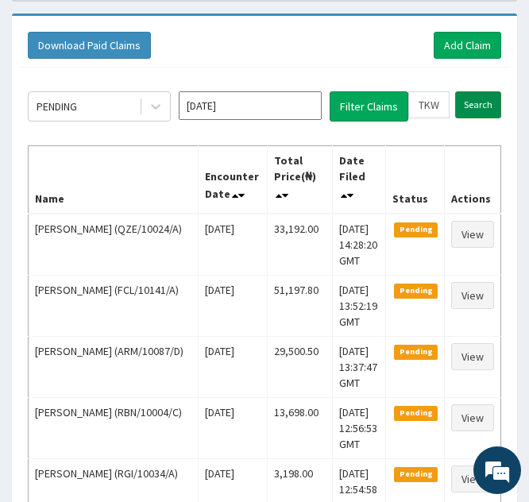
click at [472, 101] on input "Search" at bounding box center [478, 104] width 46 height 27
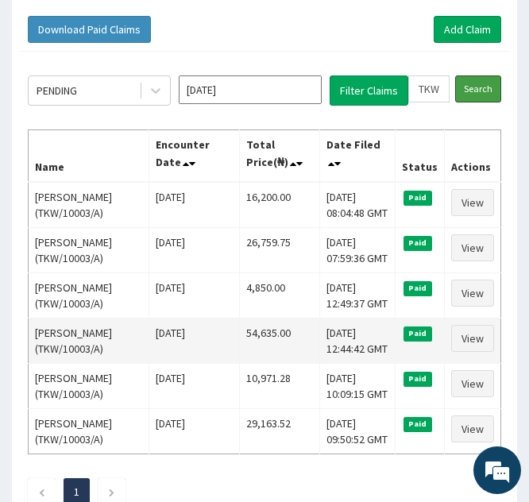
scroll to position [157, 0]
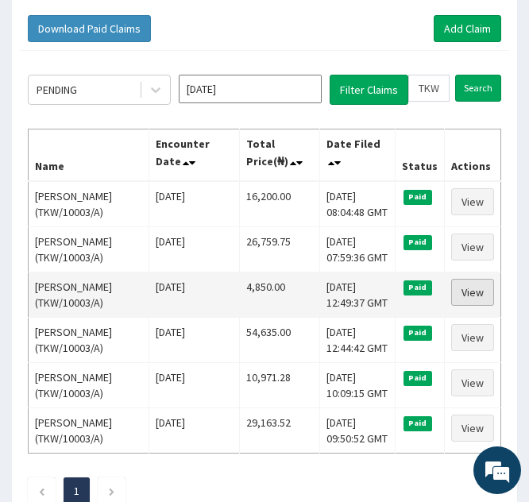
click at [467, 285] on link "View" at bounding box center [472, 292] width 43 height 27
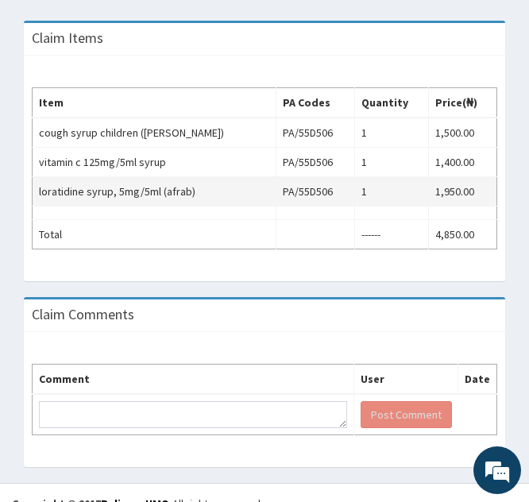
scroll to position [574, 0]
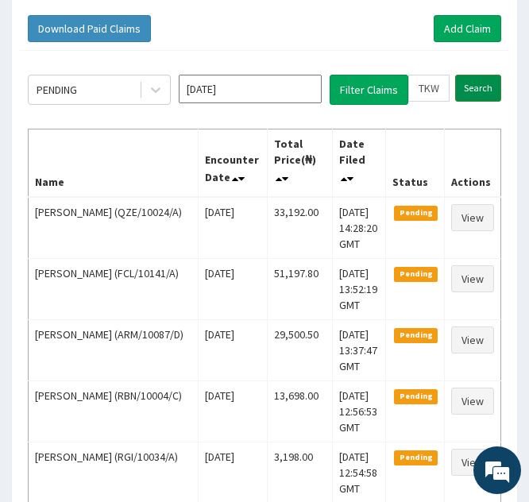
click at [470, 91] on input "Search" at bounding box center [478, 88] width 46 height 27
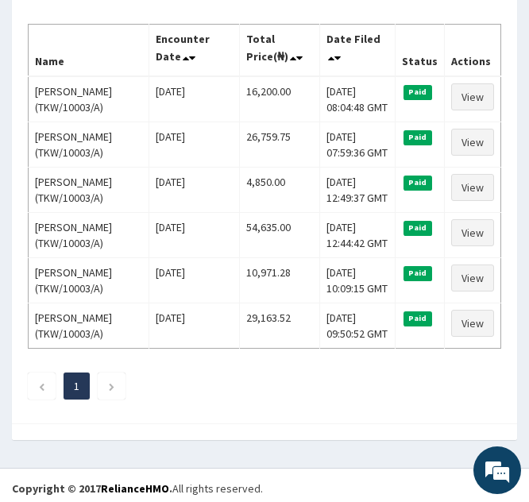
scroll to position [268, 0]
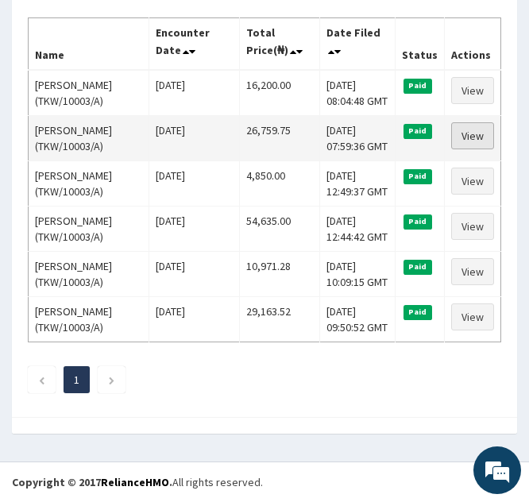
click at [467, 138] on link "View" at bounding box center [472, 135] width 43 height 27
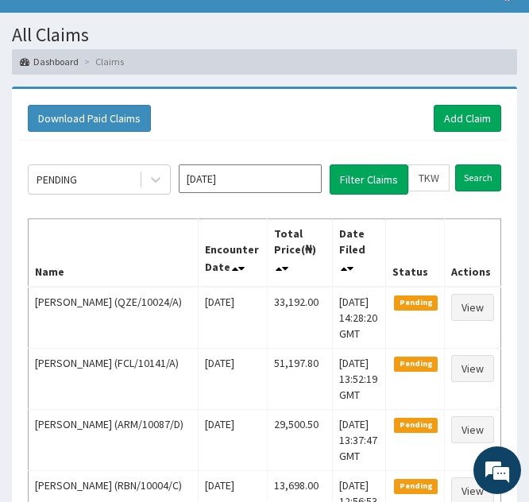
scroll to position [56, 0]
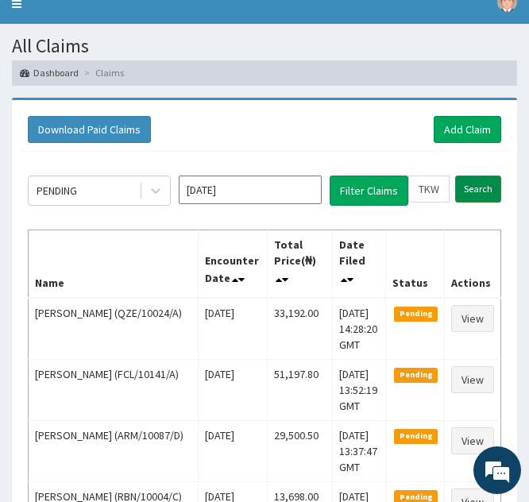
click at [472, 188] on input "Search" at bounding box center [478, 189] width 46 height 27
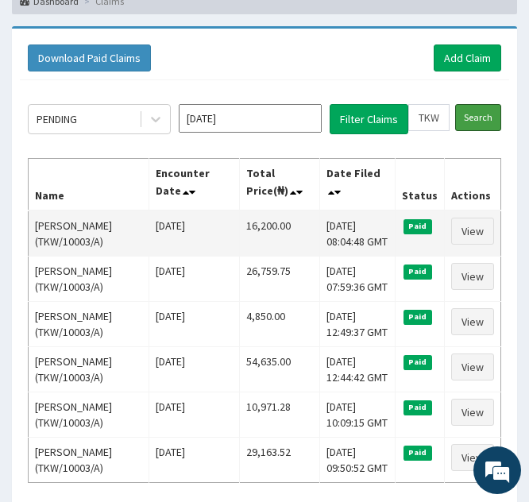
scroll to position [134, 0]
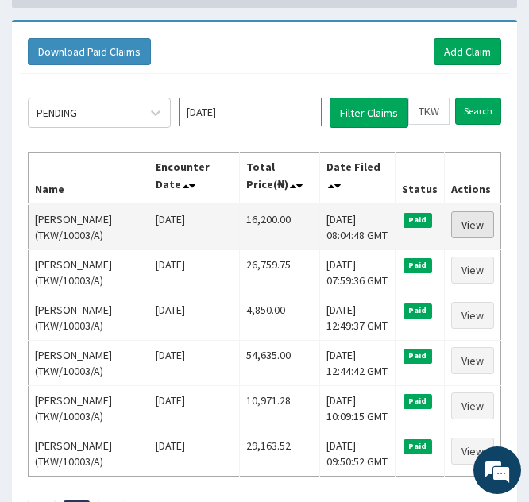
click at [467, 219] on link "View" at bounding box center [472, 224] width 43 height 27
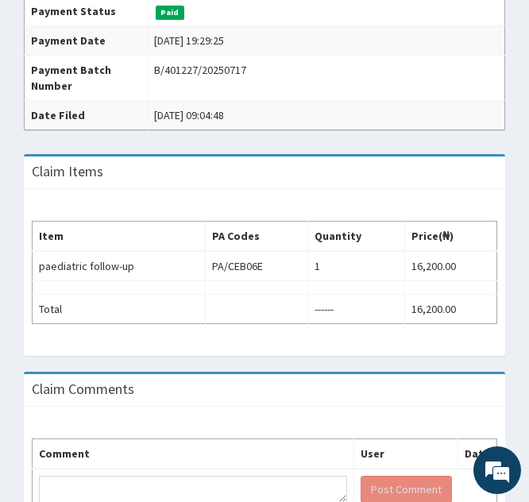
scroll to position [539, 0]
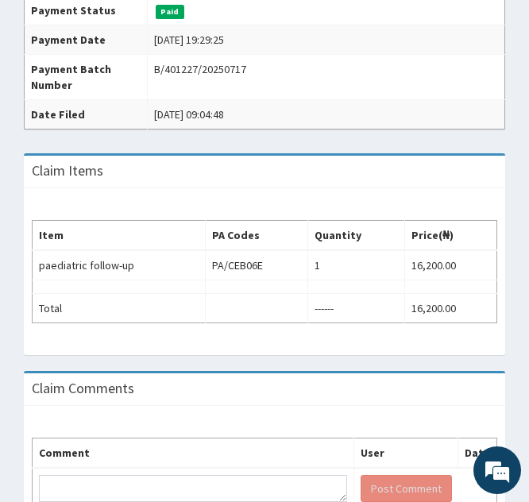
click at [366, 87] on td "B/401227/20250717" at bounding box center [326, 77] width 358 height 45
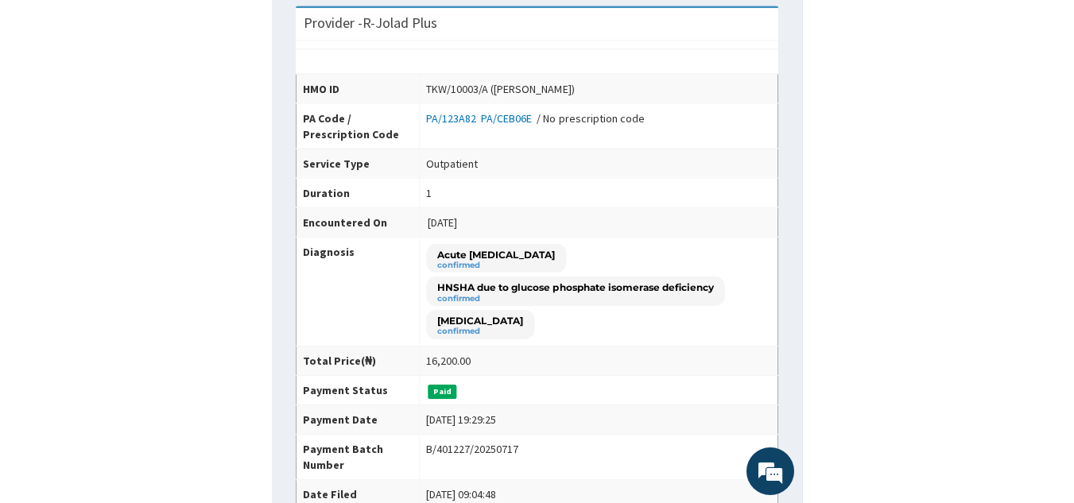
scroll to position [0, 0]
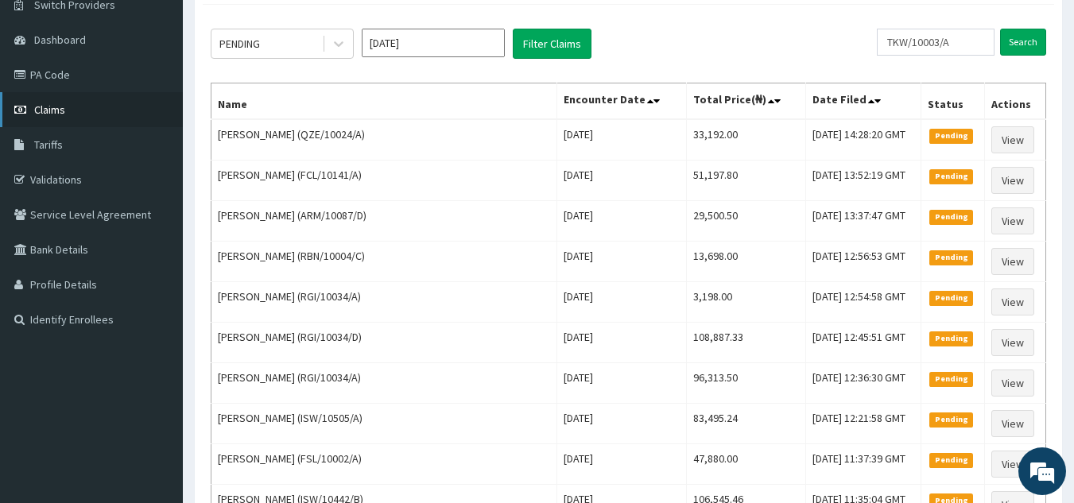
click at [76, 110] on link "Claims" at bounding box center [91, 109] width 183 height 35
